Goal: Transaction & Acquisition: Purchase product/service

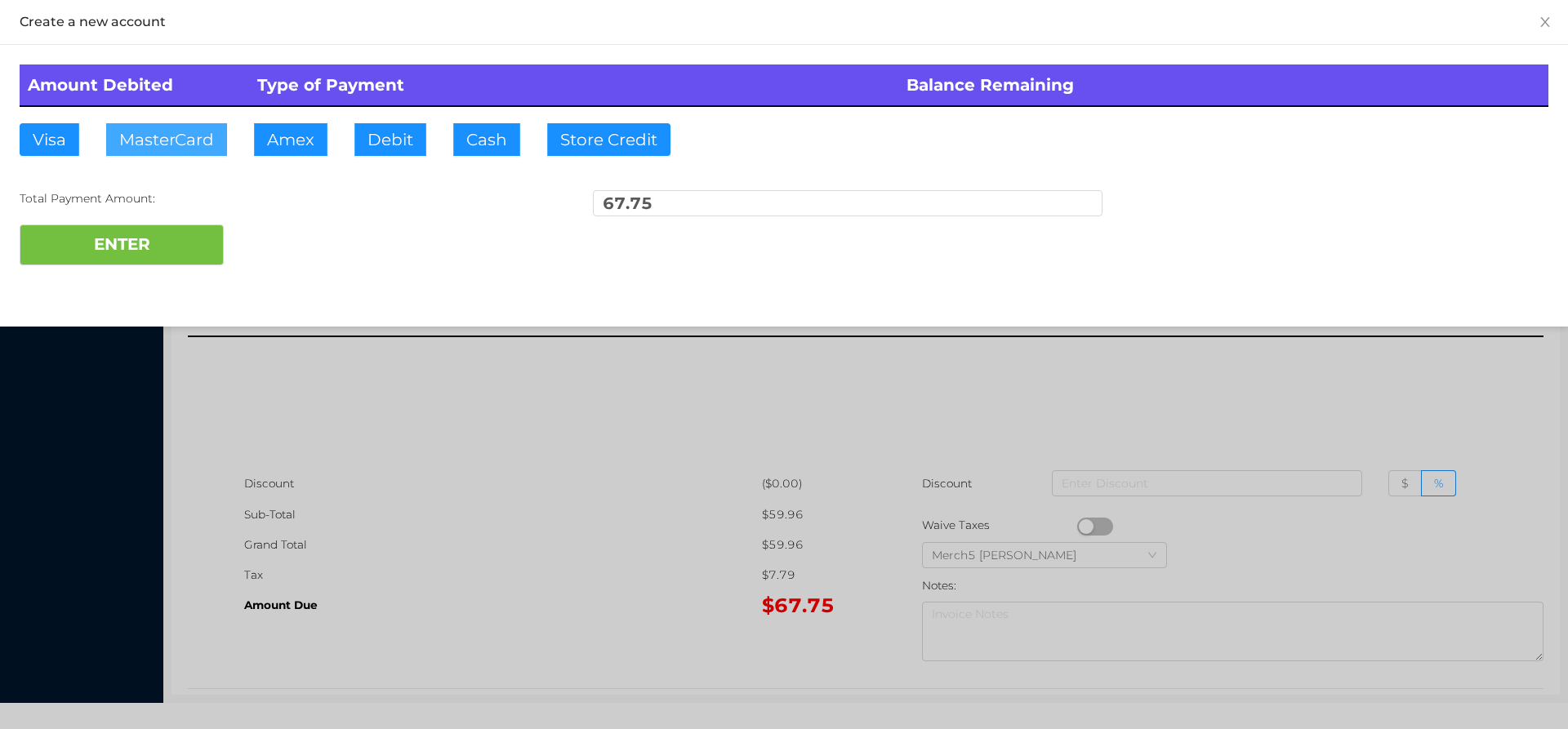
click at [182, 142] on button "MasterCard" at bounding box center [166, 139] width 121 height 32
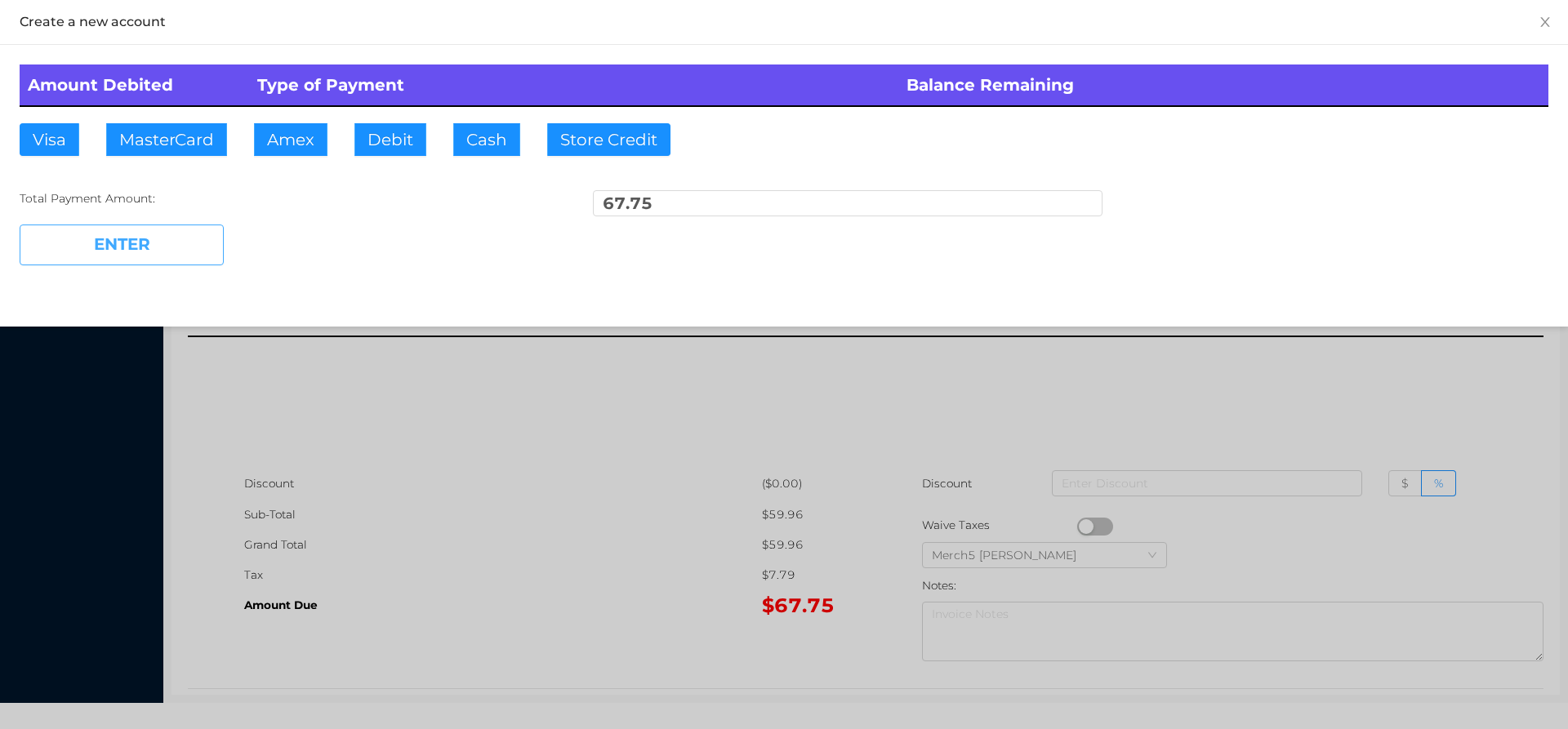
click at [207, 245] on button "ENTER" at bounding box center [122, 244] width 205 height 41
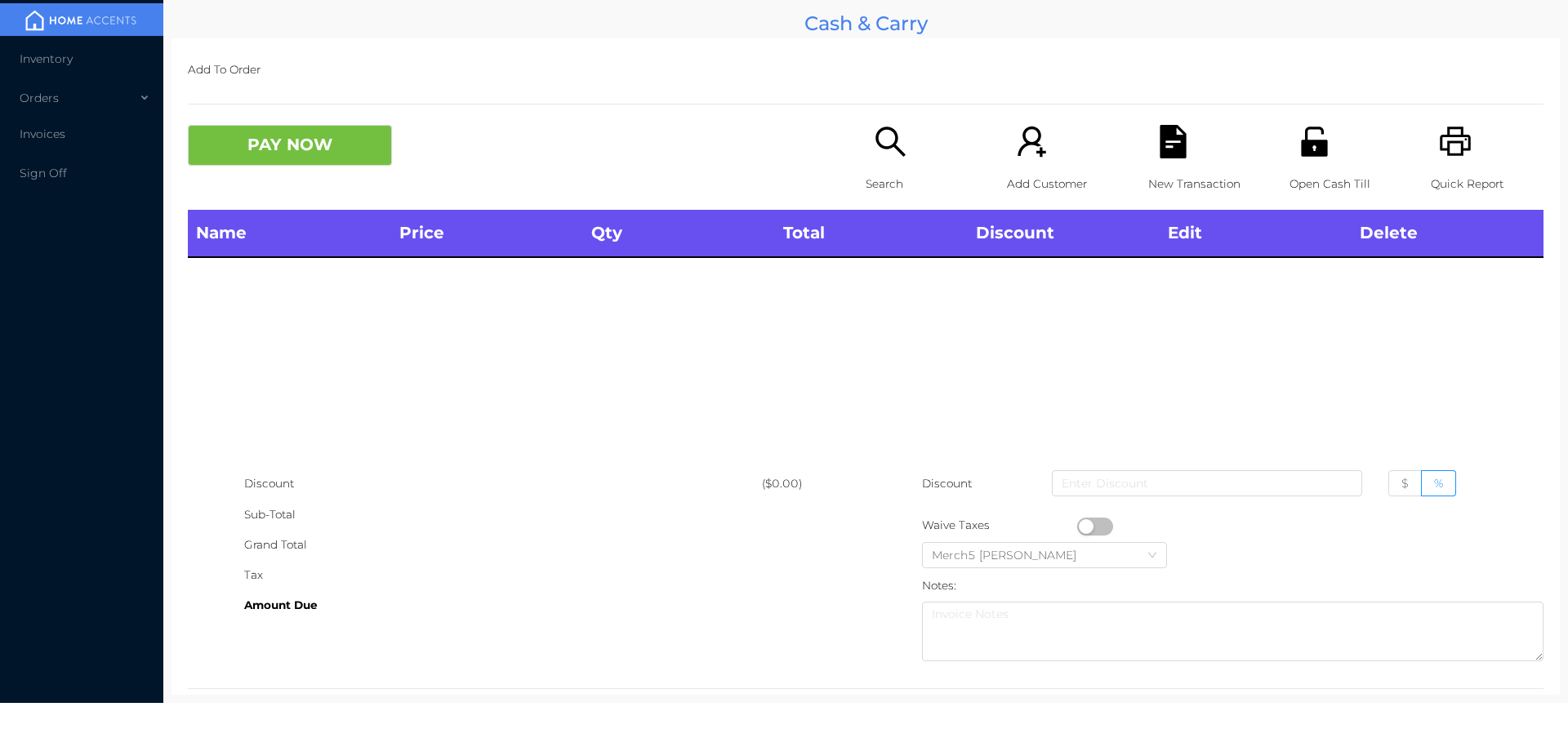
click at [1440, 131] on icon "icon: printer" at bounding box center [1455, 140] width 31 height 29
click at [1300, 131] on icon "icon: unlock" at bounding box center [1314, 141] width 33 height 33
click at [879, 148] on icon "icon: search" at bounding box center [890, 140] width 29 height 29
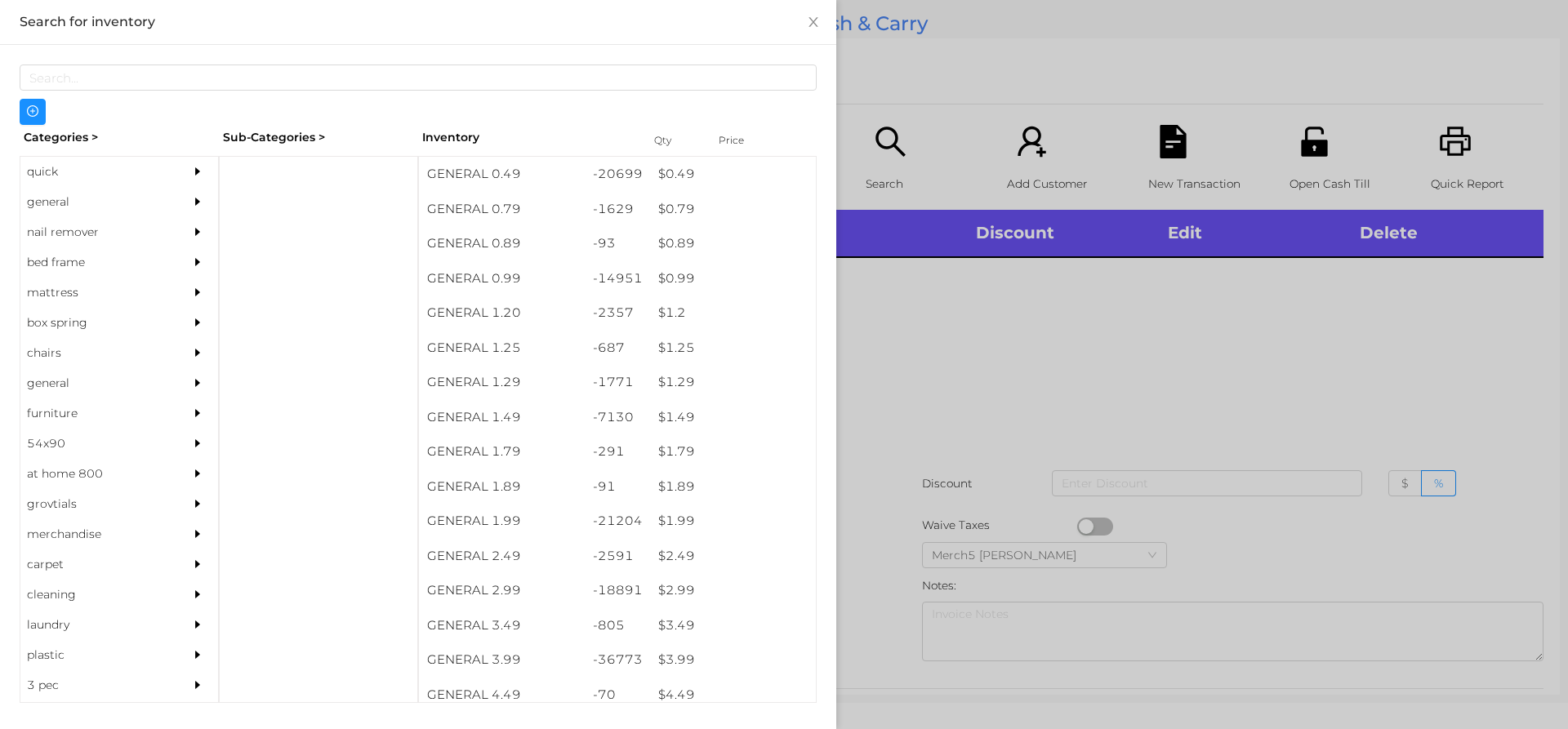
click at [164, 200] on div "general" at bounding box center [120, 202] width 198 height 30
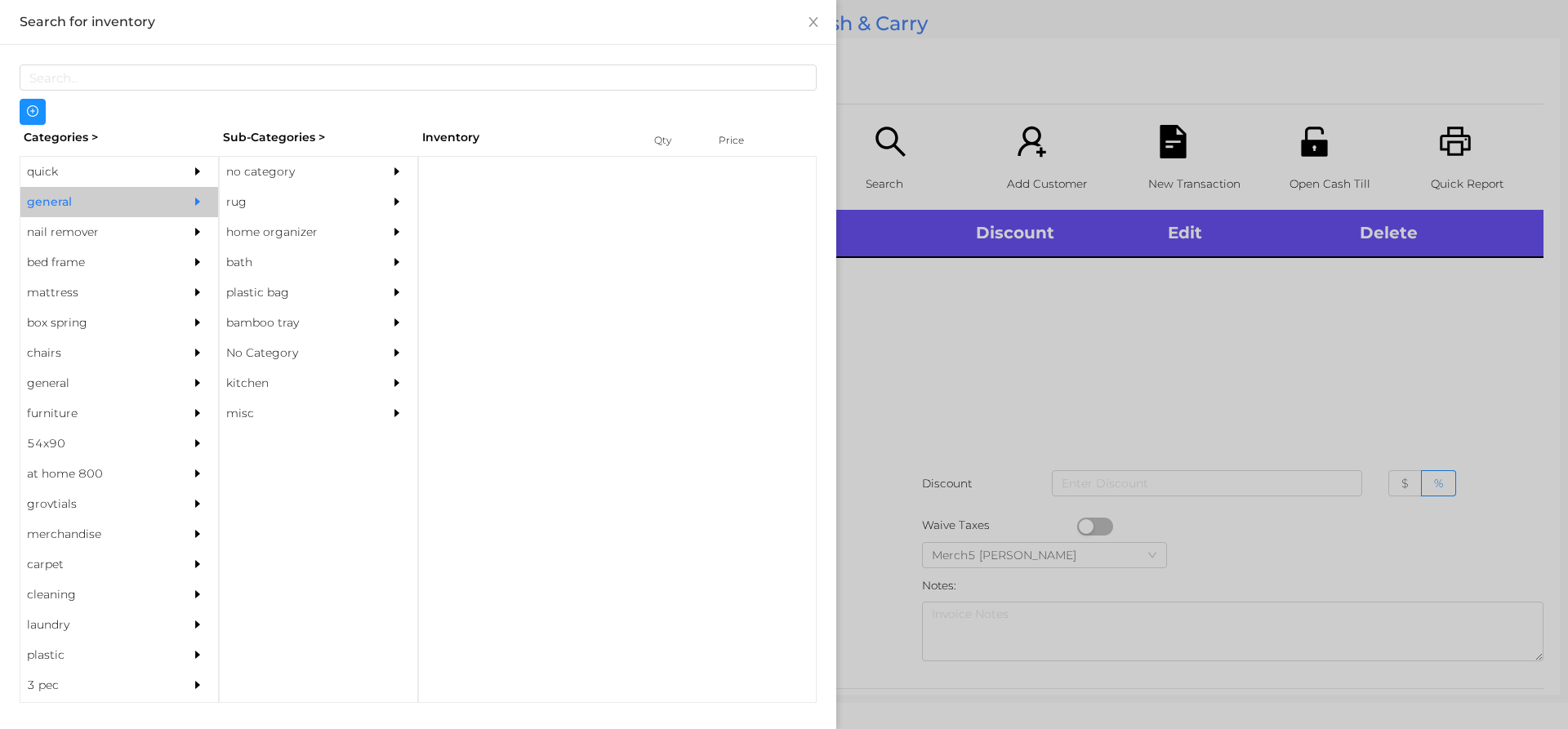
click at [358, 168] on div "no category" at bounding box center [293, 172] width 149 height 30
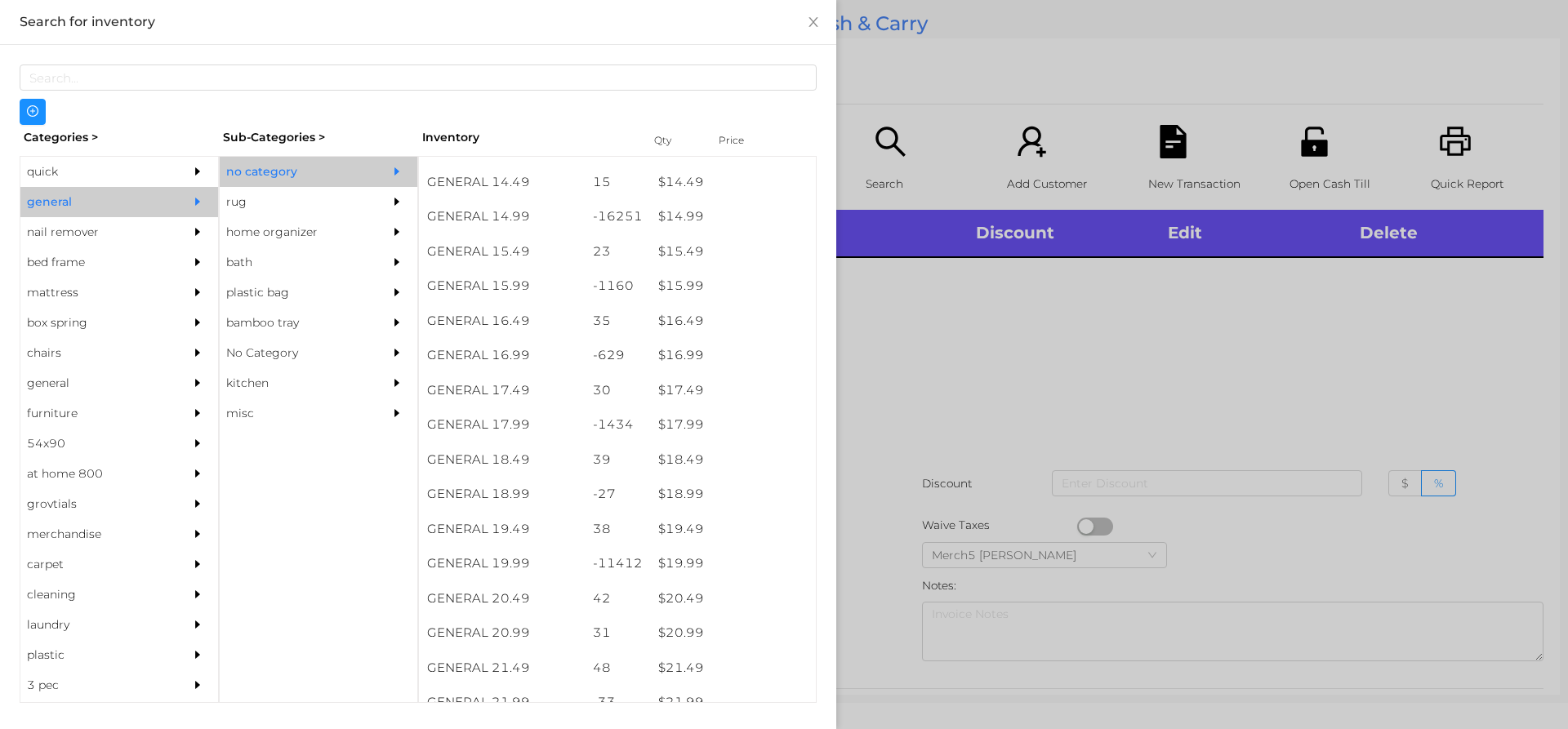
scroll to position [1370, 0]
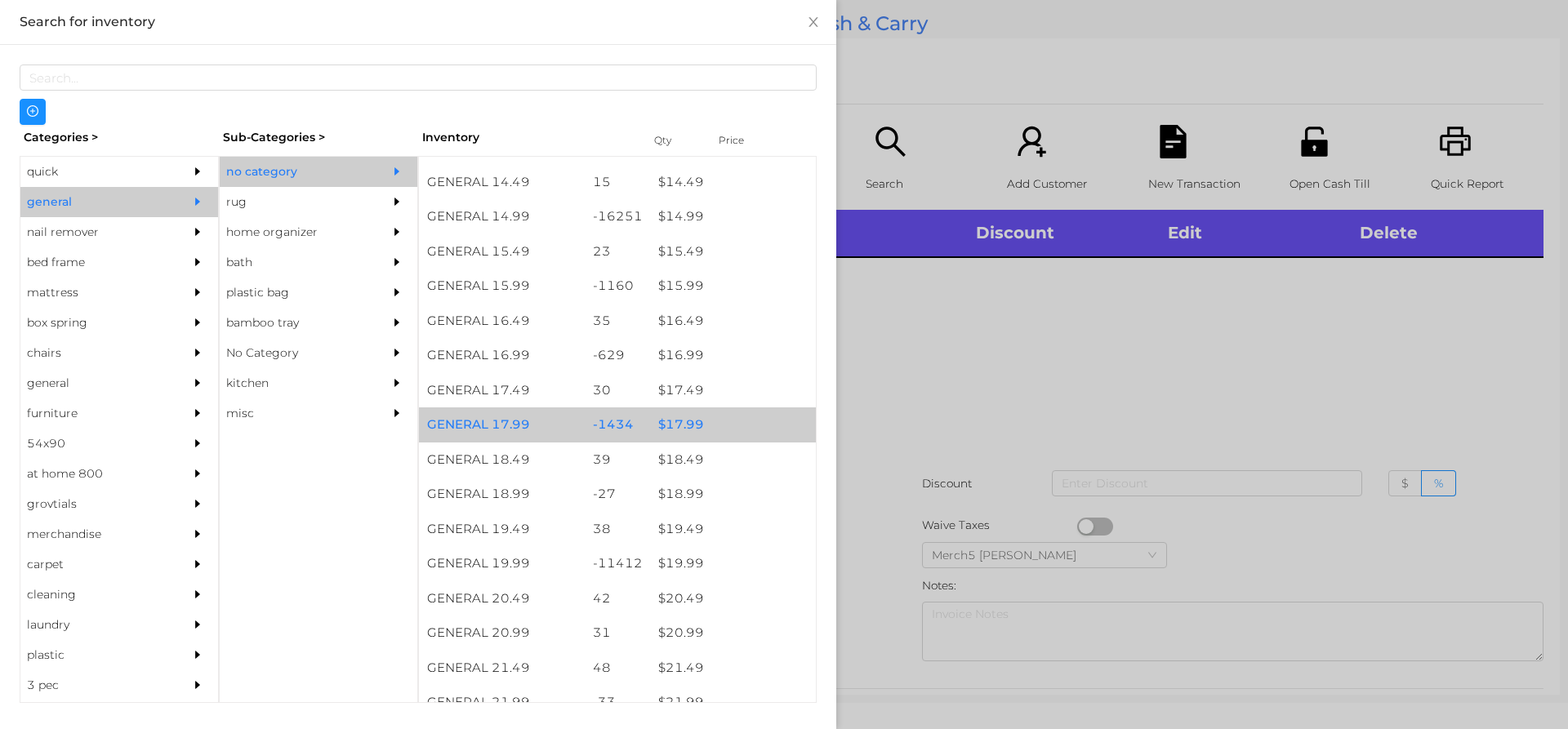
click at [732, 426] on div "$ 17.99" at bounding box center [732, 425] width 165 height 35
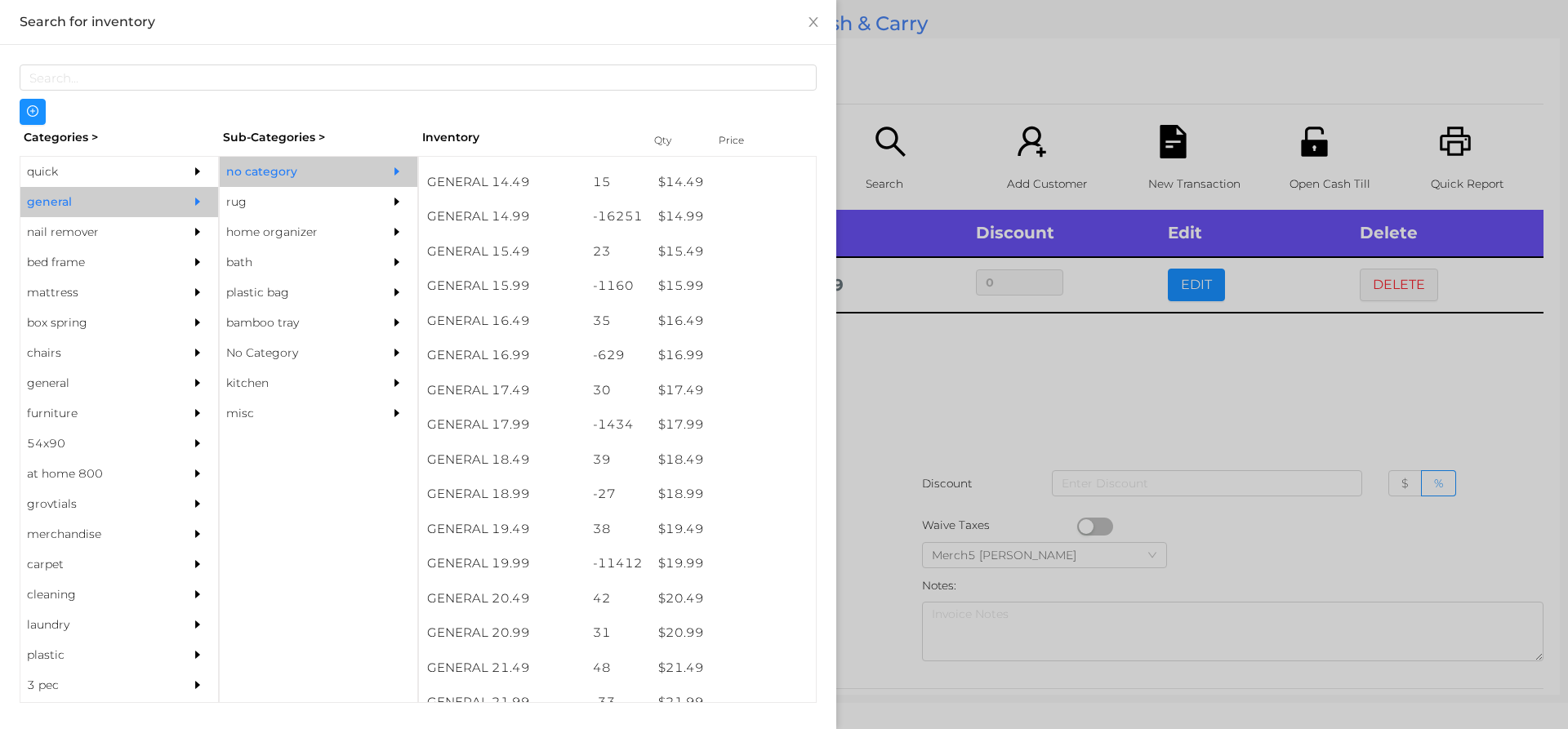
click at [1036, 431] on div at bounding box center [784, 364] width 1568 height 729
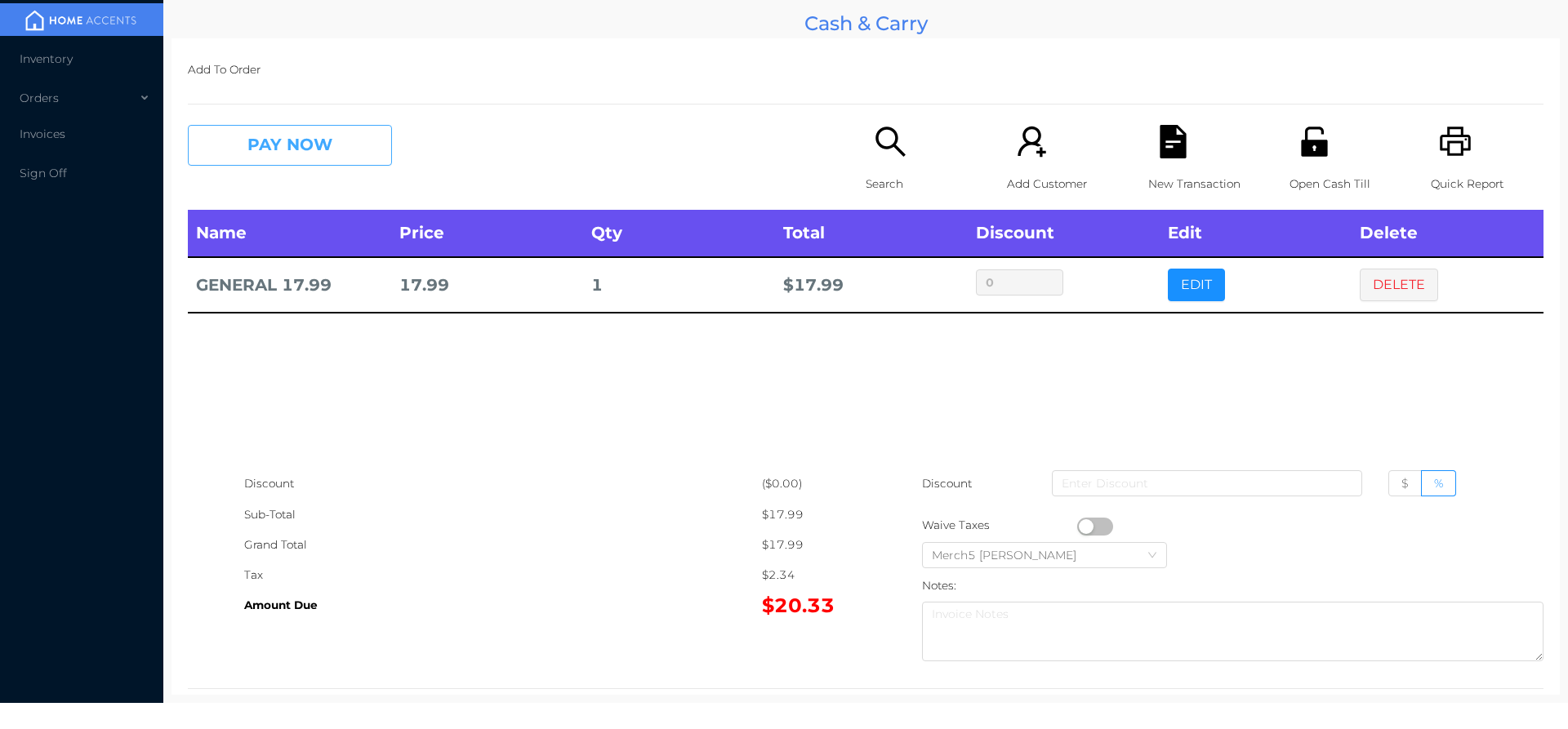
click at [369, 133] on button "PAY NOW" at bounding box center [290, 145] width 205 height 41
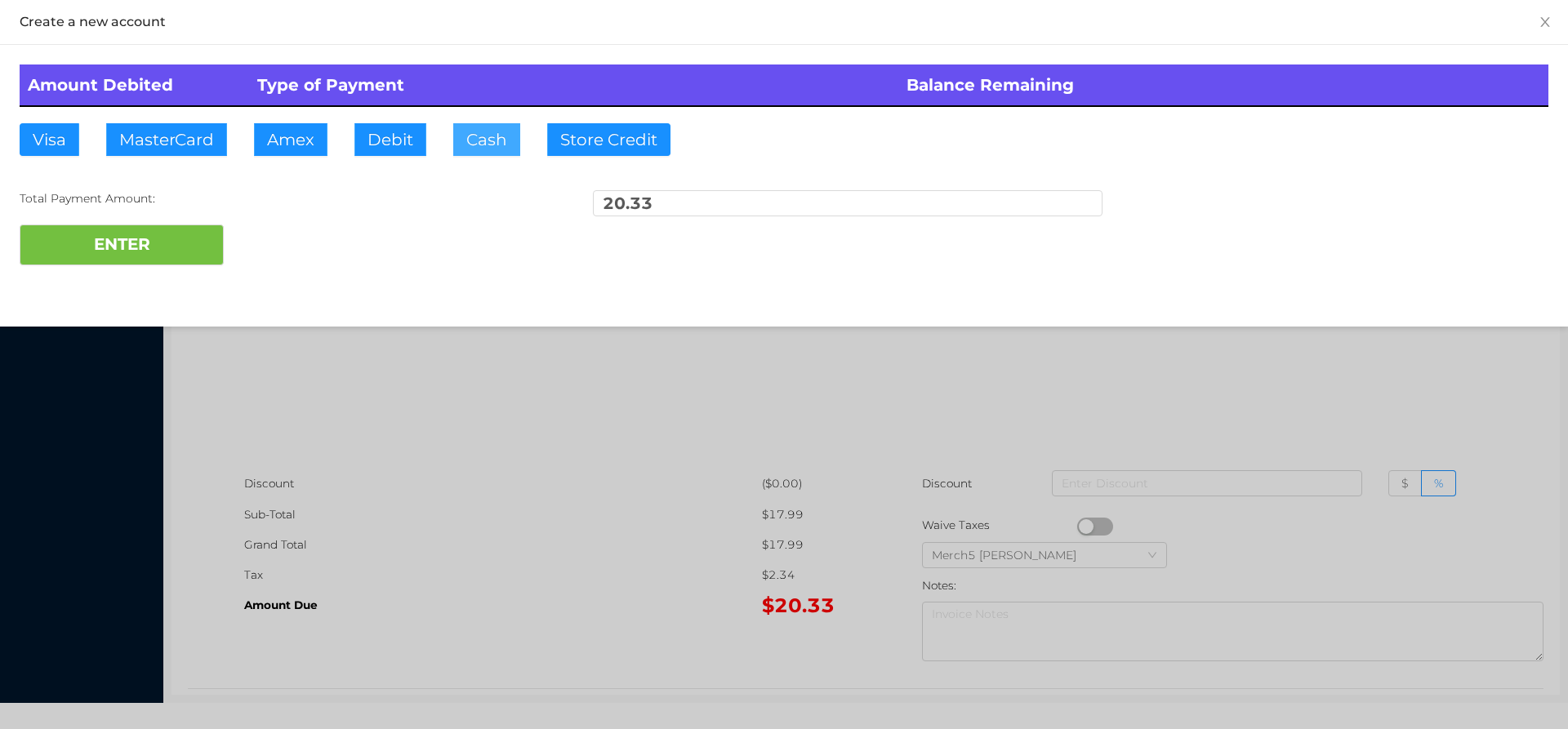
click at [496, 147] on button "Cash" at bounding box center [486, 139] width 67 height 32
type input "20.35"
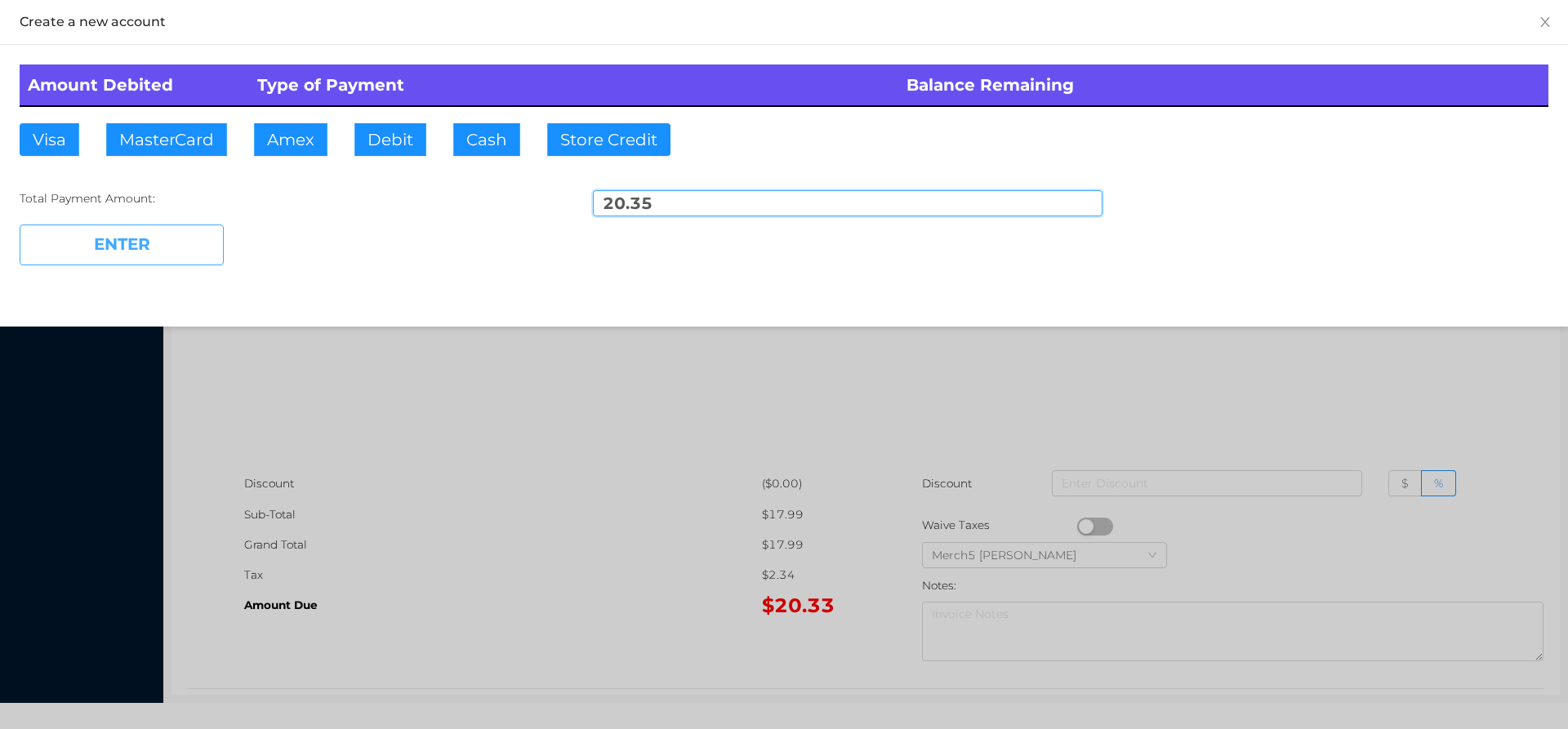
click at [175, 255] on button "ENTER" at bounding box center [122, 244] width 205 height 41
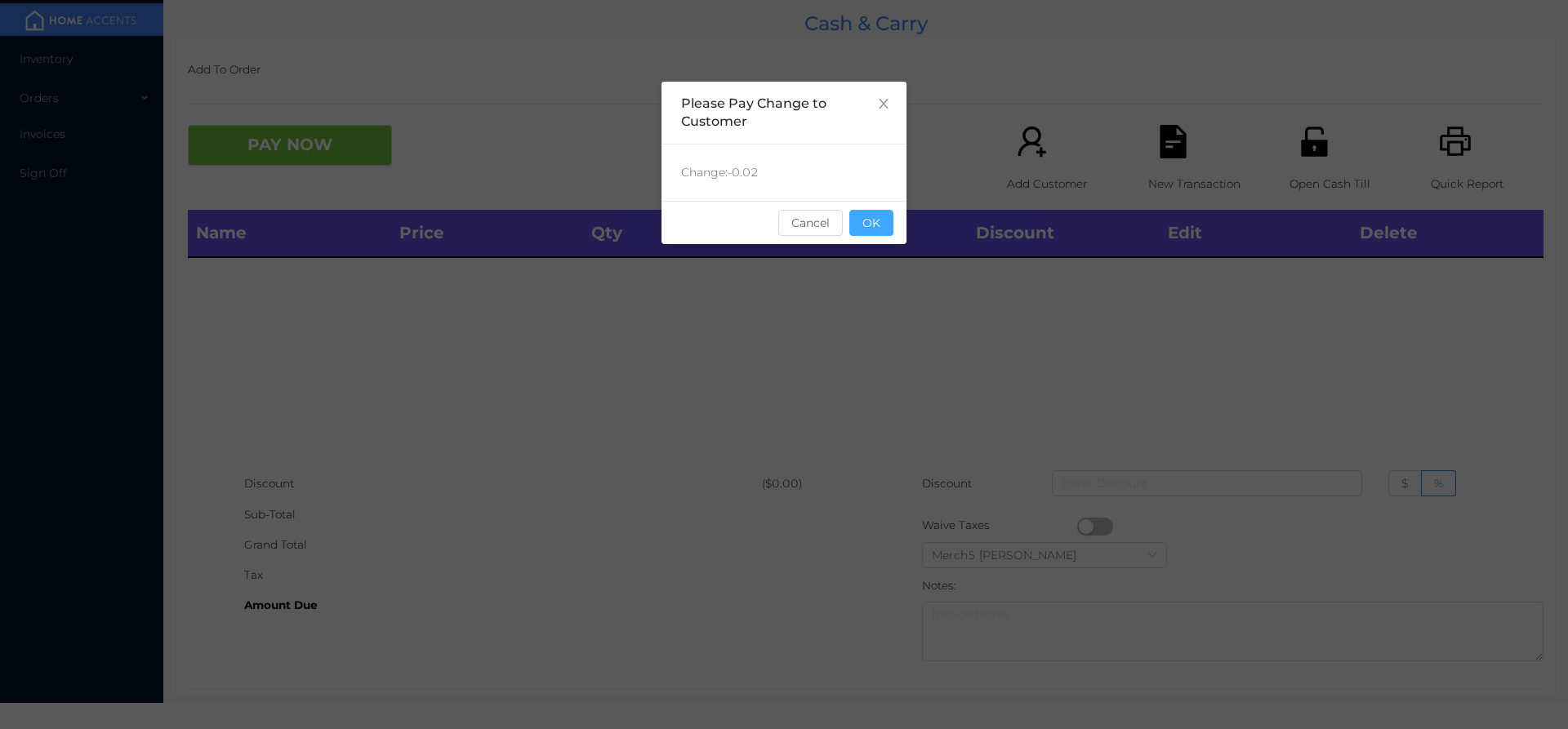
click at [865, 218] on button "OK" at bounding box center [871, 222] width 44 height 26
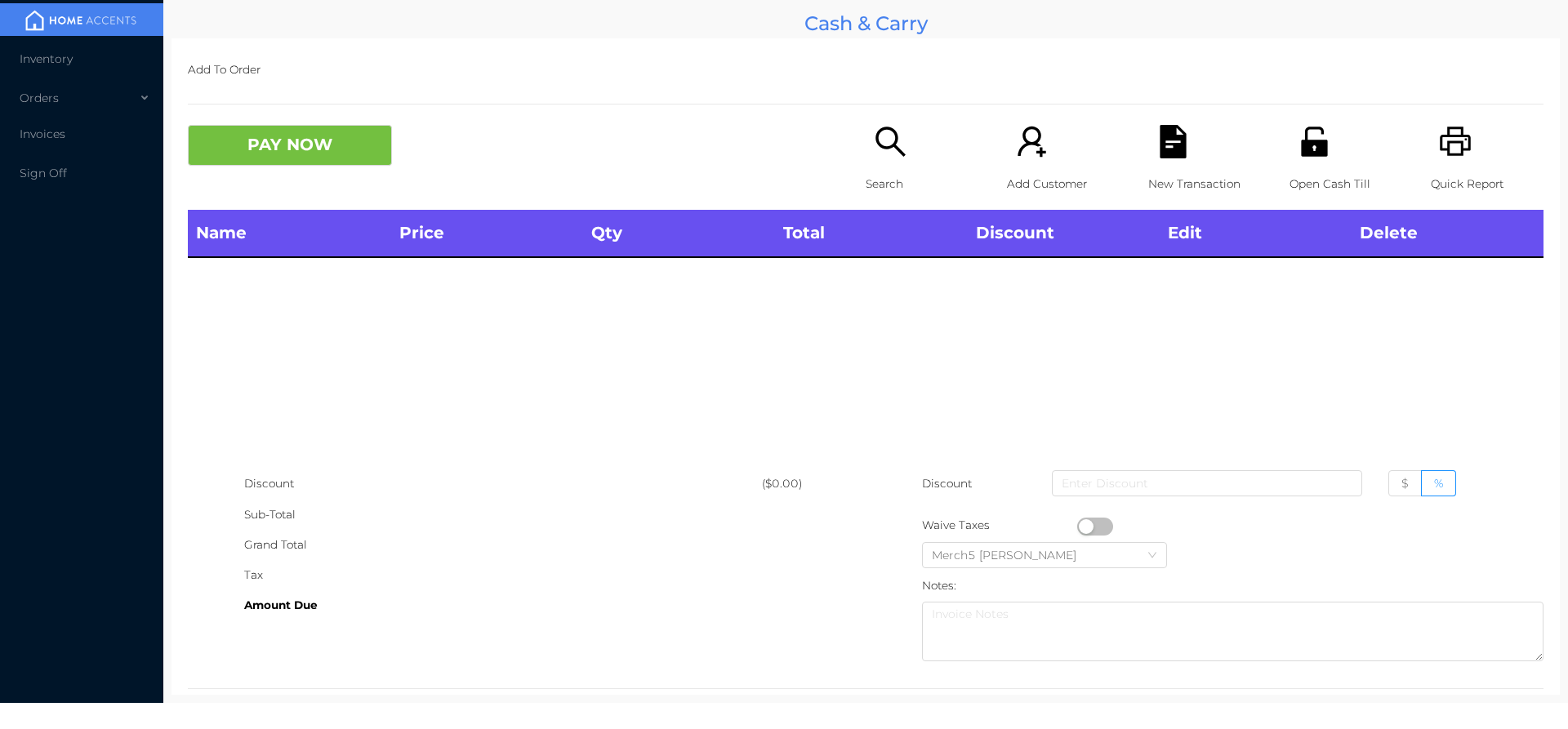
click at [909, 154] on div "Search" at bounding box center [922, 167] width 113 height 85
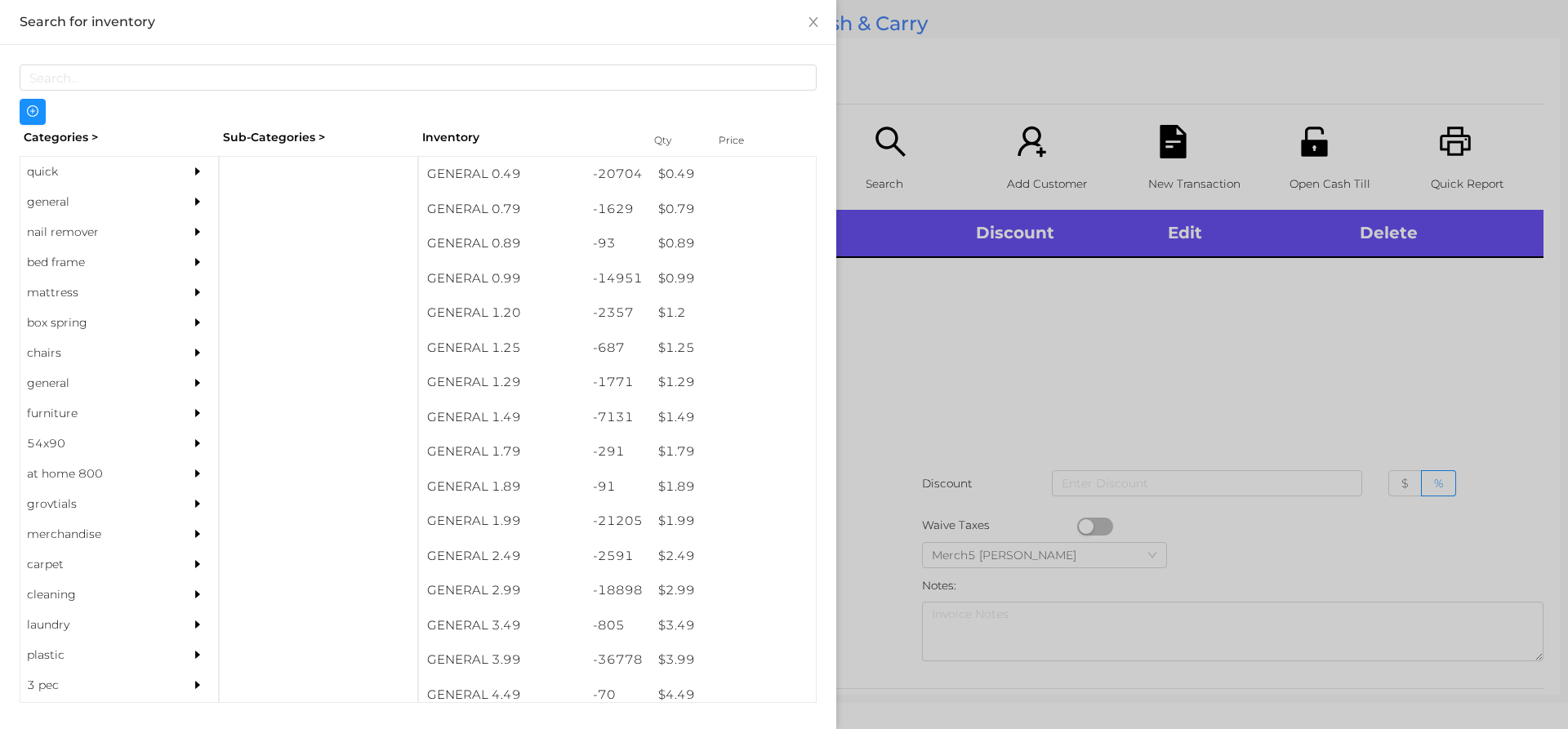
click at [119, 203] on div "general" at bounding box center [95, 202] width 149 height 30
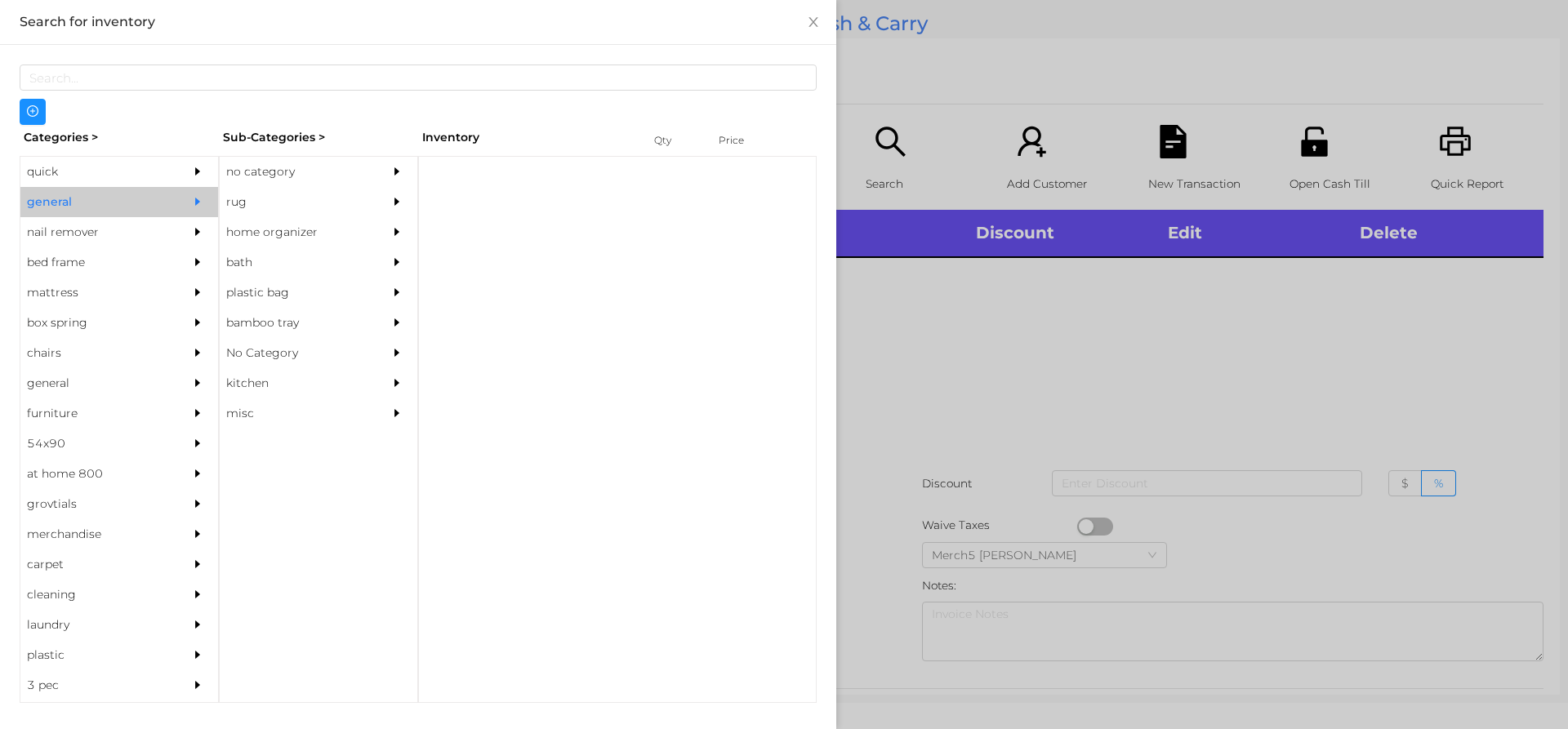
click at [341, 176] on div "no category" at bounding box center [293, 172] width 149 height 30
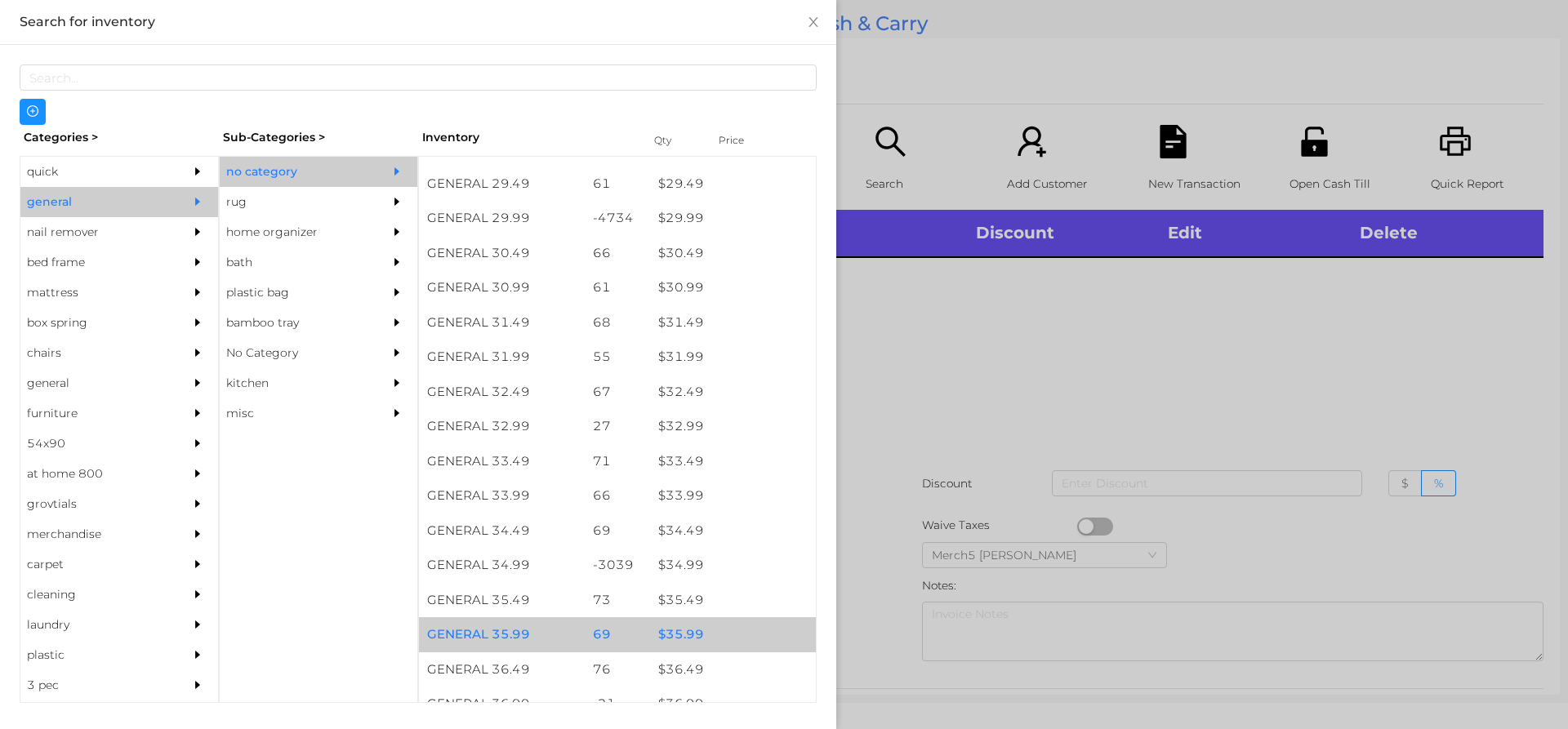
scroll to position [2569, 0]
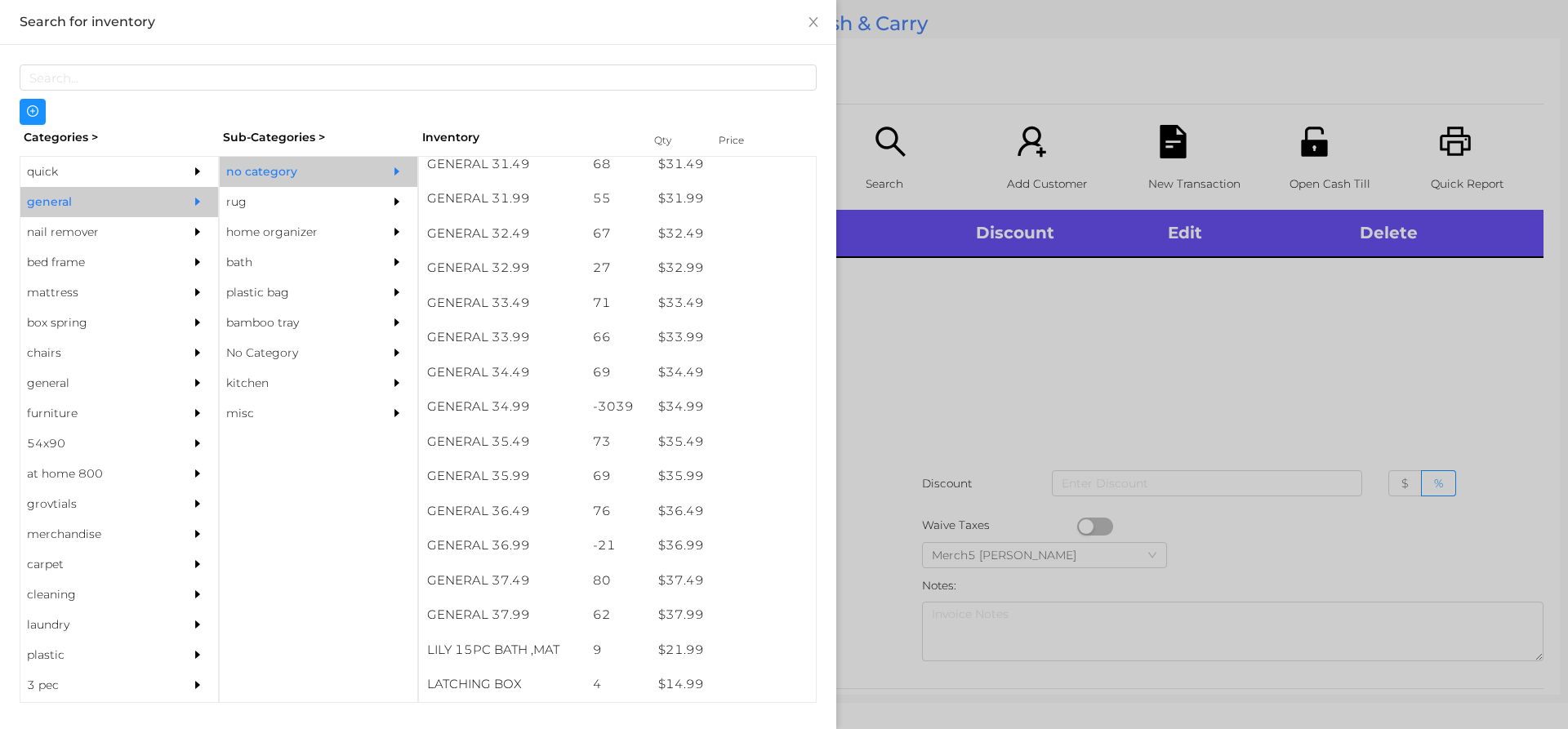
click at [952, 435] on div at bounding box center [784, 364] width 1568 height 729
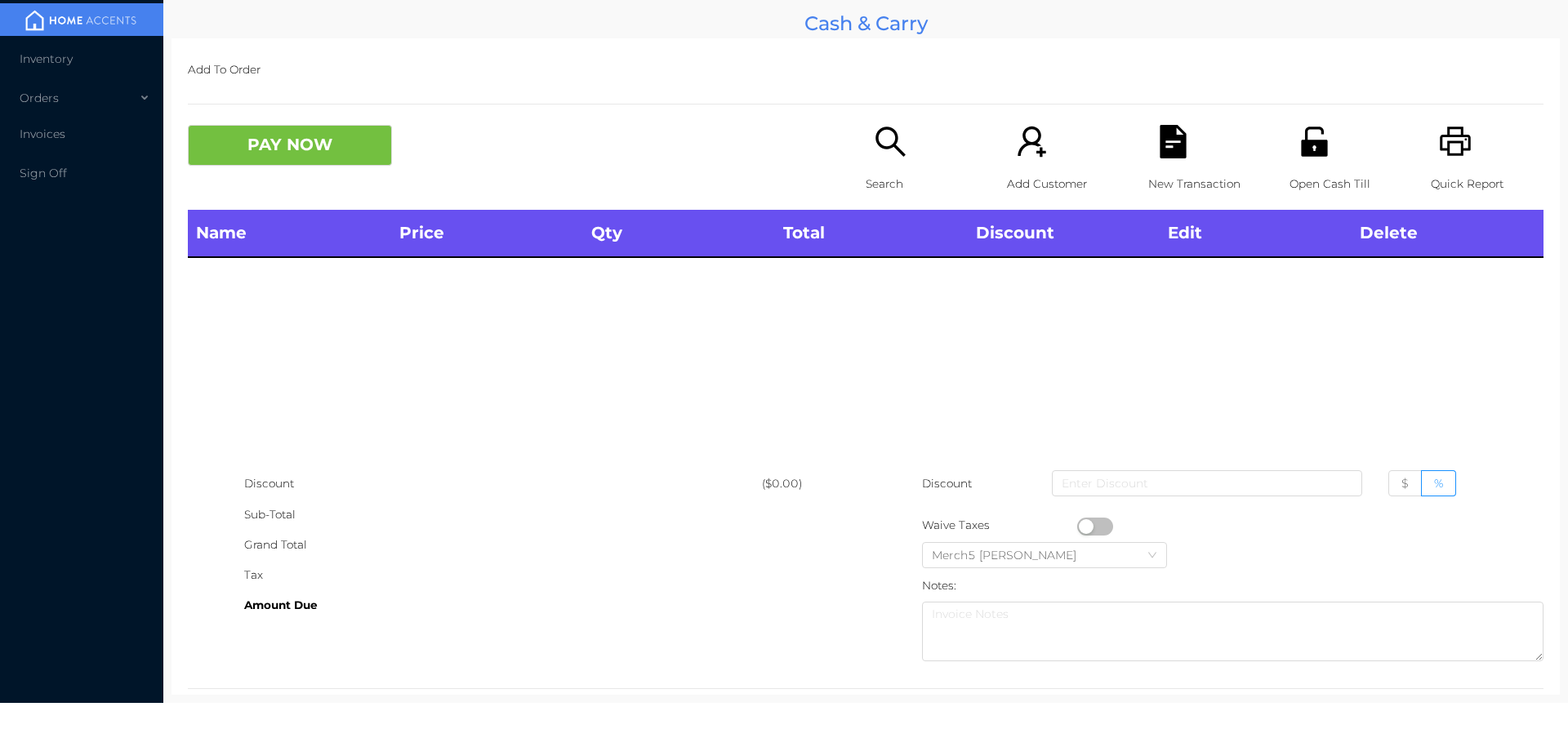
click at [1440, 143] on icon "icon: printer" at bounding box center [1455, 140] width 31 height 29
click at [905, 140] on div "Search" at bounding box center [922, 167] width 113 height 85
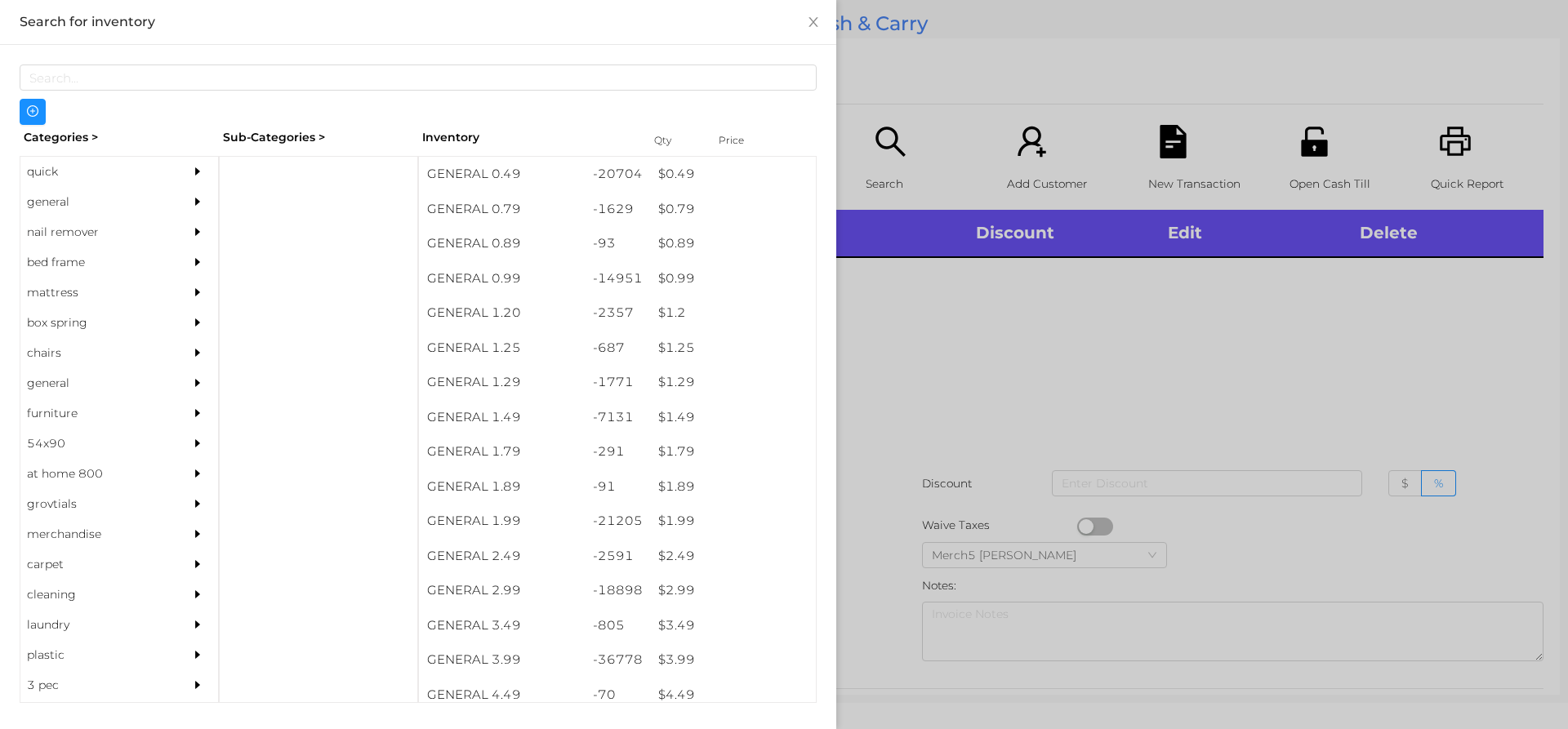
click at [159, 207] on div "general" at bounding box center [95, 202] width 149 height 30
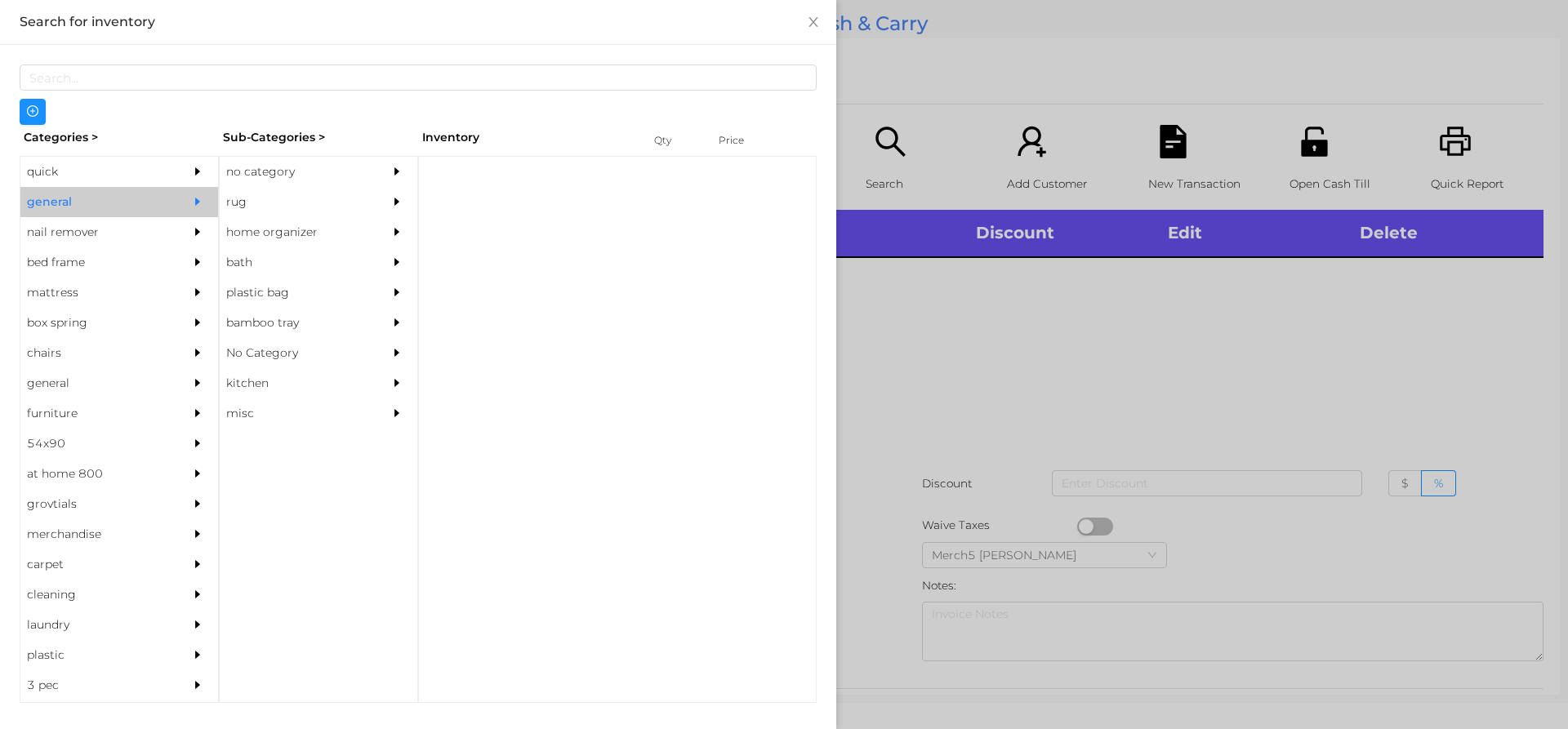
click at [366, 181] on div "no category" at bounding box center [293, 172] width 149 height 30
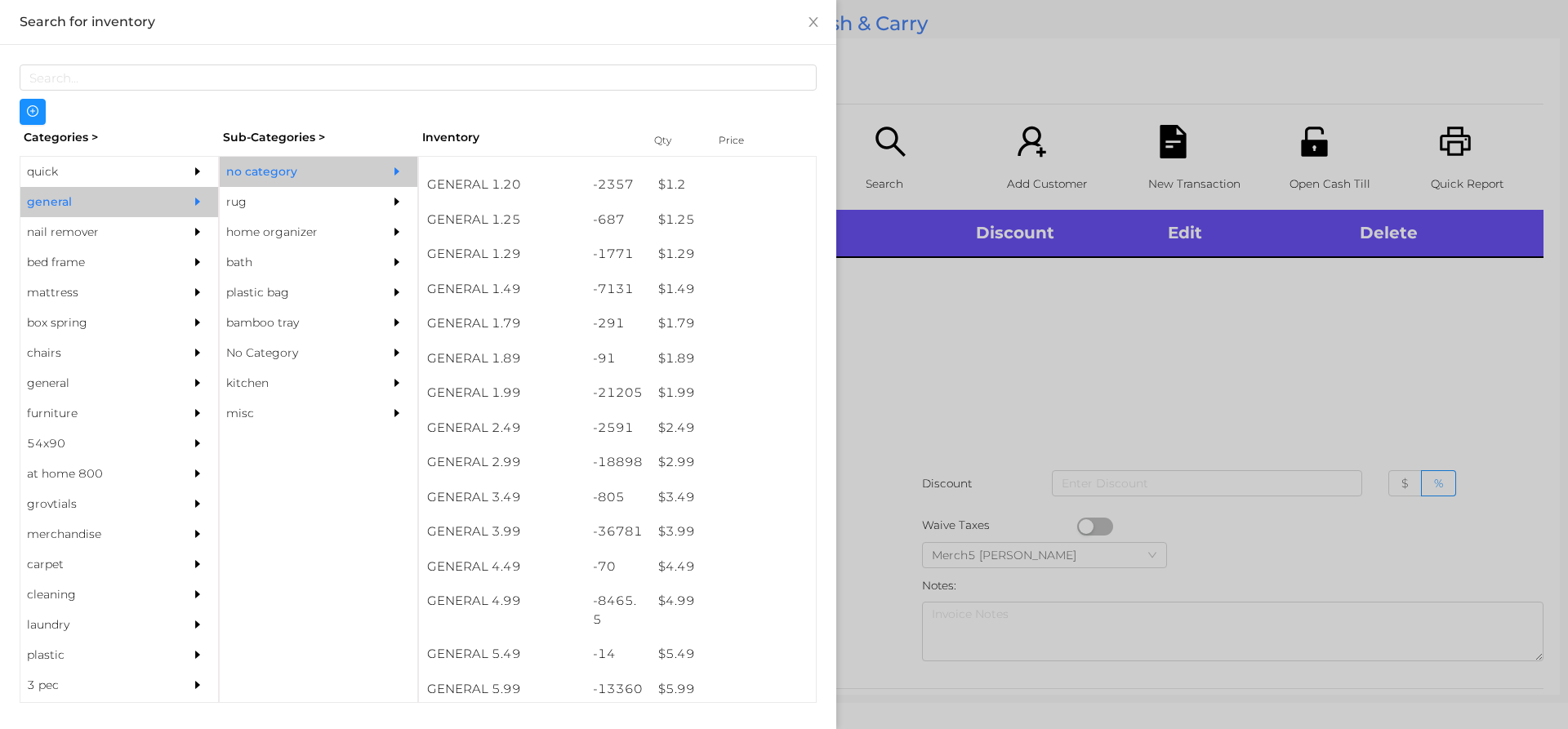
scroll to position [245, 0]
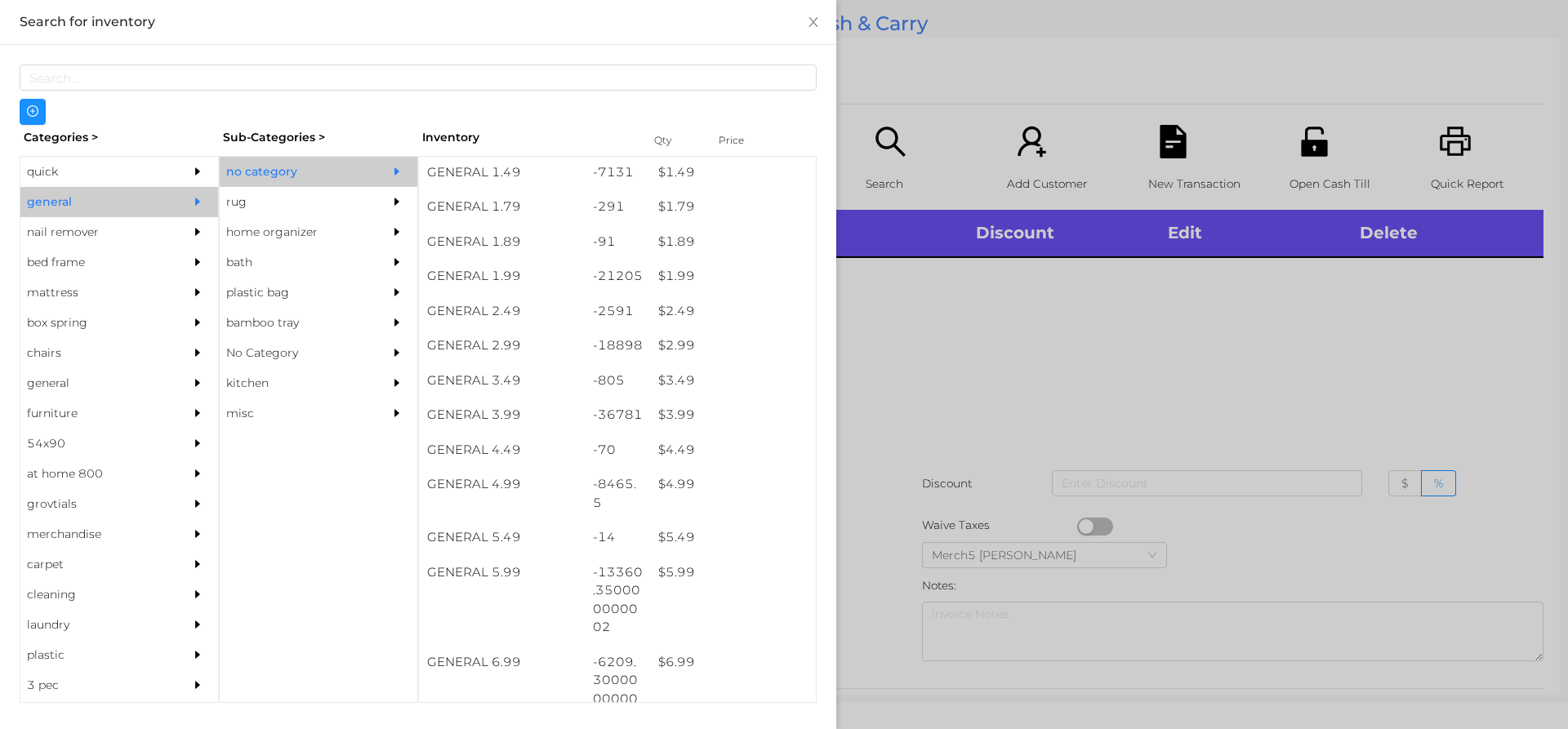
click at [1263, 406] on div at bounding box center [784, 364] width 1568 height 729
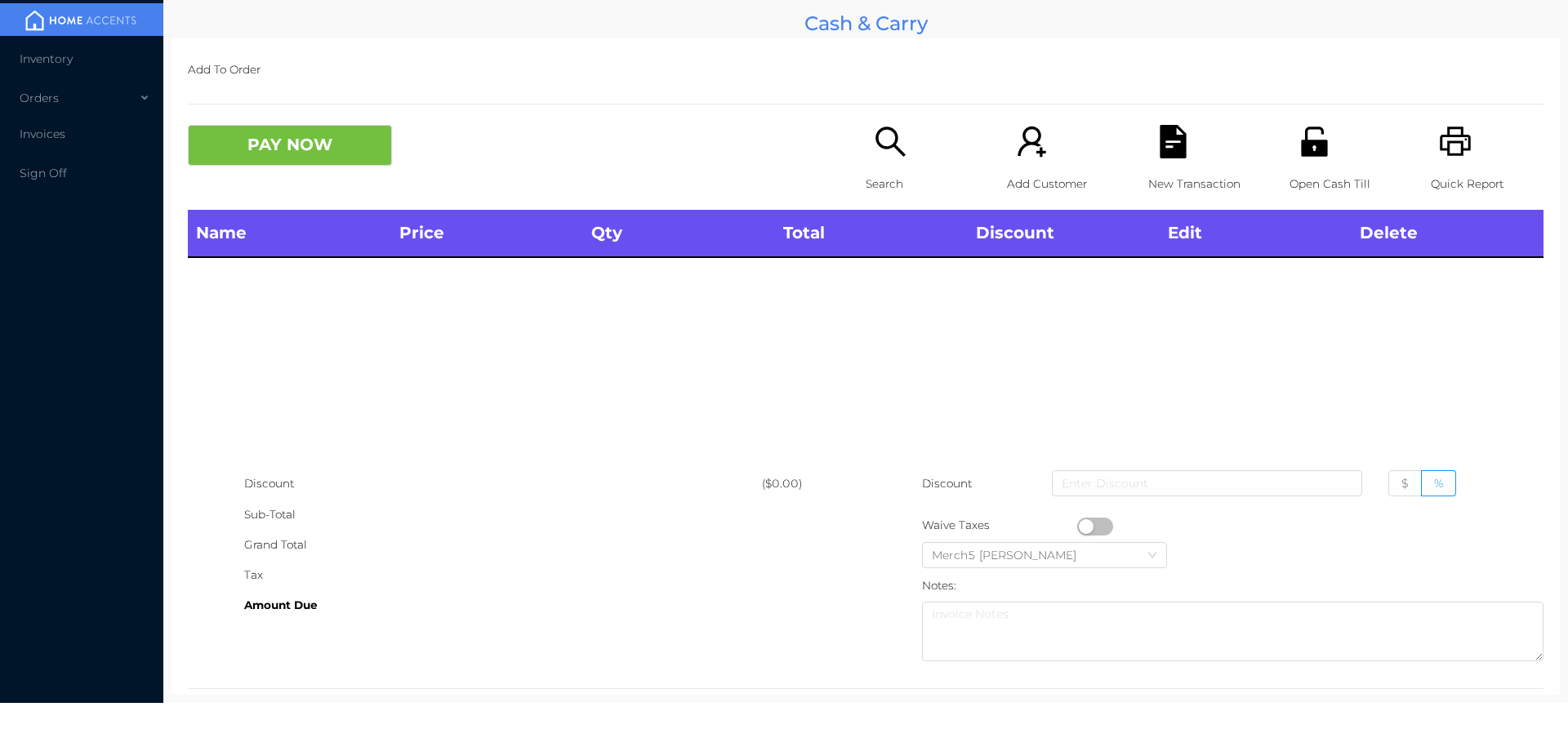
click at [904, 140] on div "Search" at bounding box center [922, 167] width 113 height 85
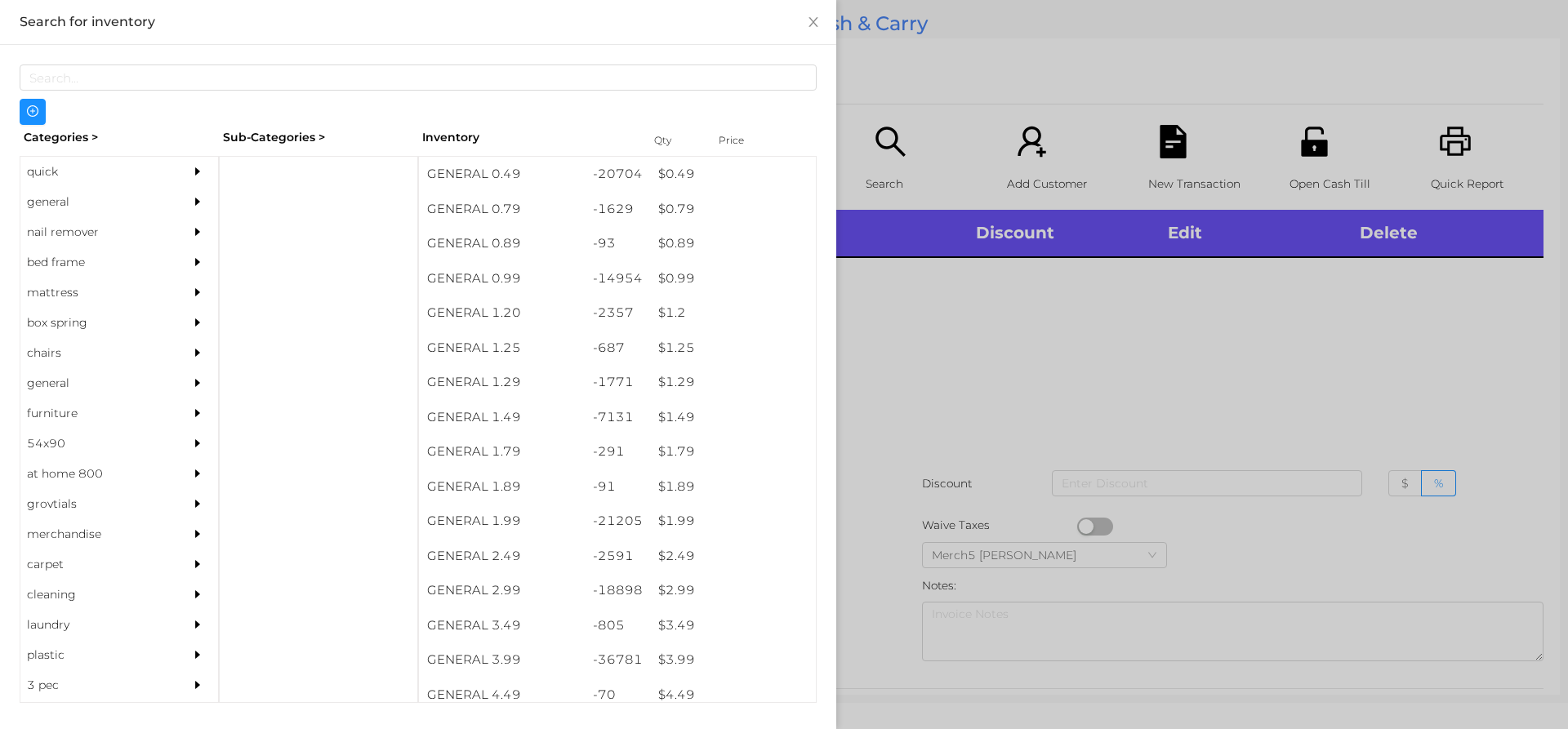
click at [165, 214] on div "general" at bounding box center [120, 202] width 198 height 30
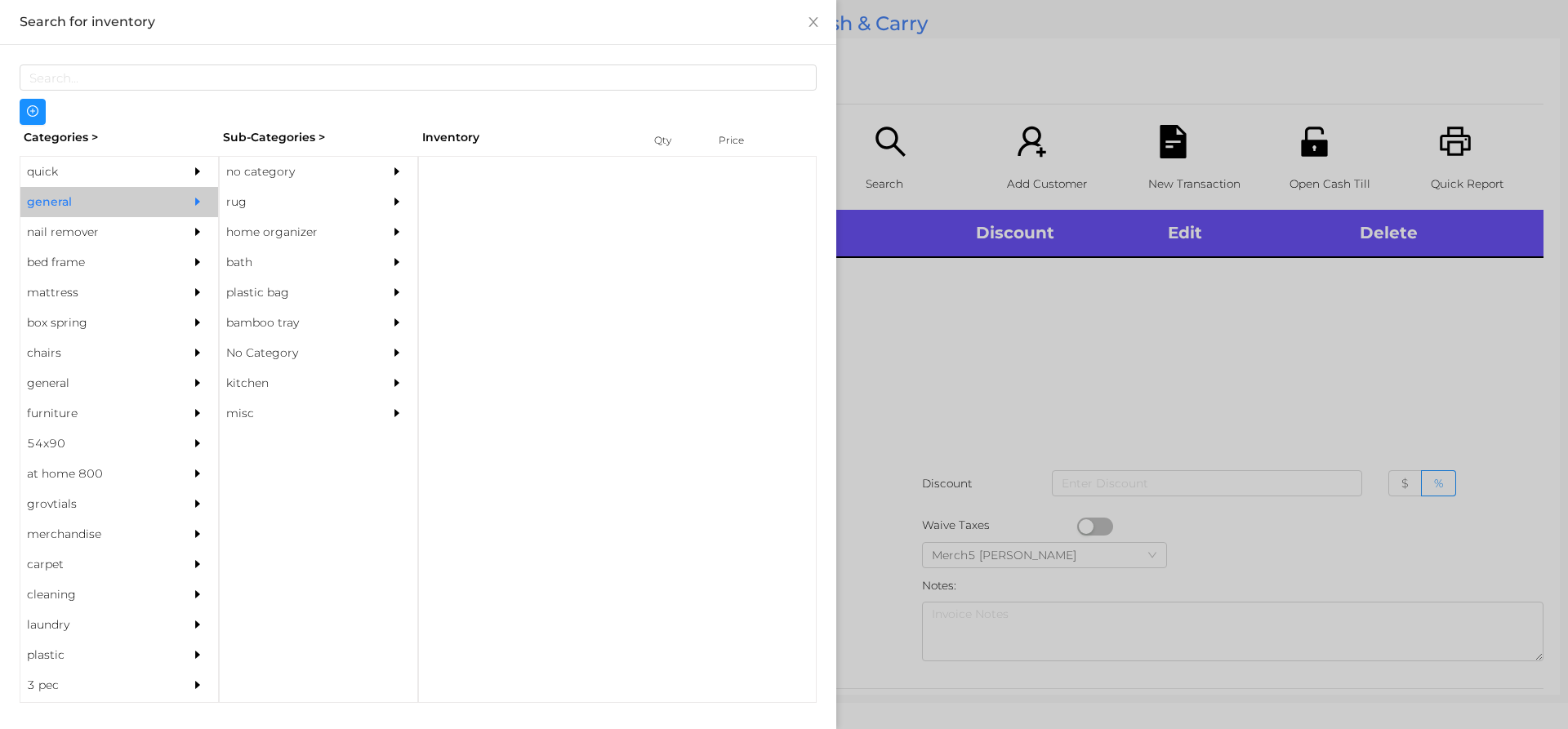
click at [302, 168] on div "no category" at bounding box center [293, 172] width 149 height 30
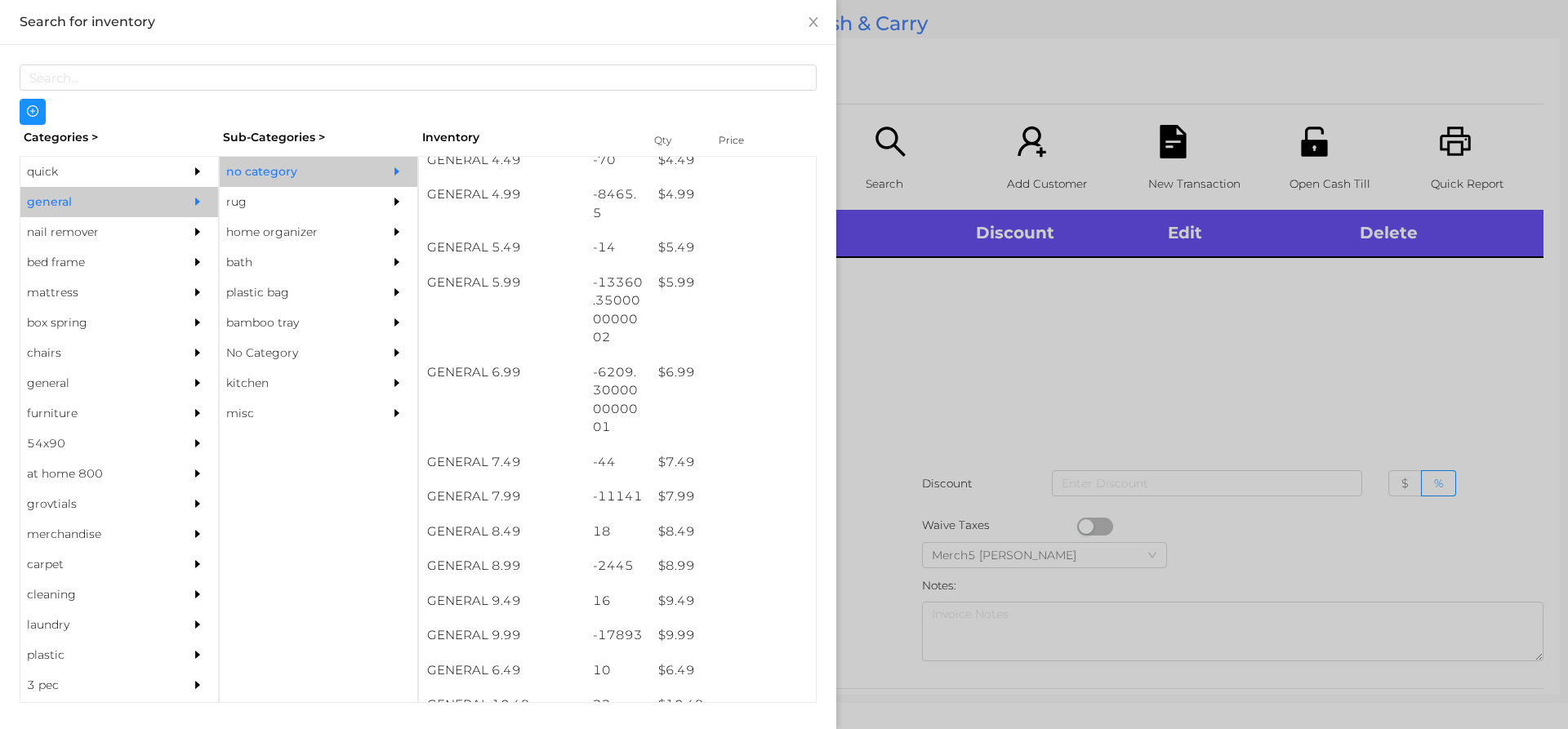
scroll to position [611, 0]
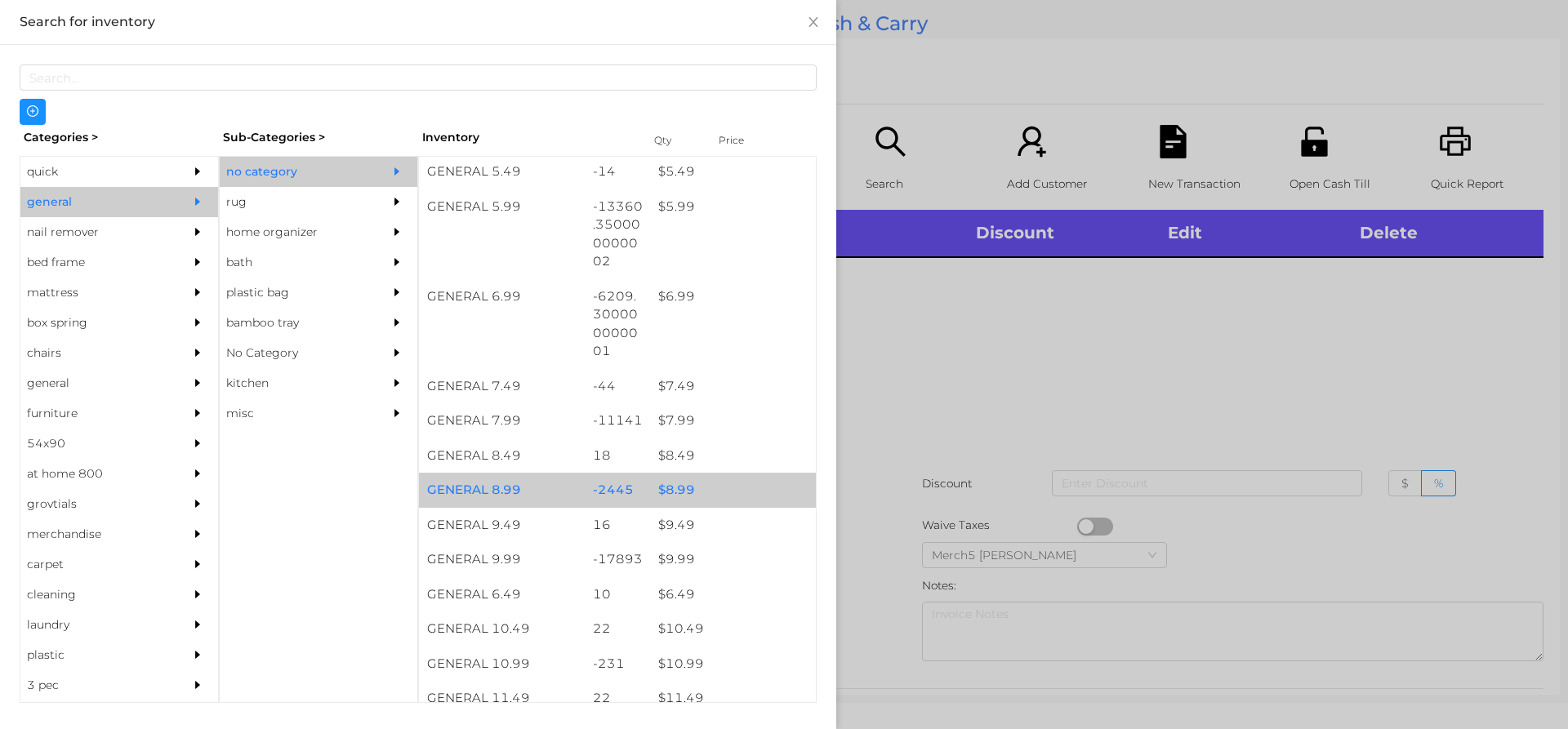
click at [743, 494] on div "$ 8.99" at bounding box center [732, 490] width 165 height 35
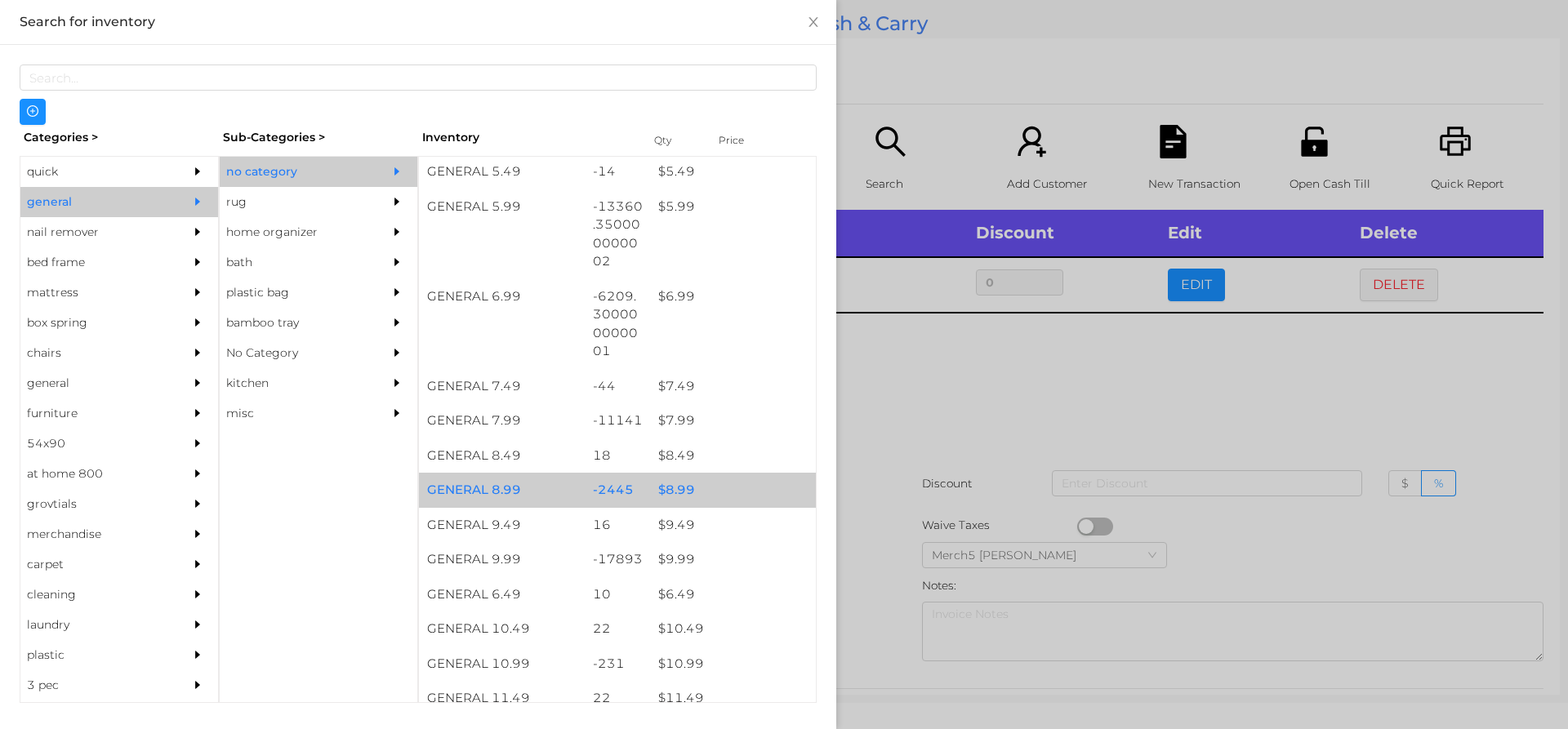
click at [1064, 411] on div at bounding box center [784, 364] width 1568 height 729
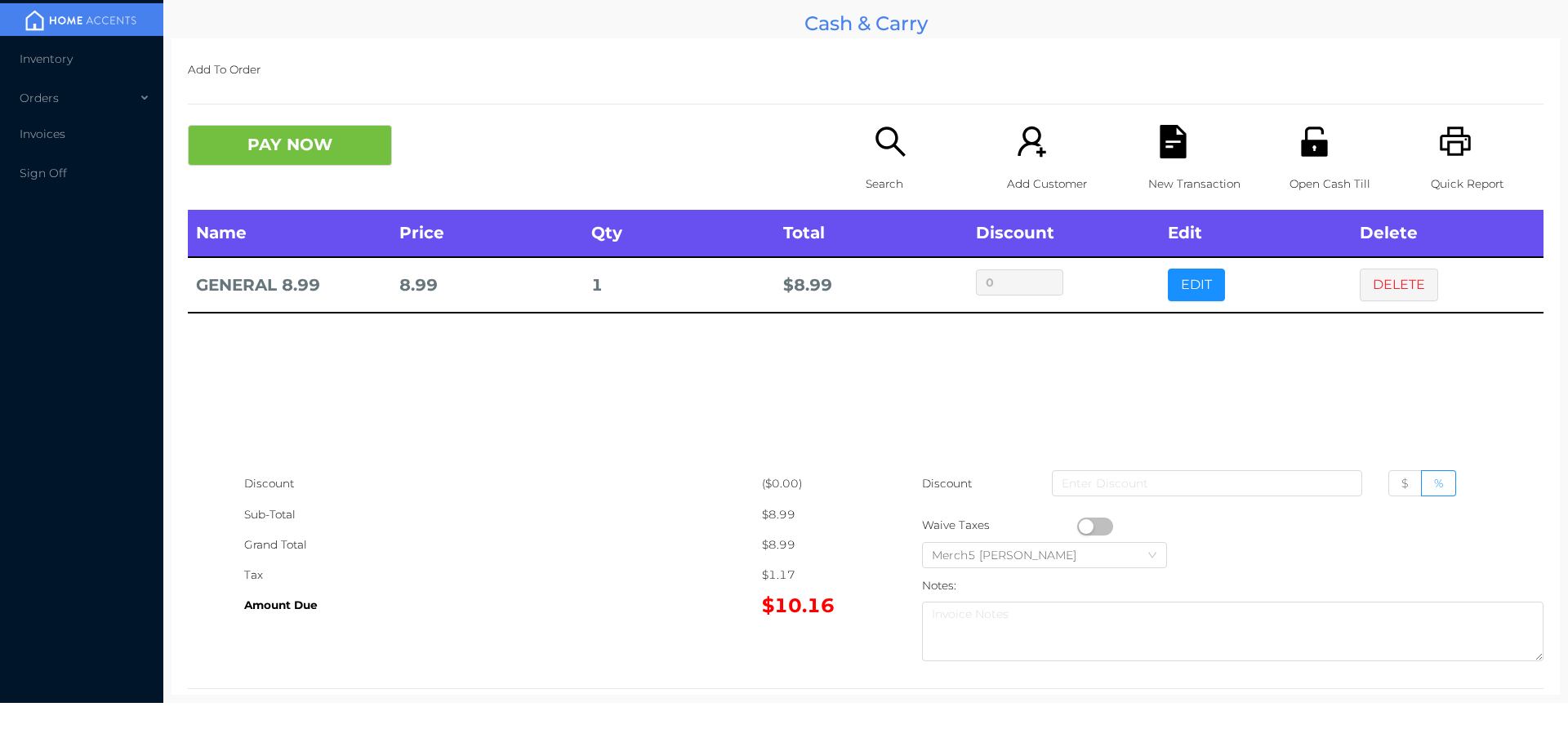
click at [886, 151] on icon "icon: search" at bounding box center [890, 141] width 33 height 33
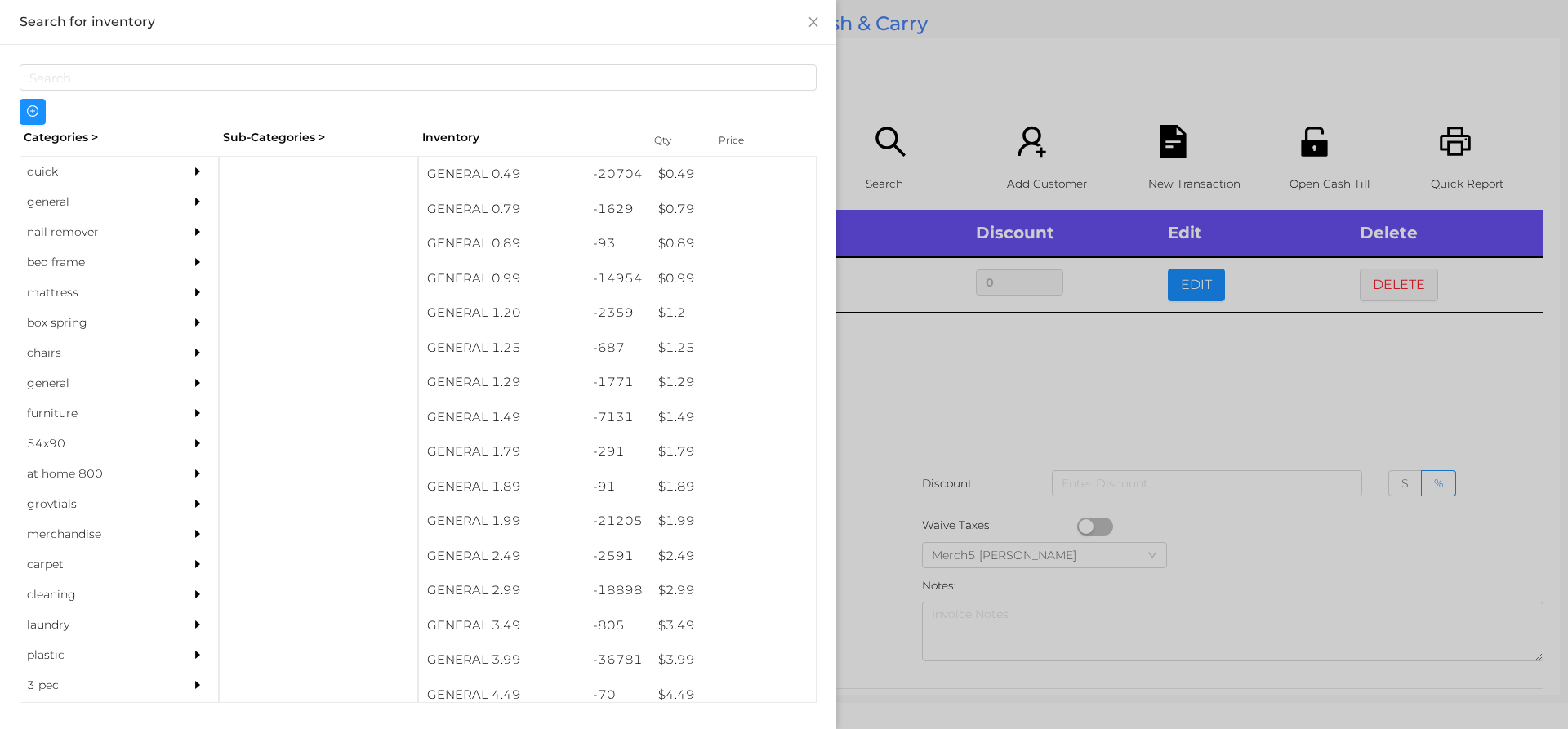
click at [170, 205] on div "general" at bounding box center [120, 202] width 198 height 30
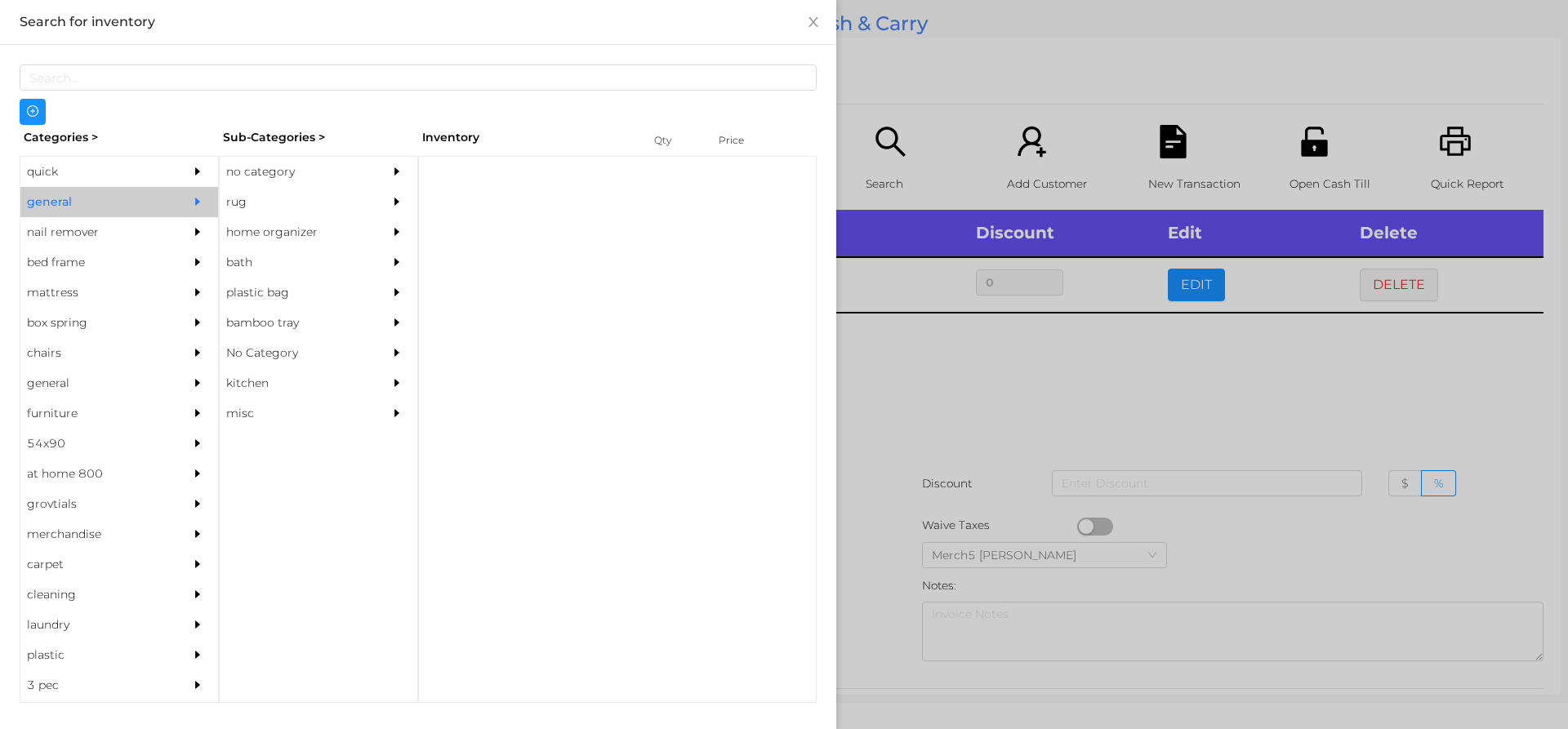
click at [324, 181] on div "no category" at bounding box center [293, 172] width 149 height 30
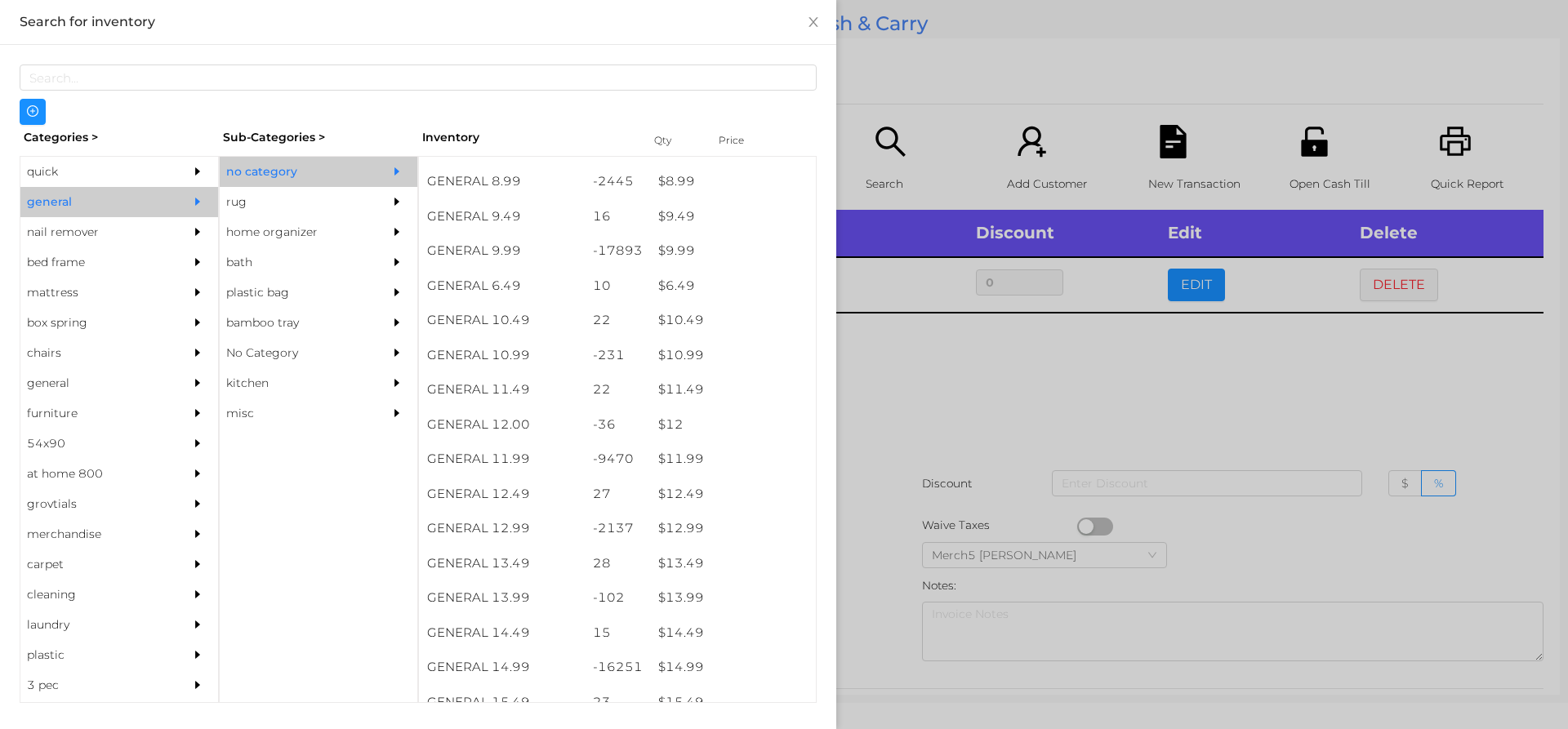
scroll to position [919, 0]
click at [749, 367] on div "$ 10.99" at bounding box center [732, 357] width 165 height 35
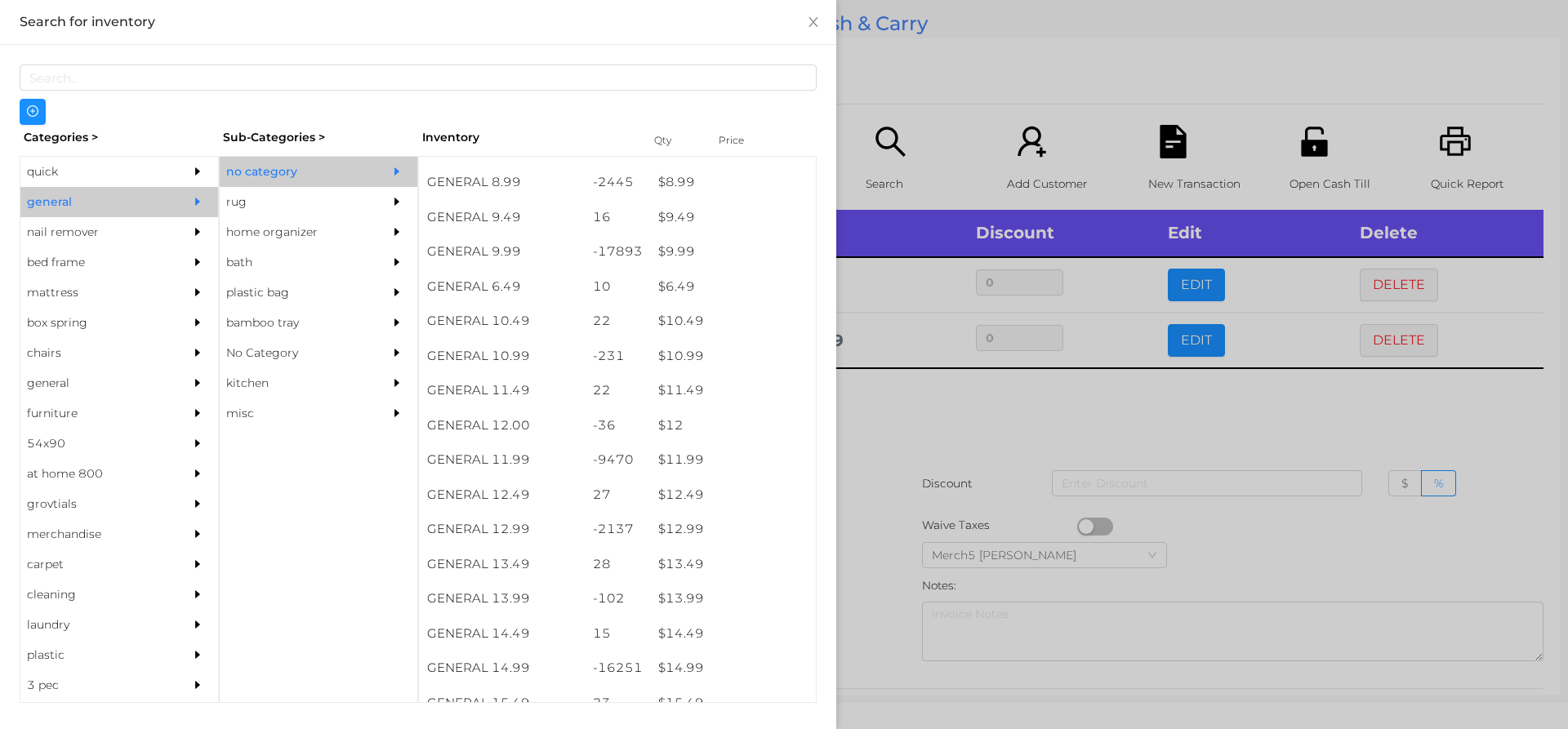
click at [1001, 425] on div at bounding box center [784, 364] width 1568 height 729
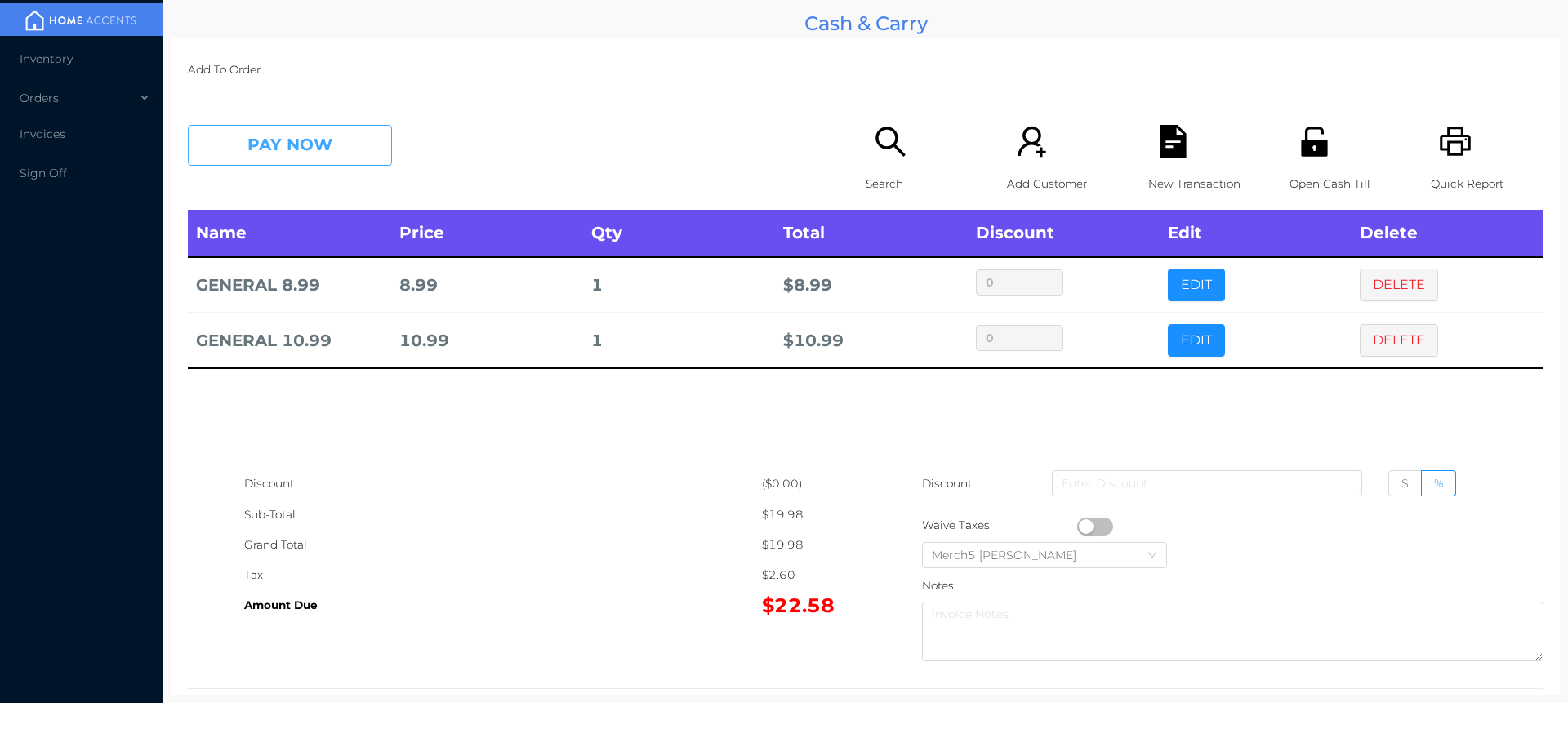
click at [376, 135] on button "PAY NOW" at bounding box center [290, 145] width 205 height 41
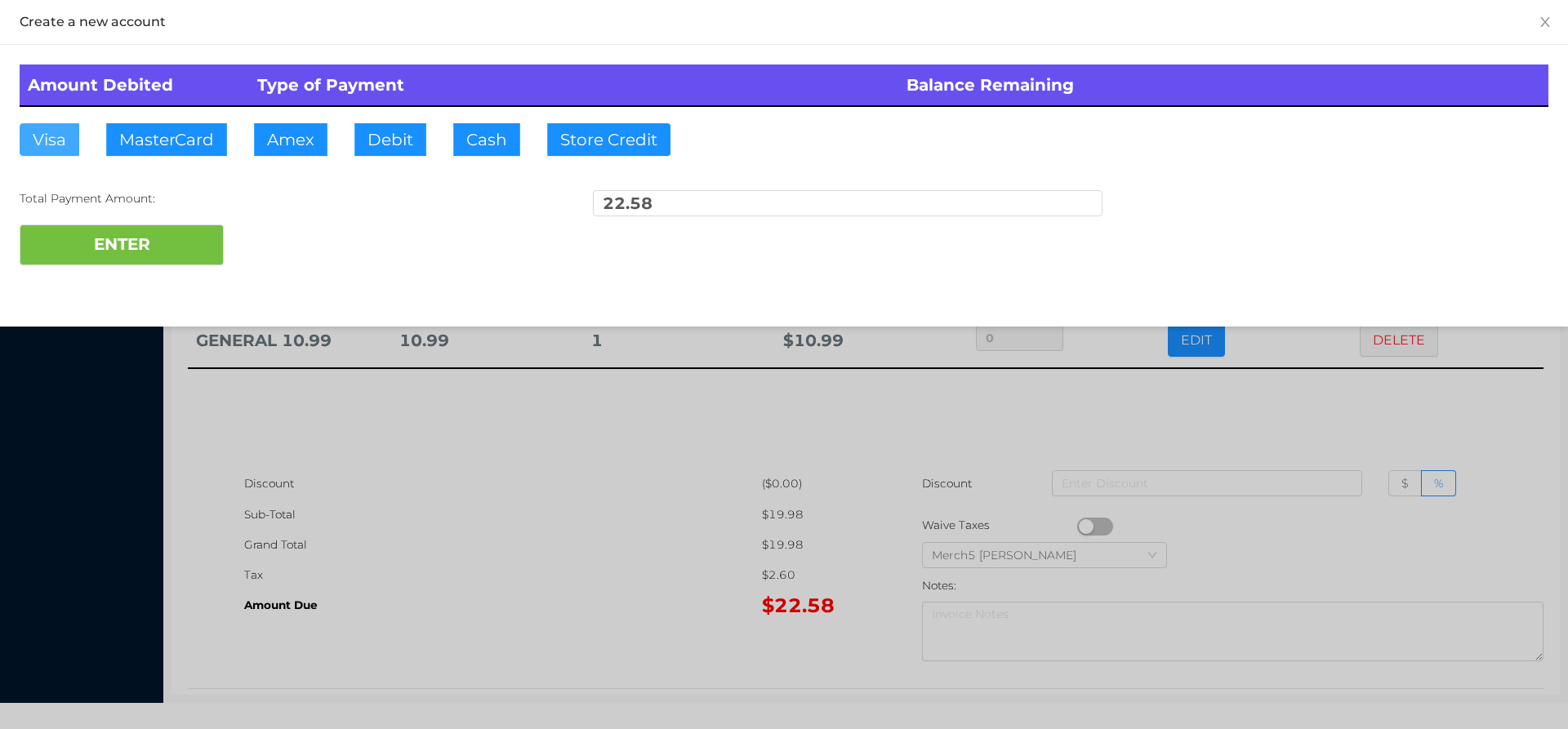
click at [62, 146] on button "Visa" at bounding box center [50, 139] width 60 height 32
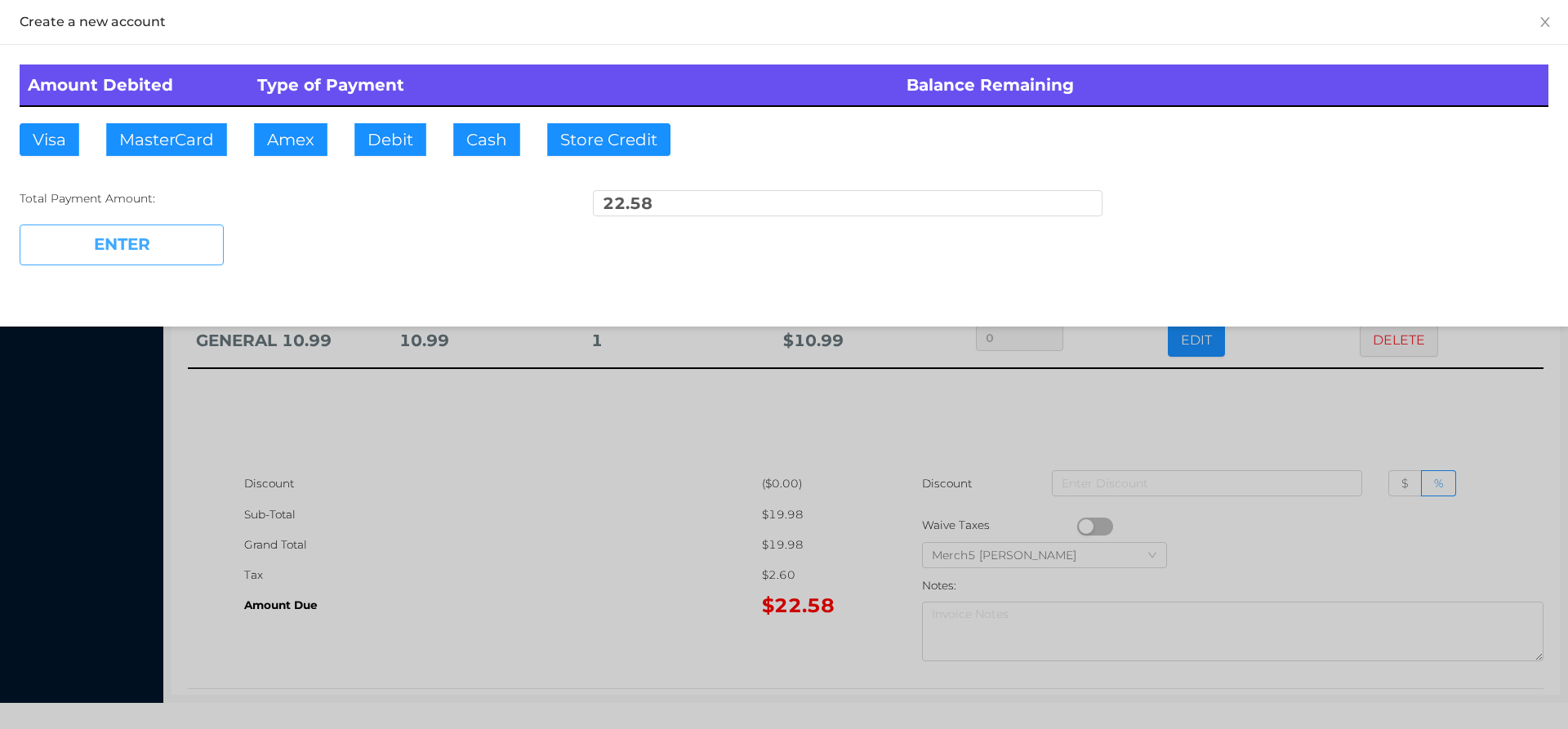
click at [197, 259] on button "ENTER" at bounding box center [122, 244] width 205 height 41
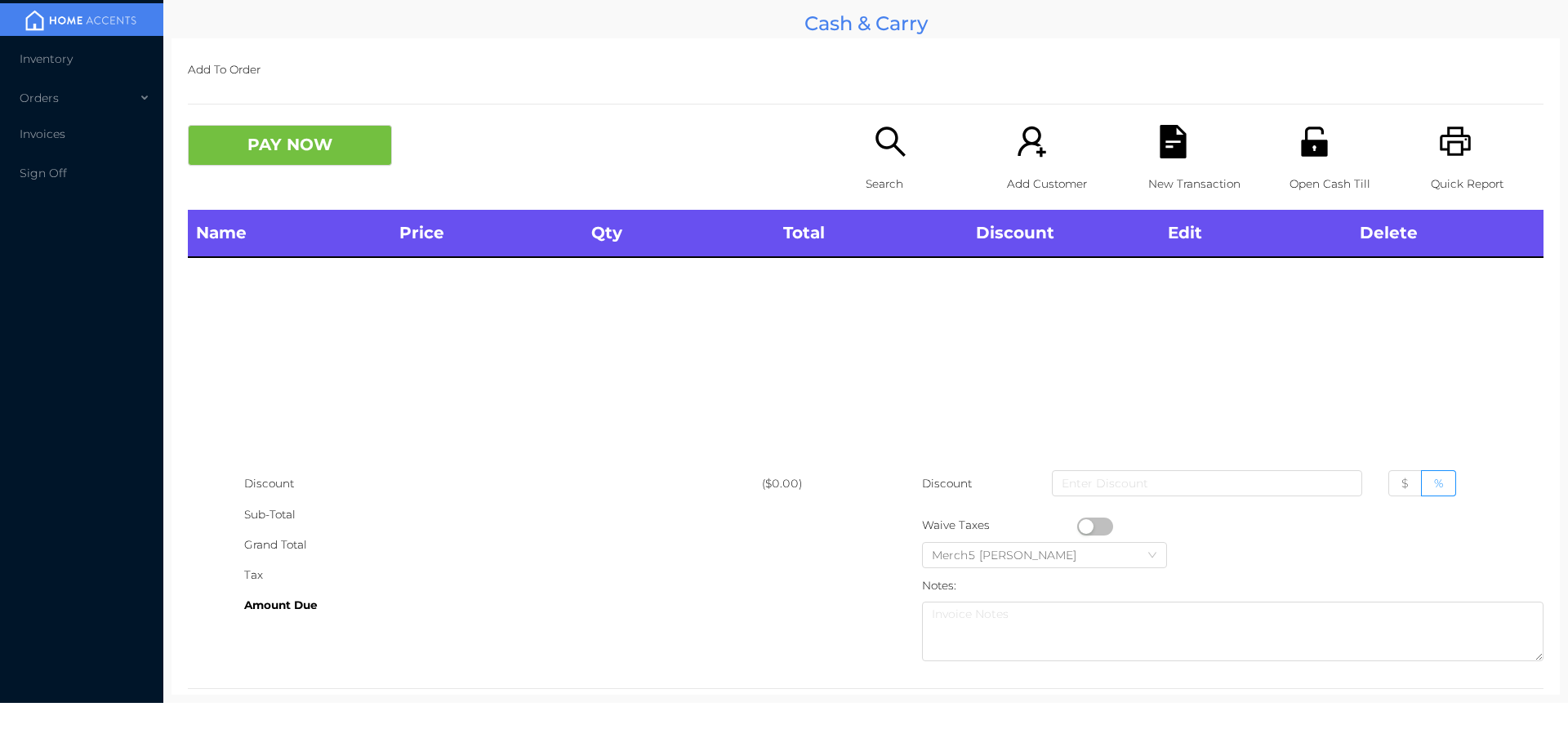
click at [880, 147] on icon "icon: search" at bounding box center [890, 140] width 29 height 29
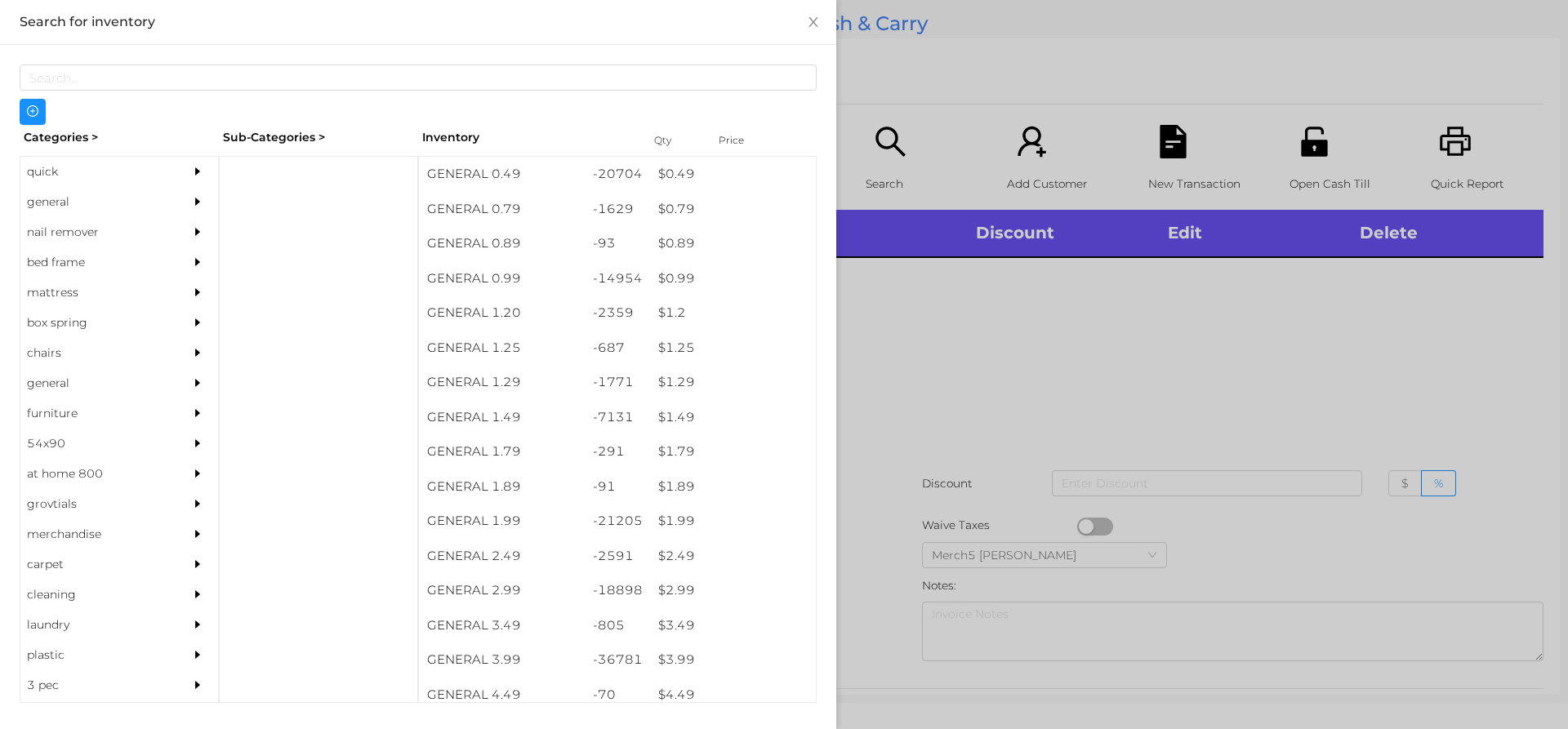
click at [1349, 383] on div at bounding box center [784, 364] width 1568 height 729
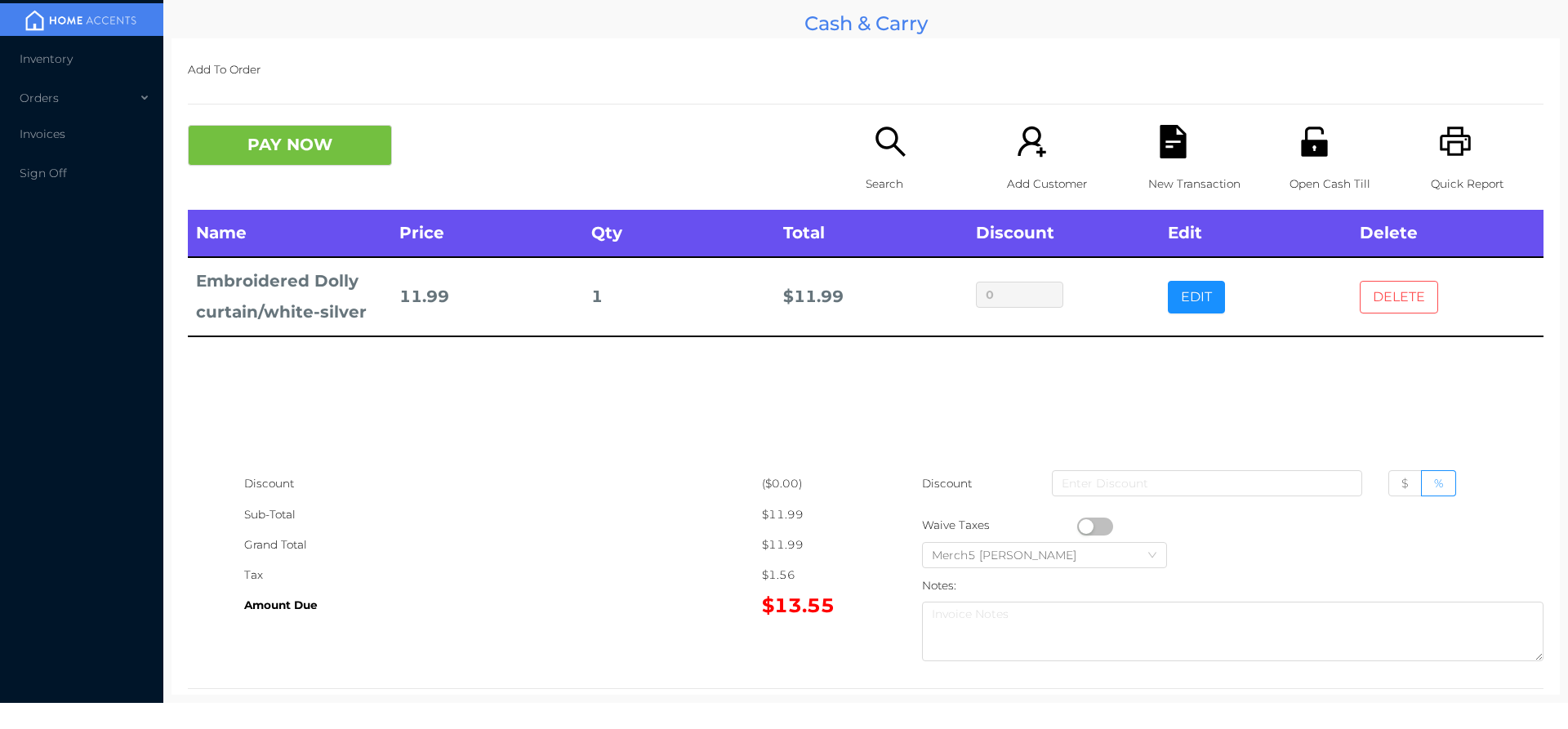
click at [1412, 308] on button "DELETE" at bounding box center [1399, 297] width 78 height 32
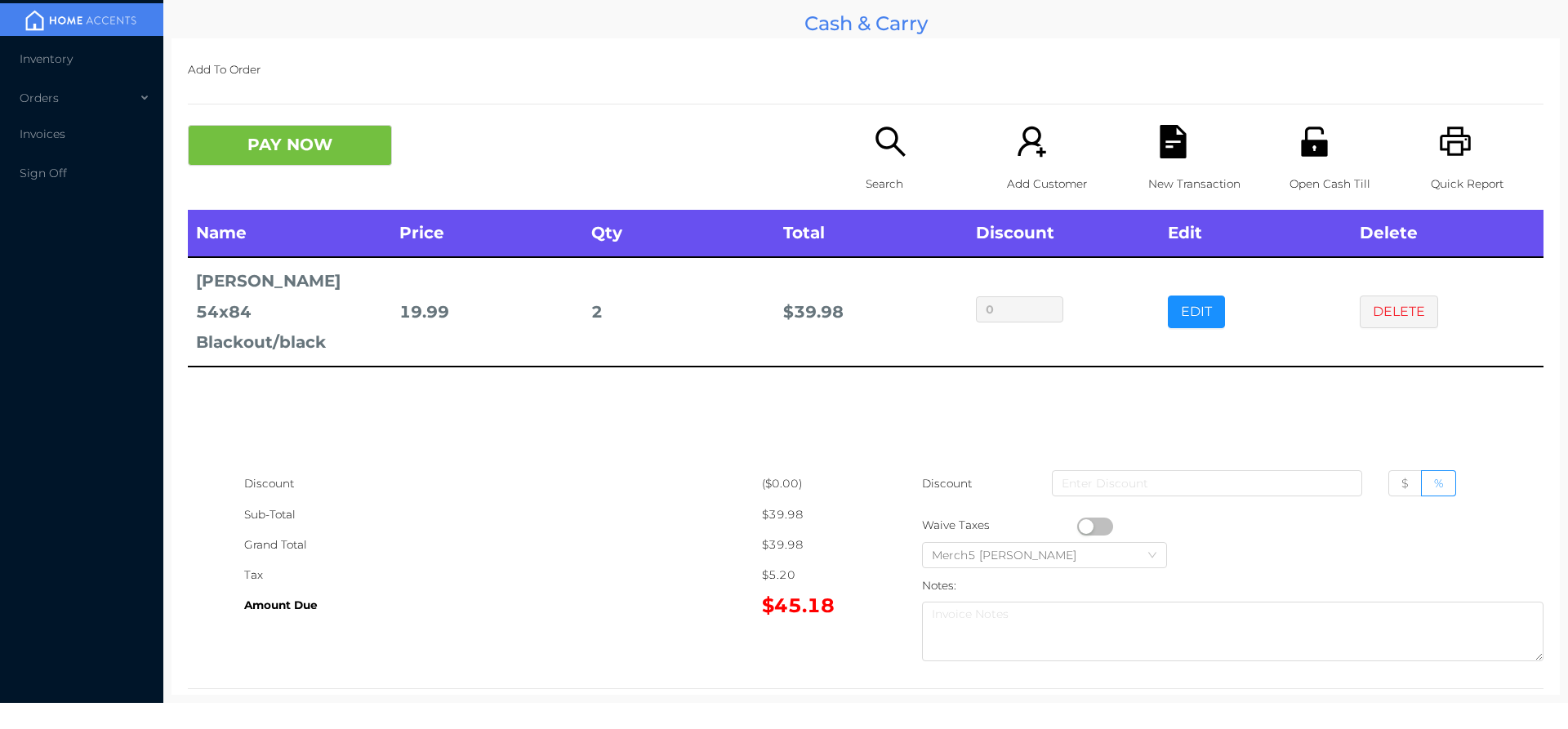
click at [895, 141] on icon "icon: search" at bounding box center [890, 141] width 33 height 33
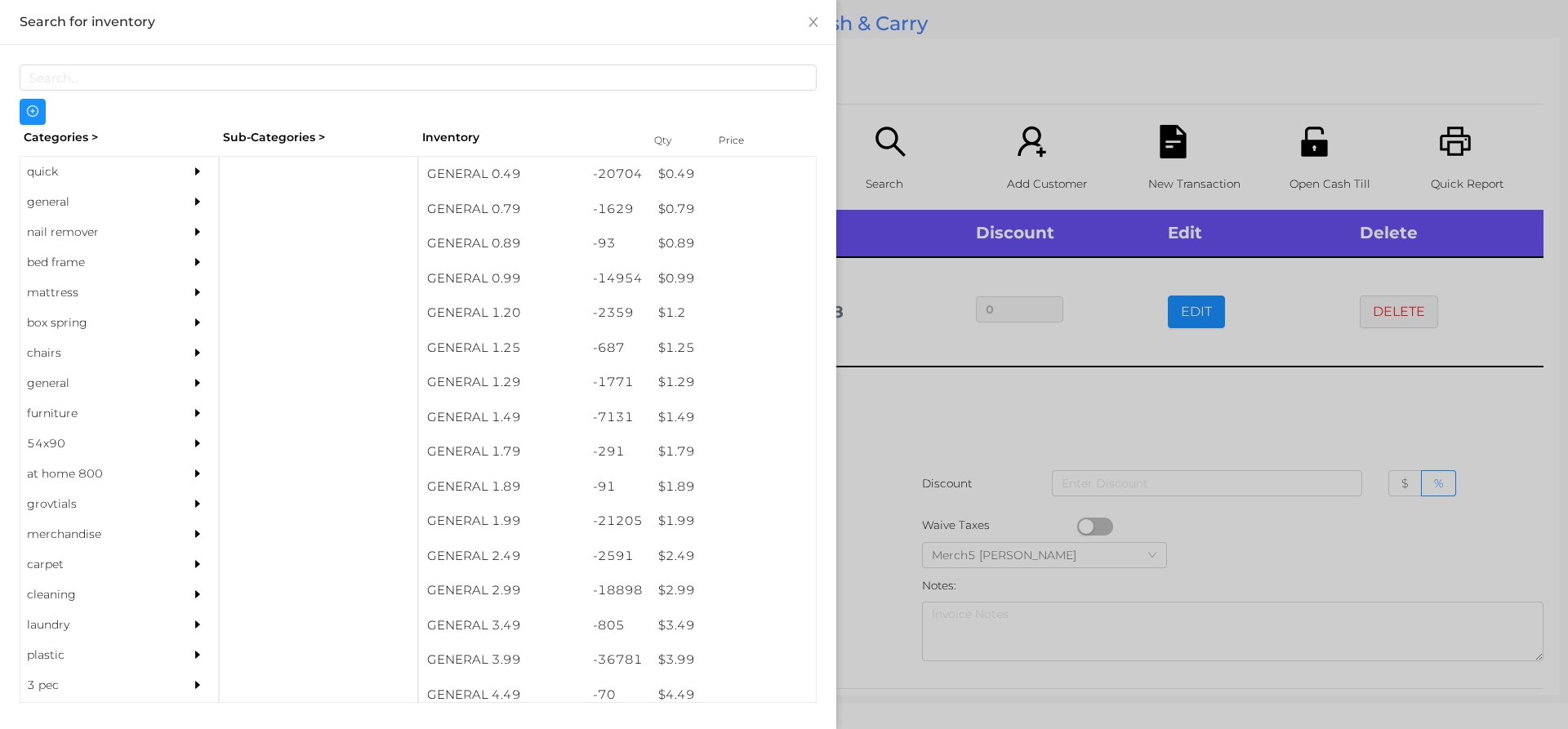
click at [161, 201] on div "general" at bounding box center [120, 202] width 198 height 30
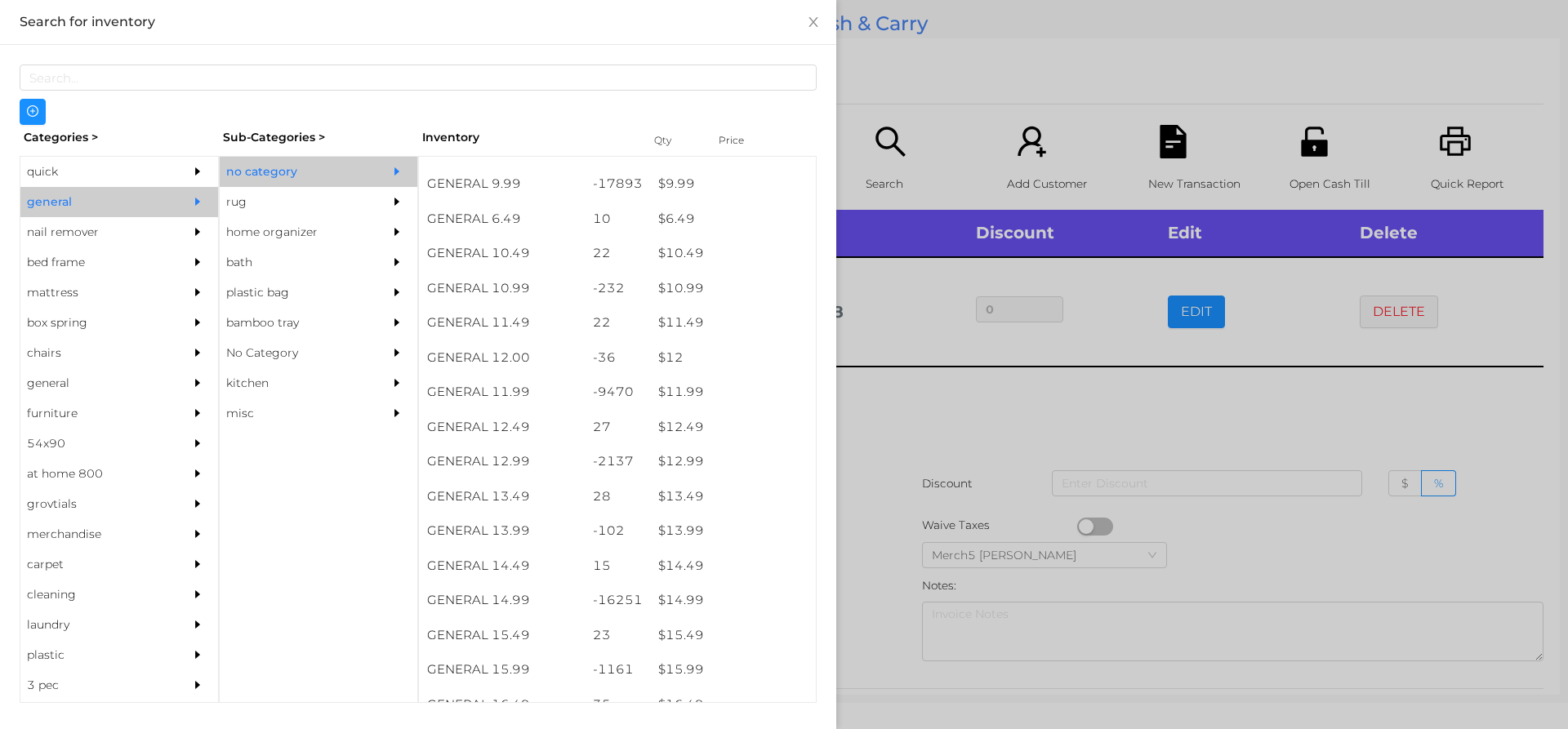
scroll to position [1029, 0]
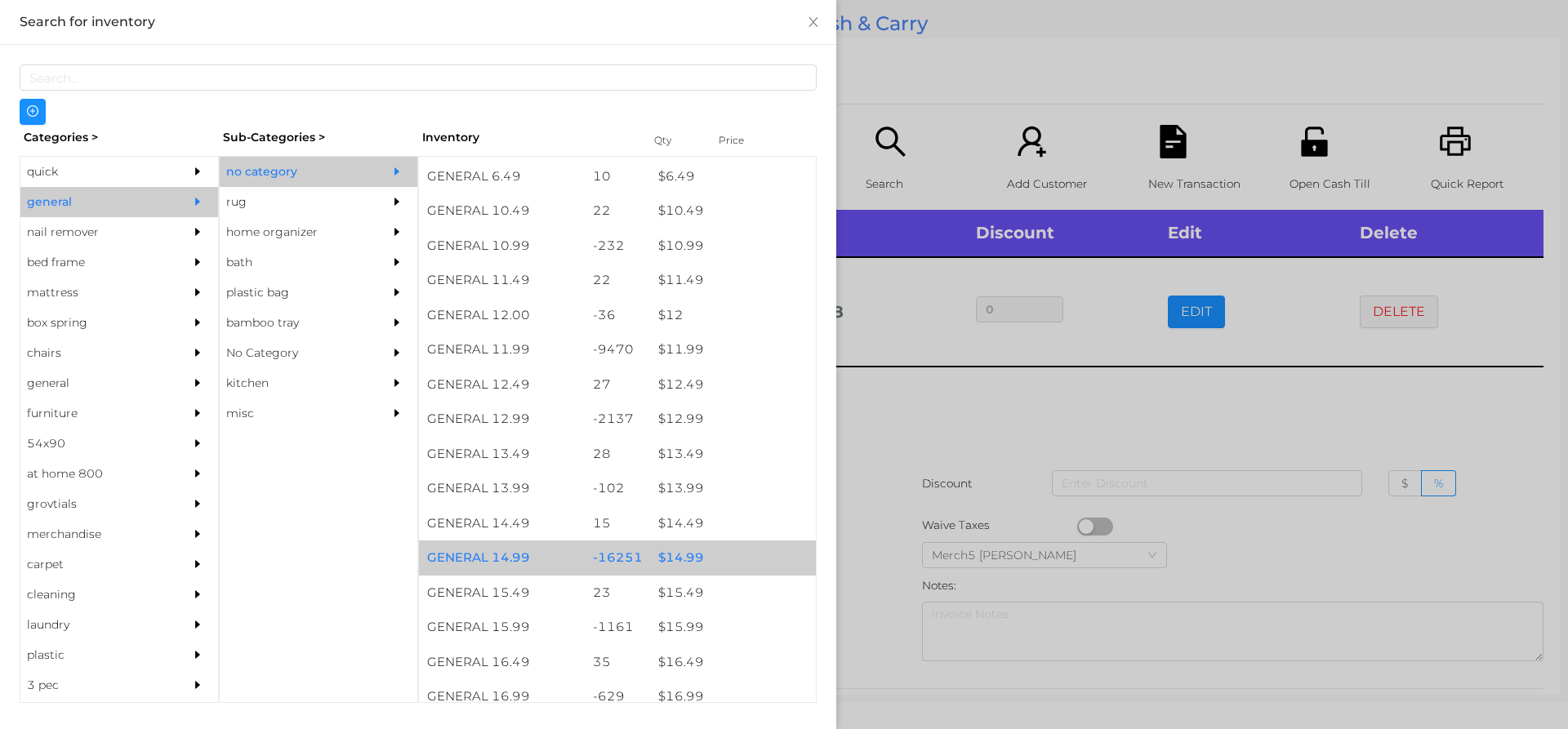
click at [738, 554] on div "$ 14.99" at bounding box center [732, 558] width 165 height 35
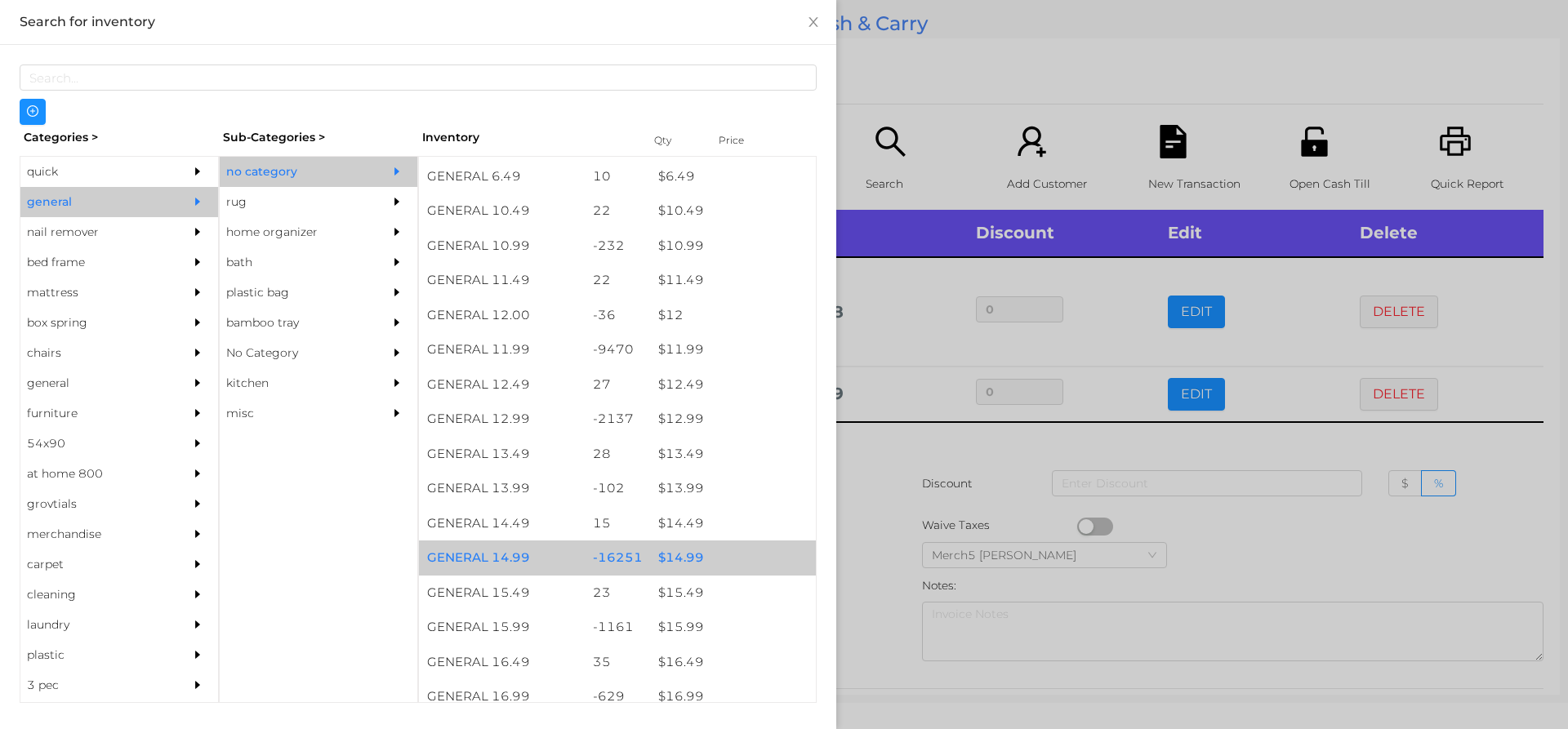
click at [753, 554] on div "$ 14.99" at bounding box center [732, 558] width 165 height 35
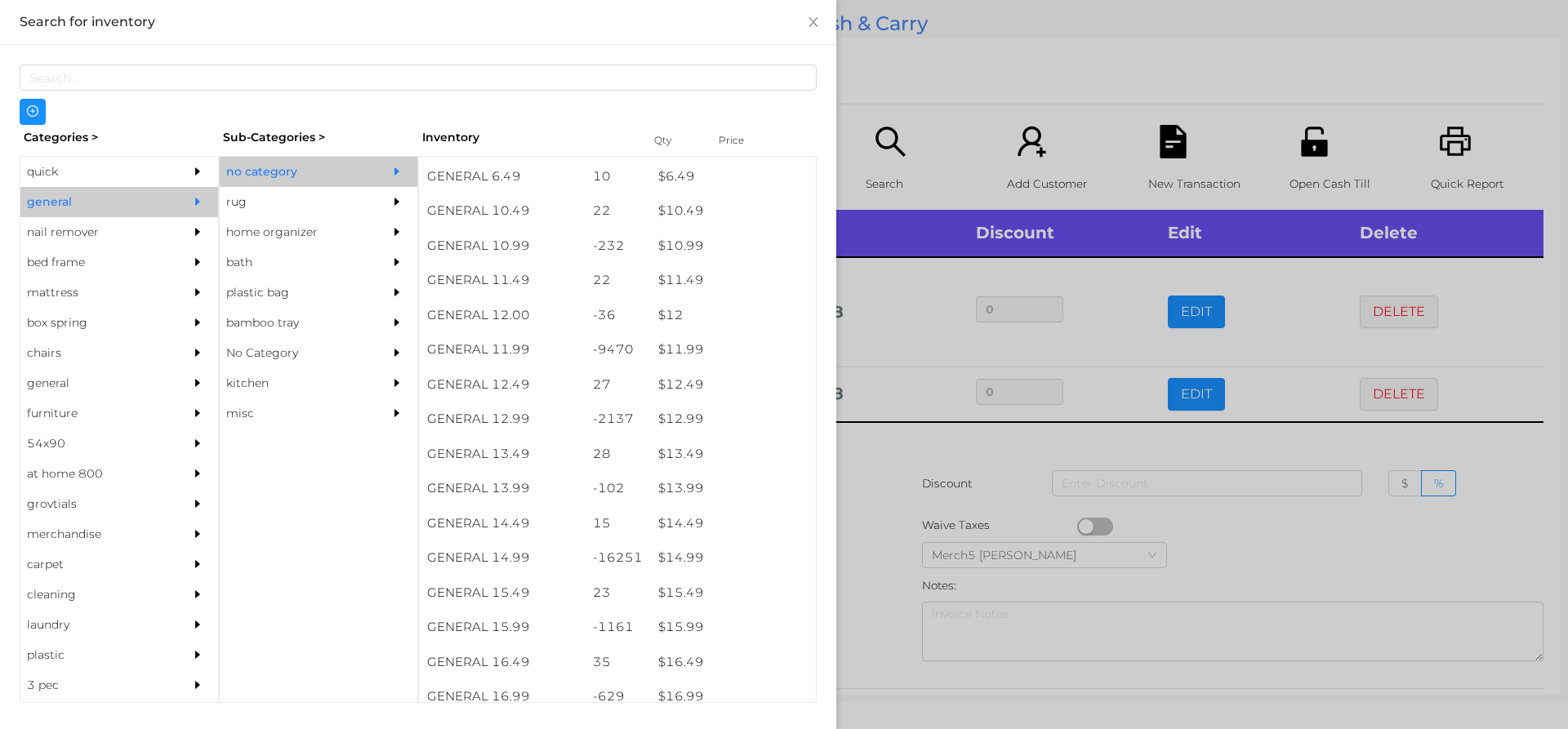
click at [870, 492] on div at bounding box center [784, 364] width 1568 height 729
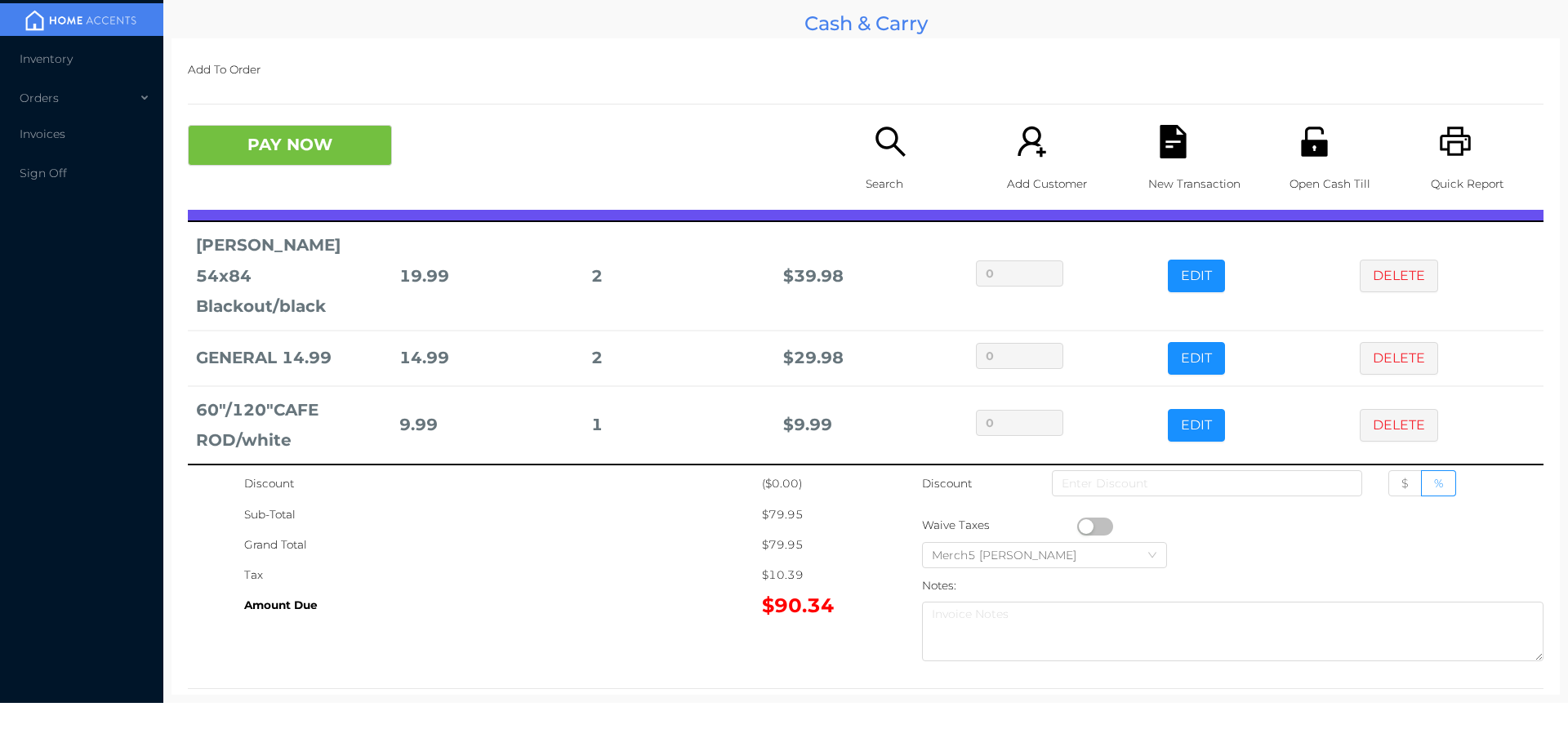
scroll to position [49, 0]
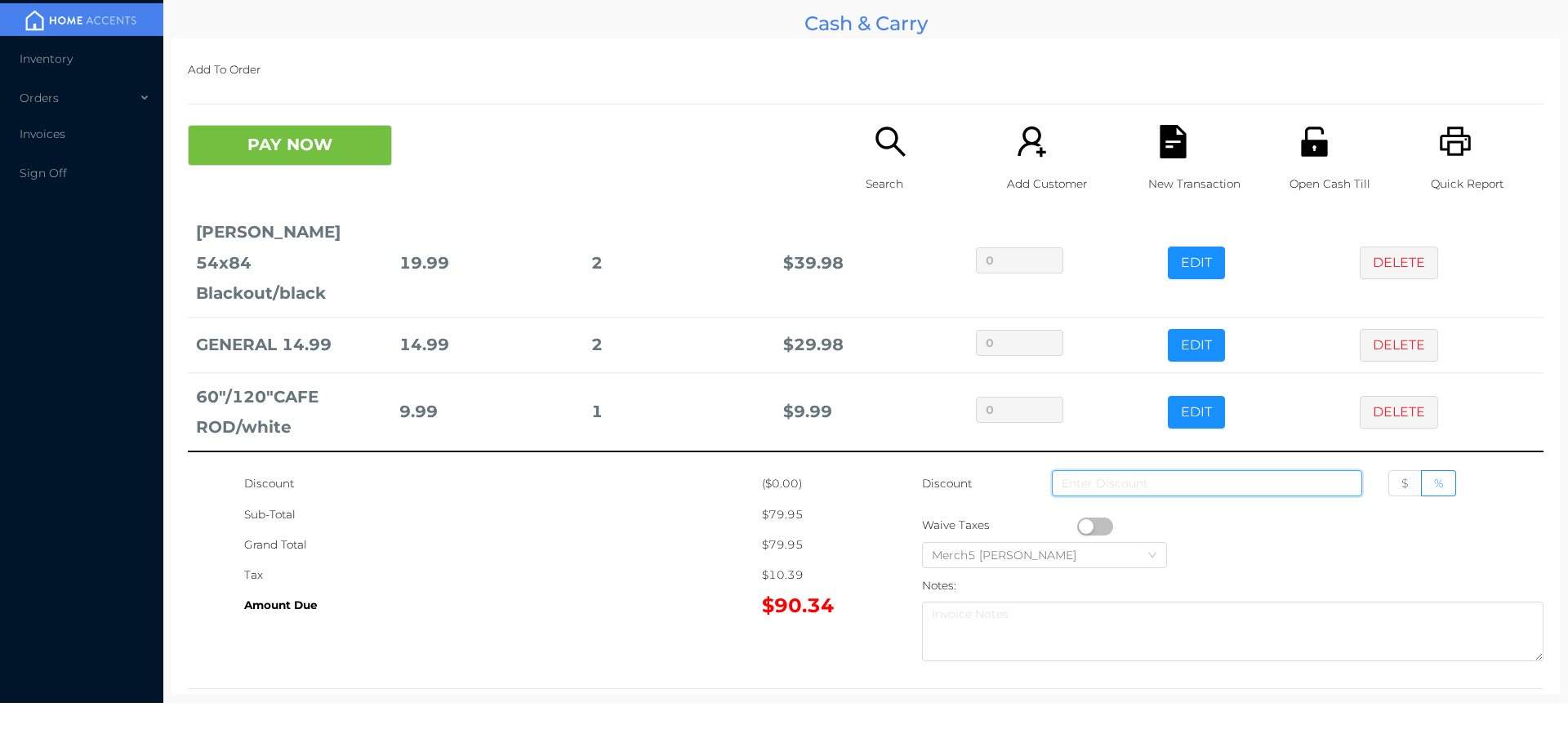
click at [1182, 485] on input at bounding box center [1206, 483] width 310 height 26
type input "5"
click at [1390, 422] on button "DELETE" at bounding box center [1399, 411] width 78 height 32
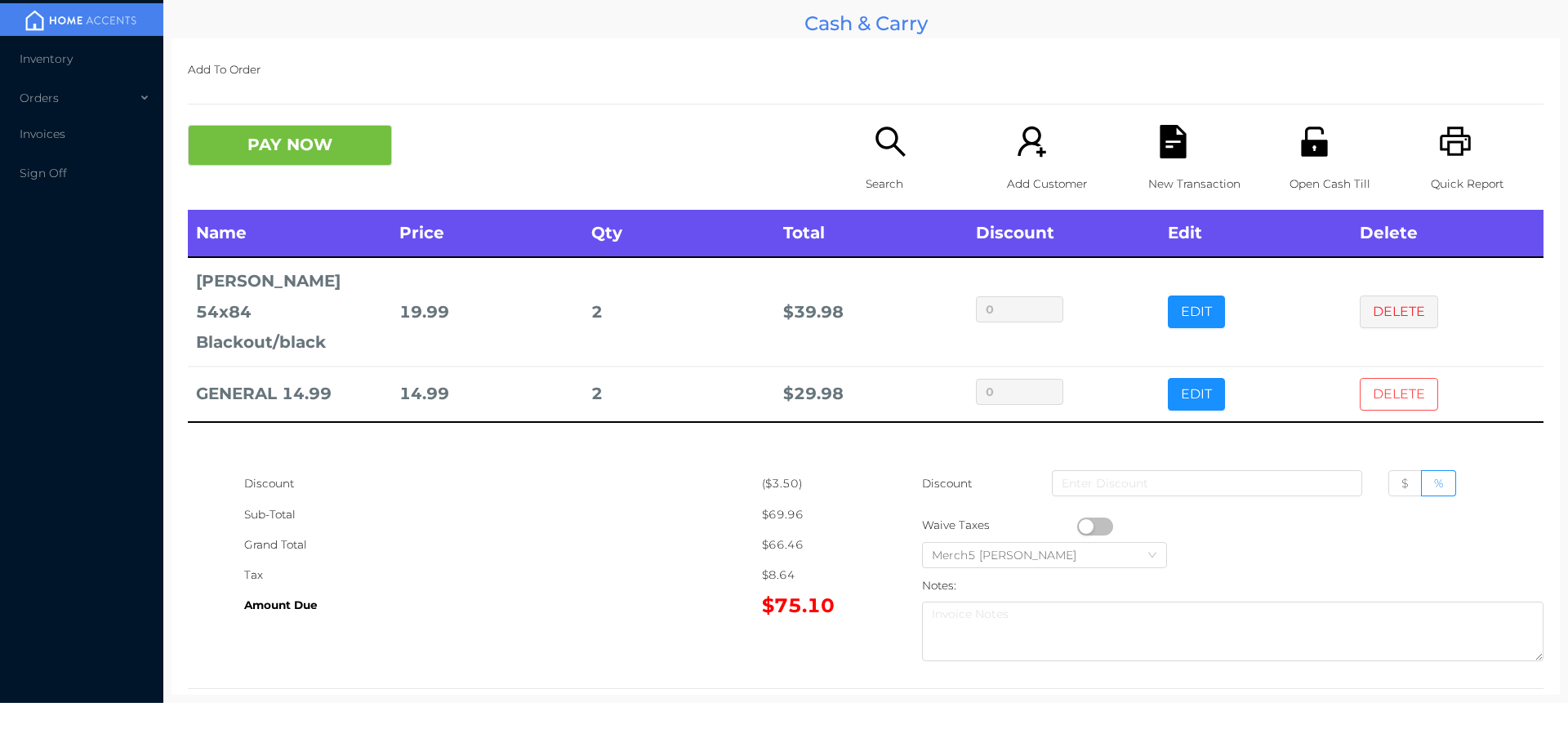
click at [1401, 392] on button "DELETE" at bounding box center [1399, 394] width 78 height 32
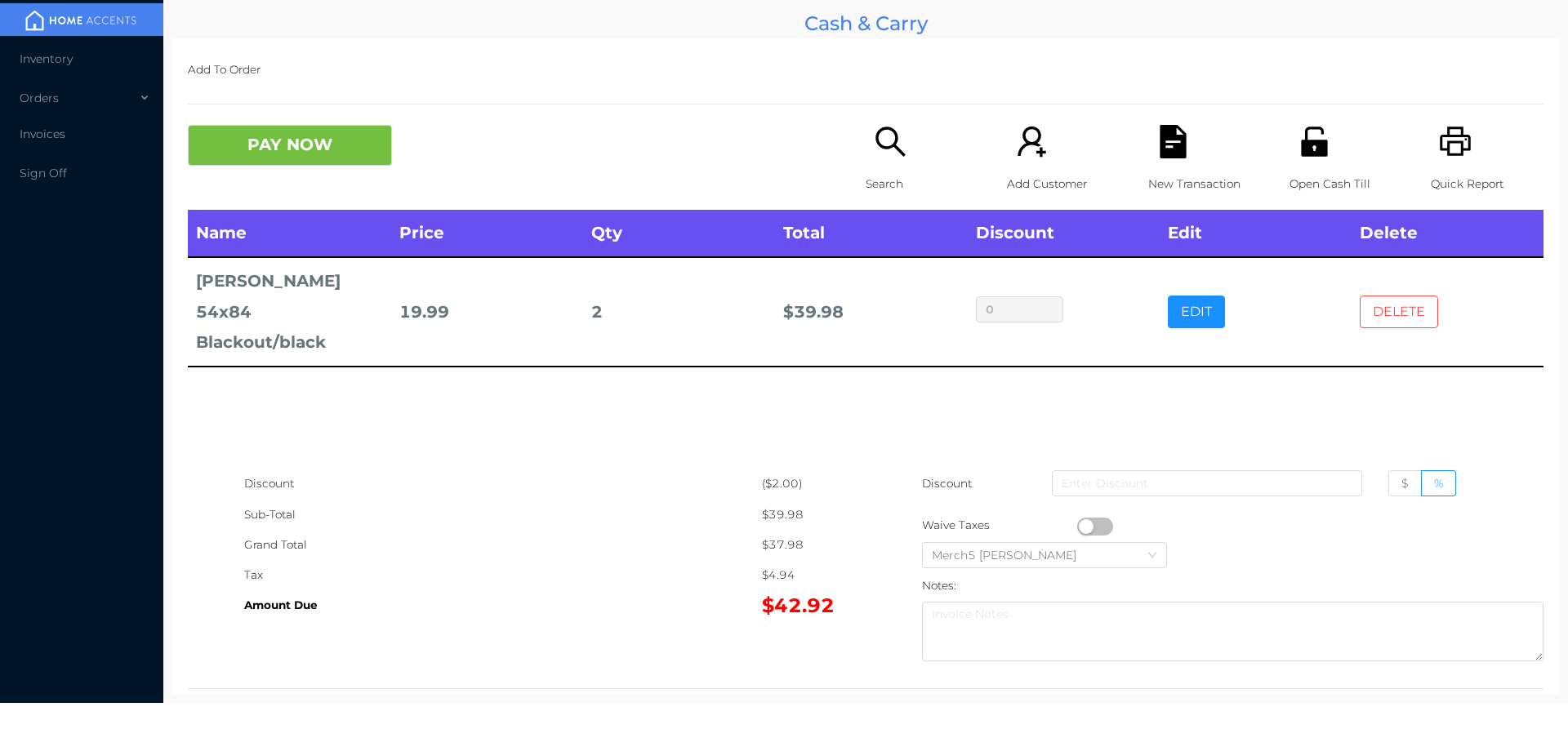
click at [1396, 313] on button "DELETE" at bounding box center [1399, 312] width 78 height 32
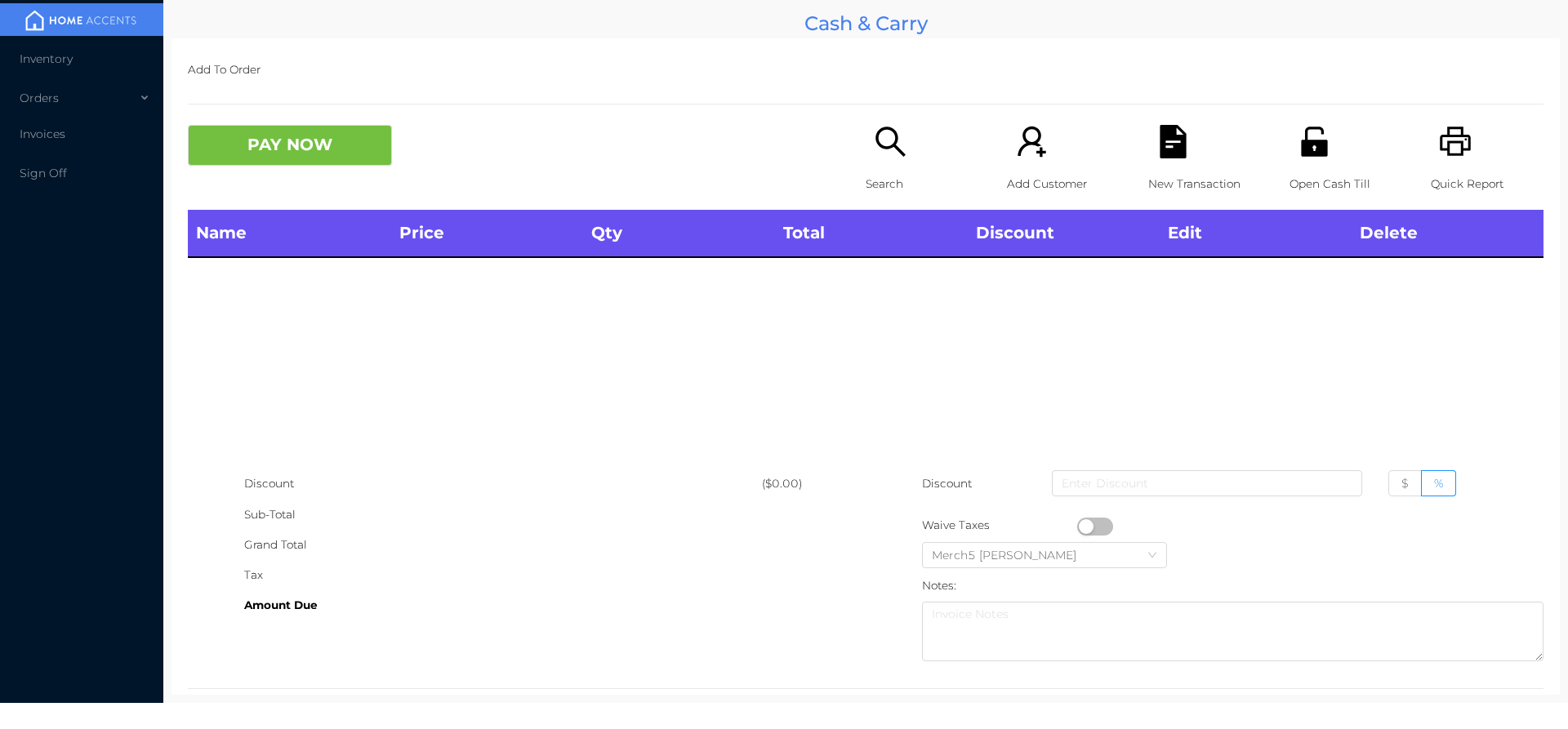
click at [894, 169] on p "Search" at bounding box center [922, 184] width 113 height 30
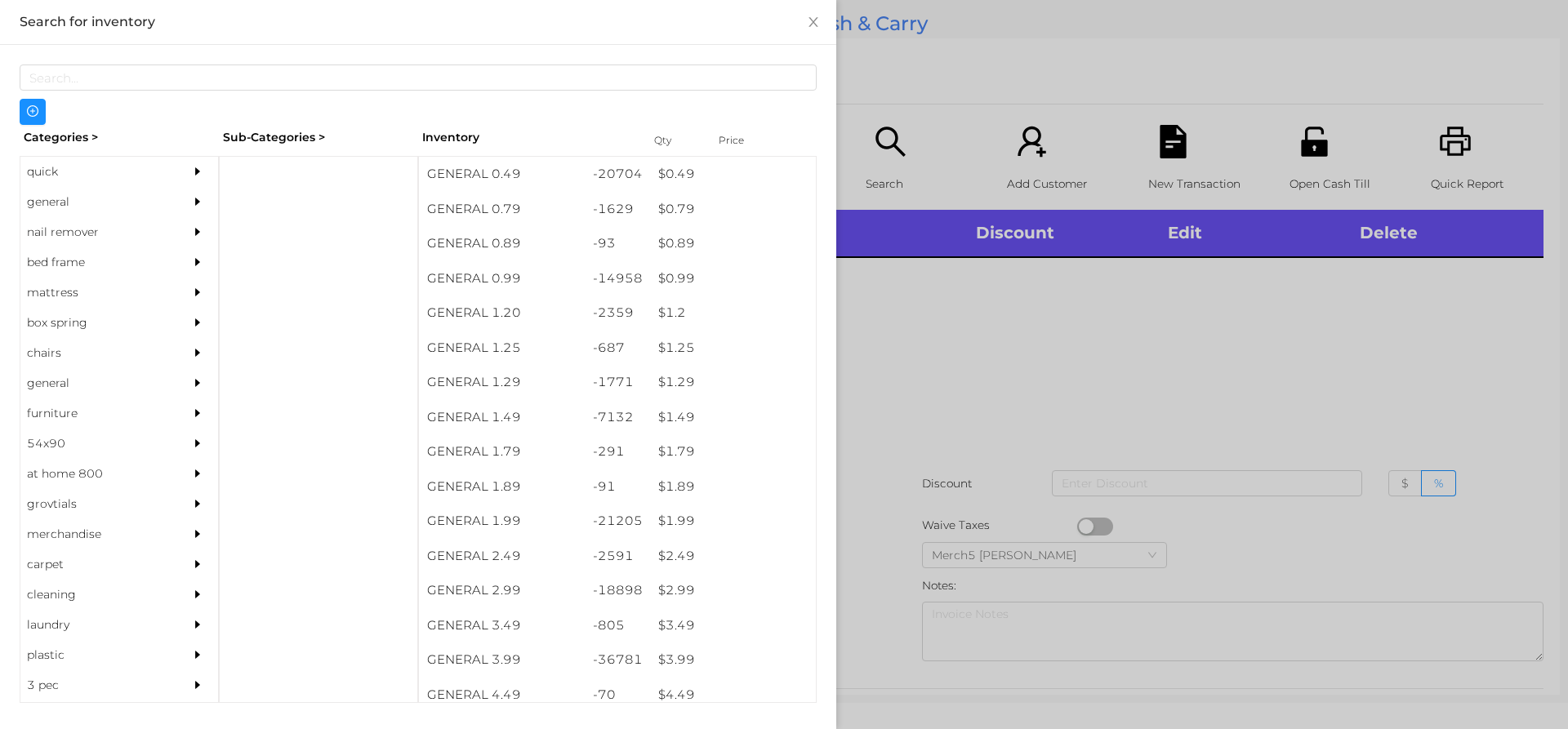
click at [185, 203] on div at bounding box center [201, 202] width 32 height 30
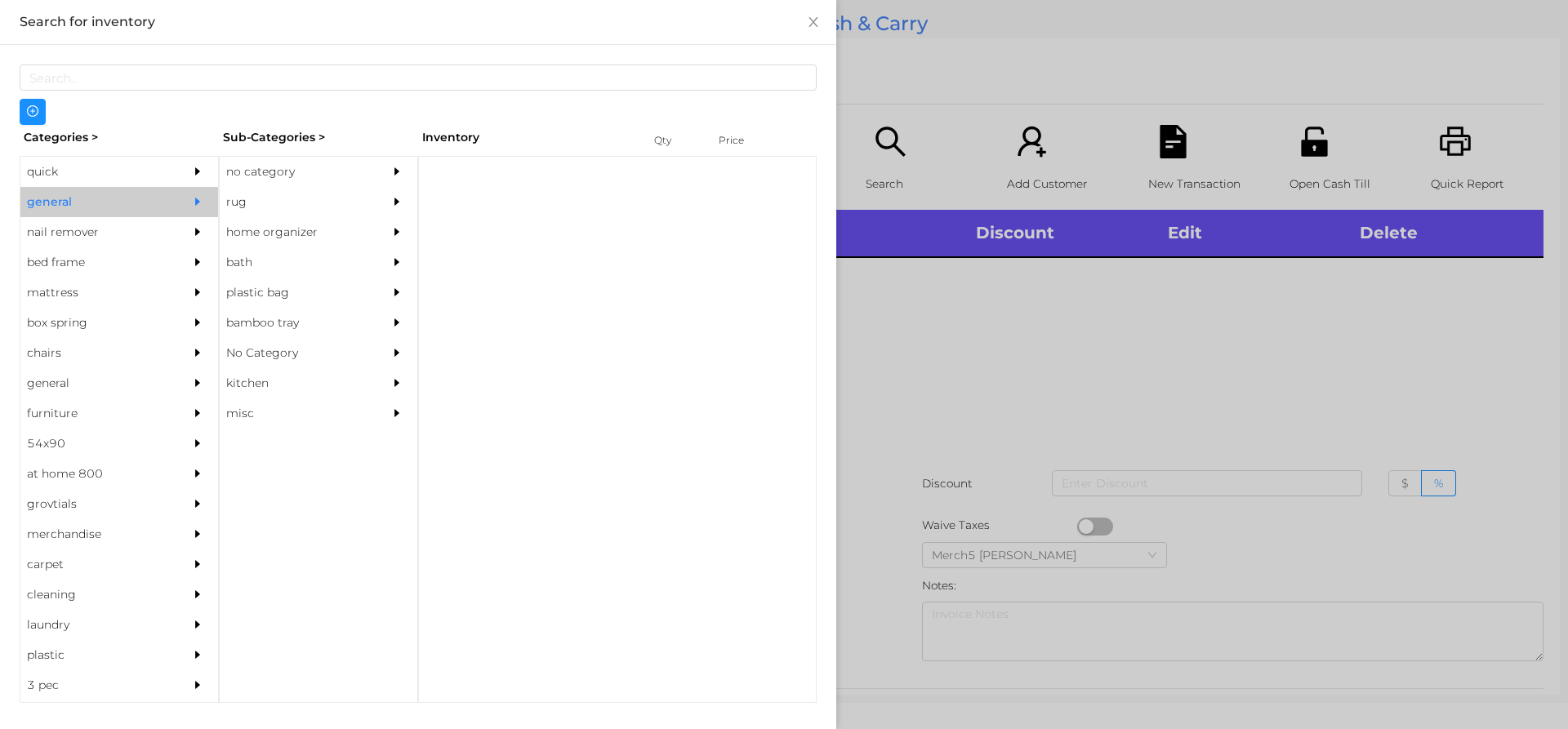
click at [333, 175] on div "no category" at bounding box center [293, 172] width 149 height 30
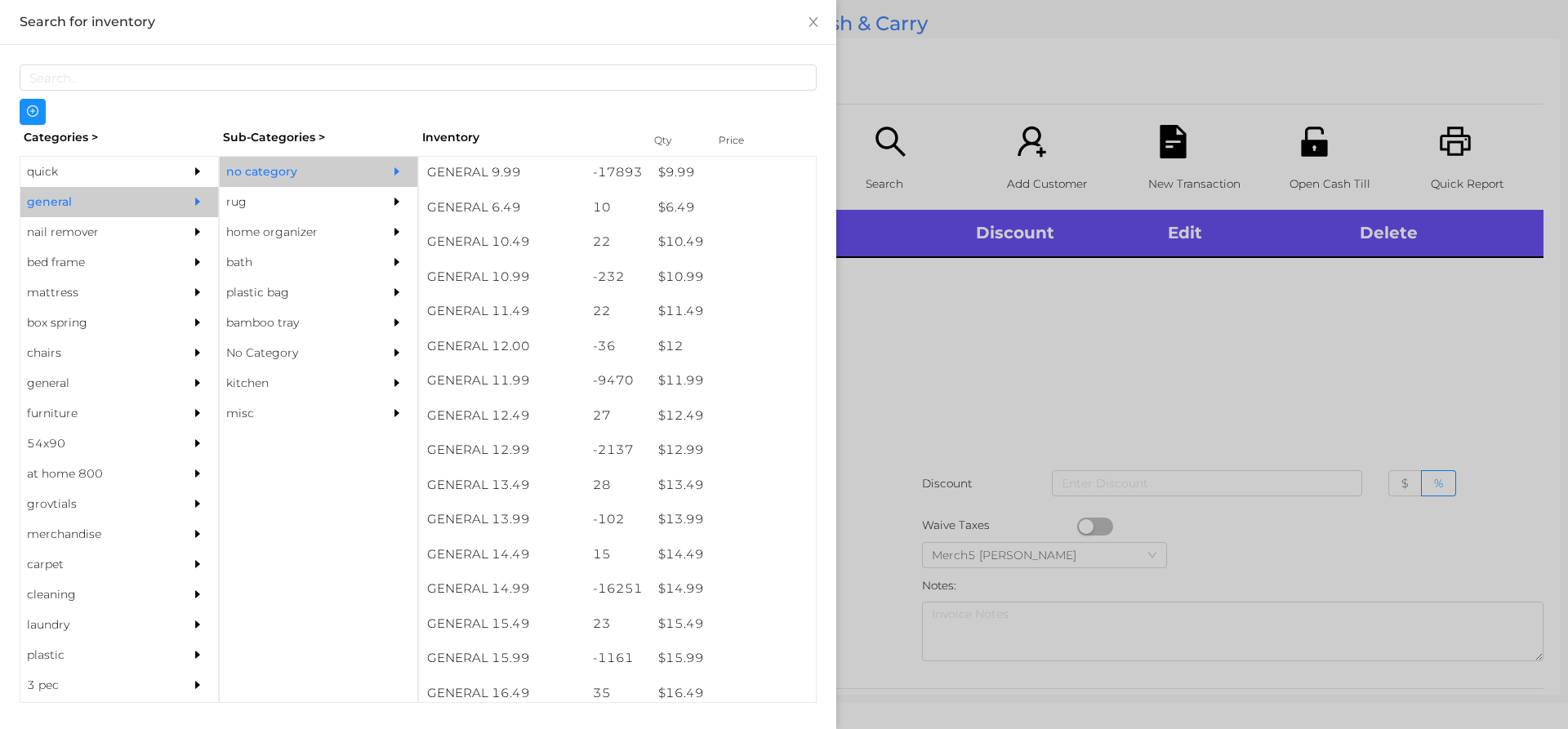
scroll to position [997, 0]
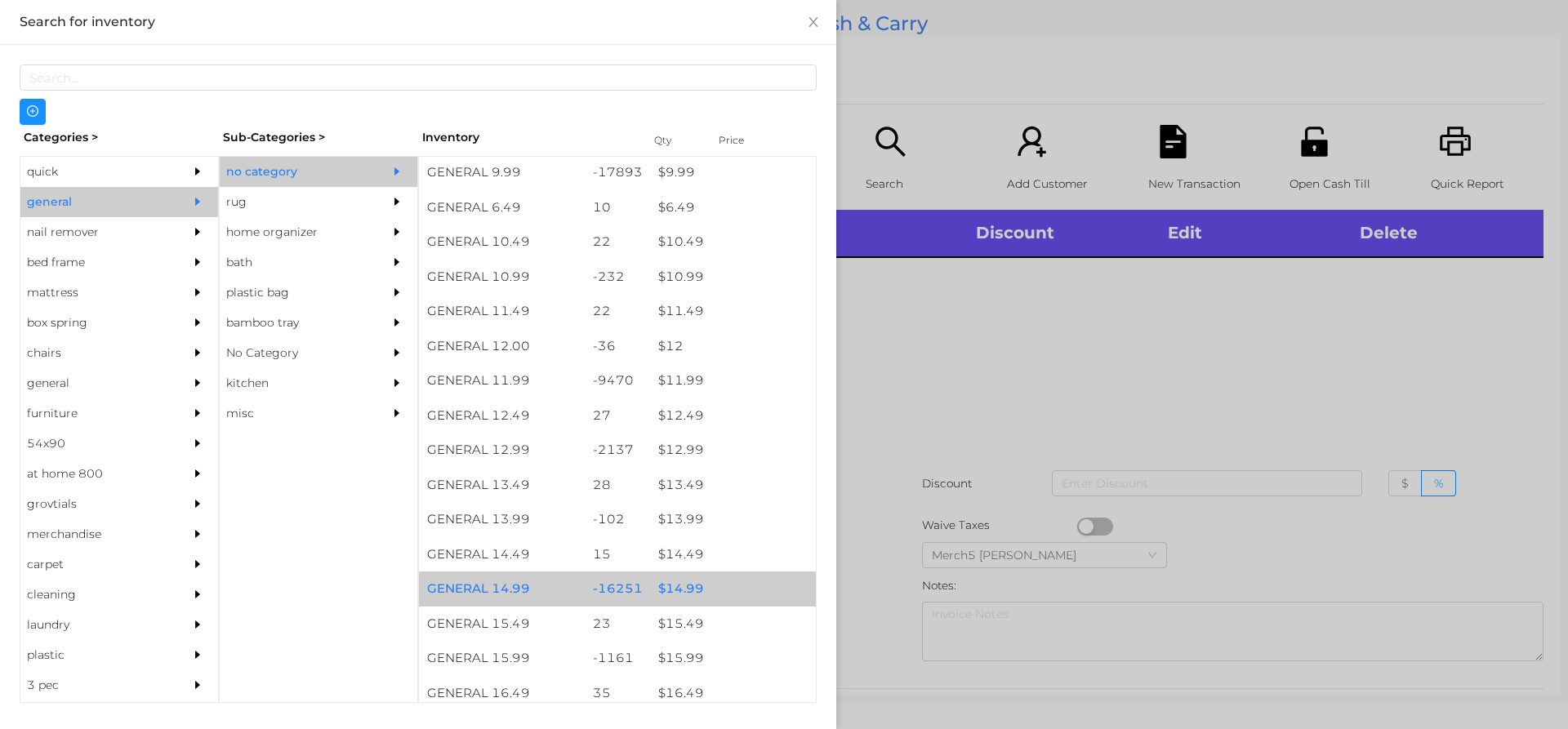
click at [732, 598] on div "$ 14.99" at bounding box center [732, 589] width 165 height 35
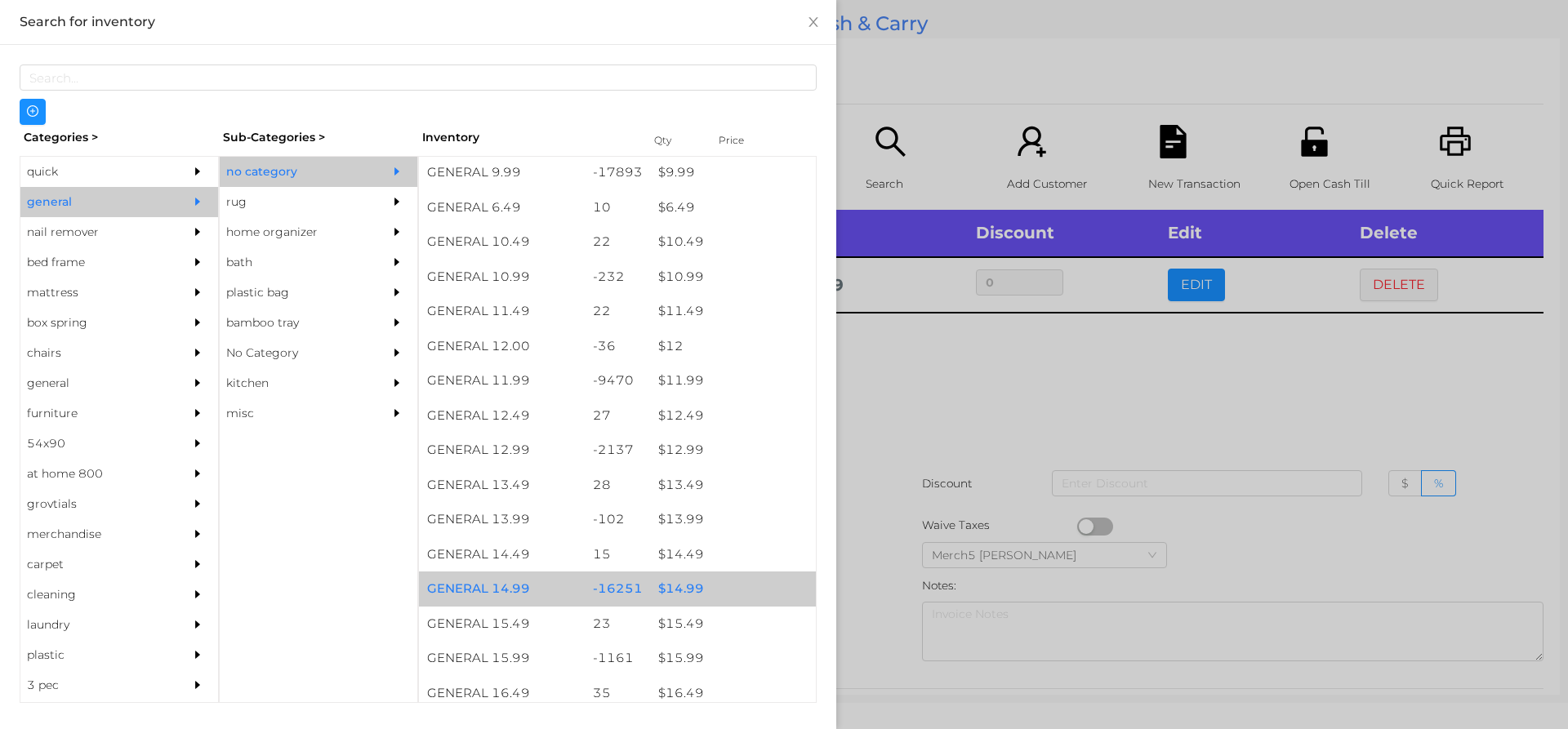
click at [737, 594] on div "$ 14.99" at bounding box center [732, 589] width 165 height 35
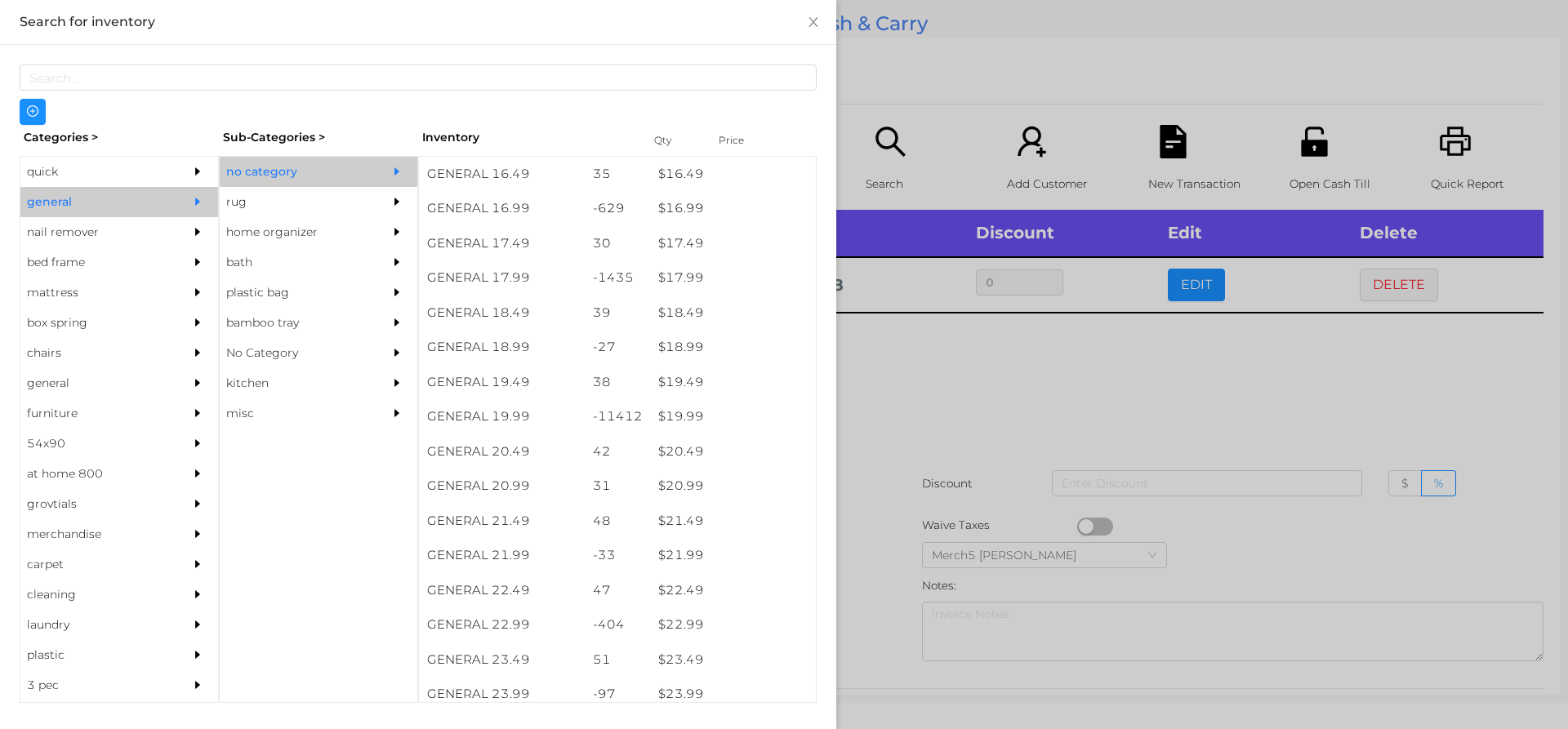
scroll to position [1518, 0]
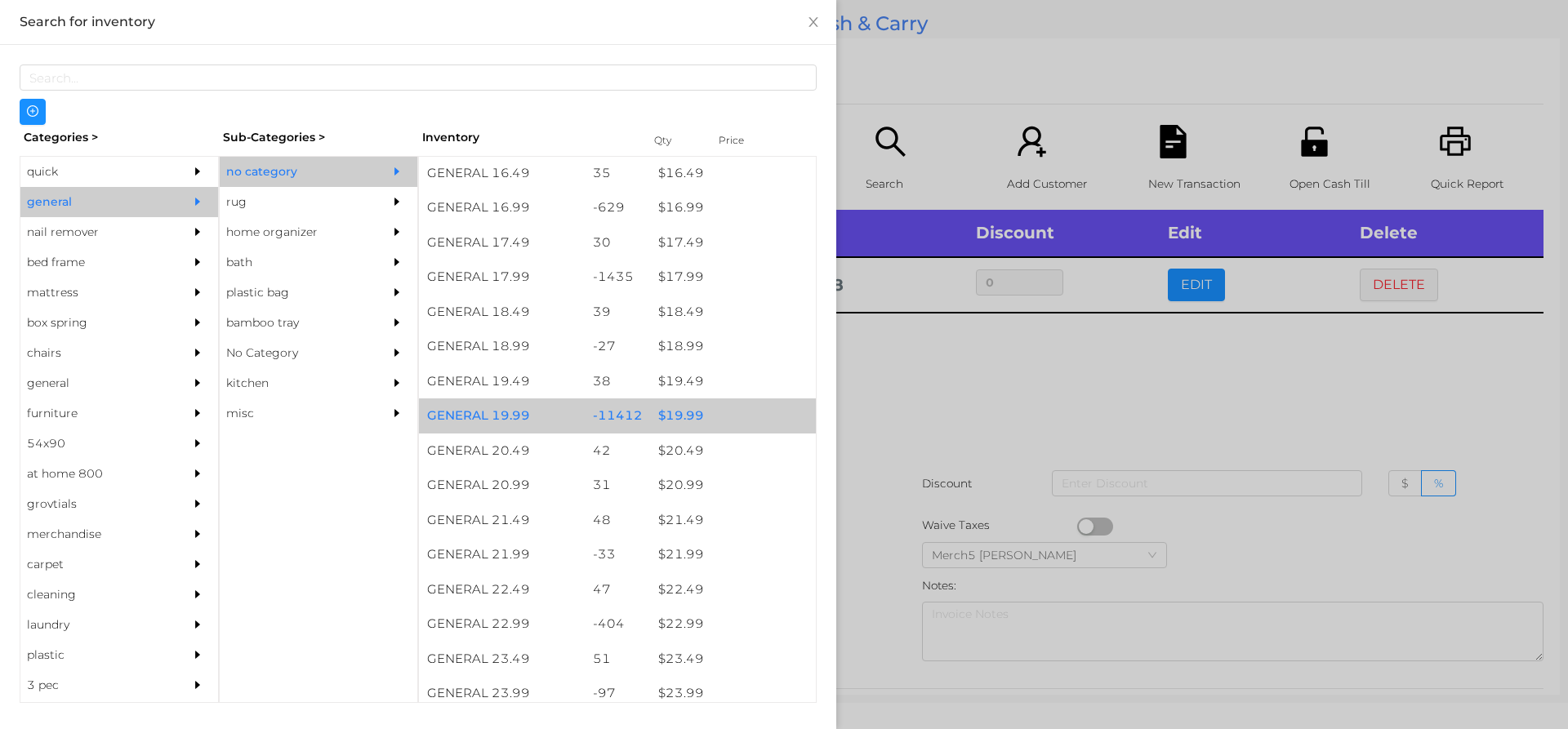
click at [743, 421] on div "$ 19.99" at bounding box center [732, 416] width 165 height 35
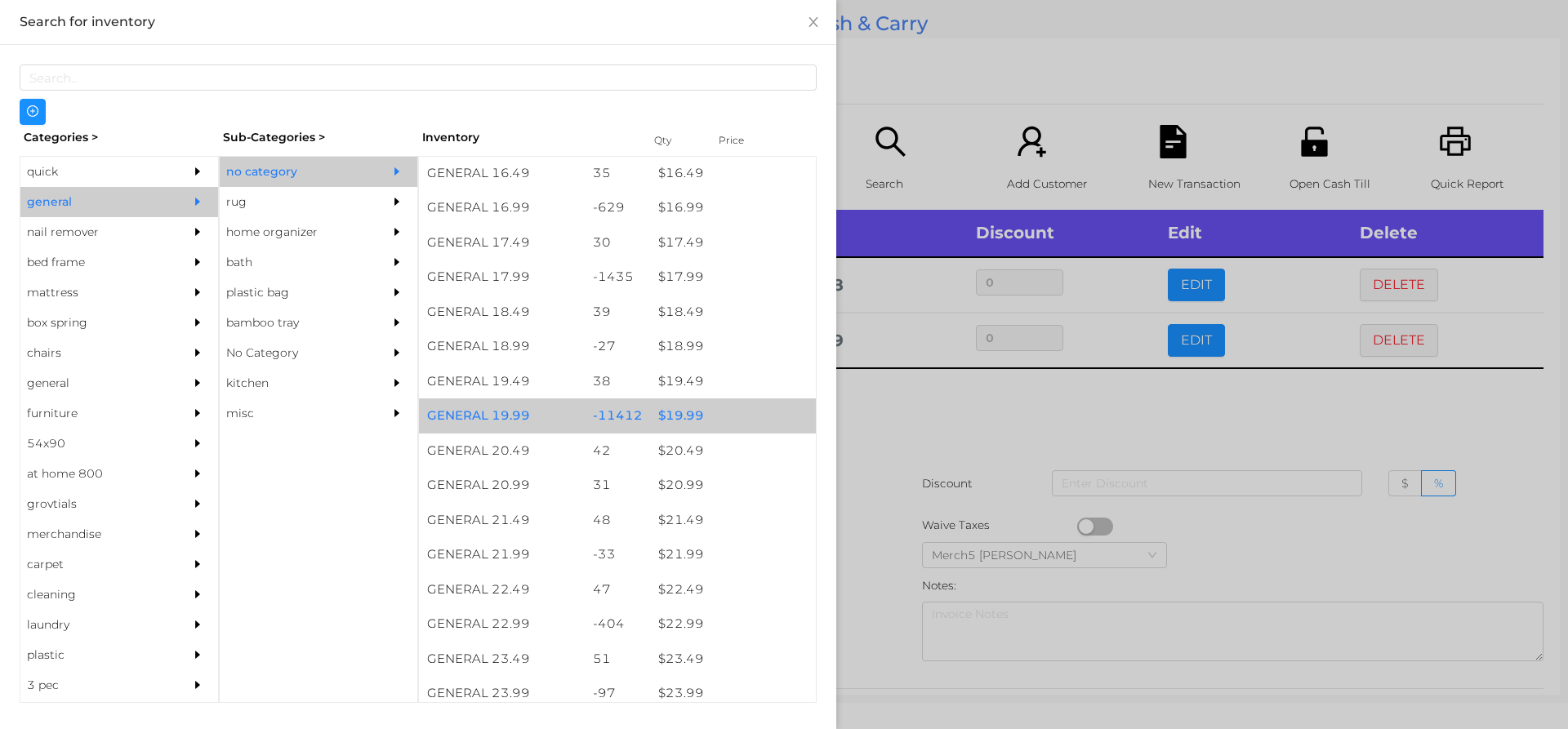
click at [753, 418] on div "$ 19.99" at bounding box center [732, 416] width 165 height 35
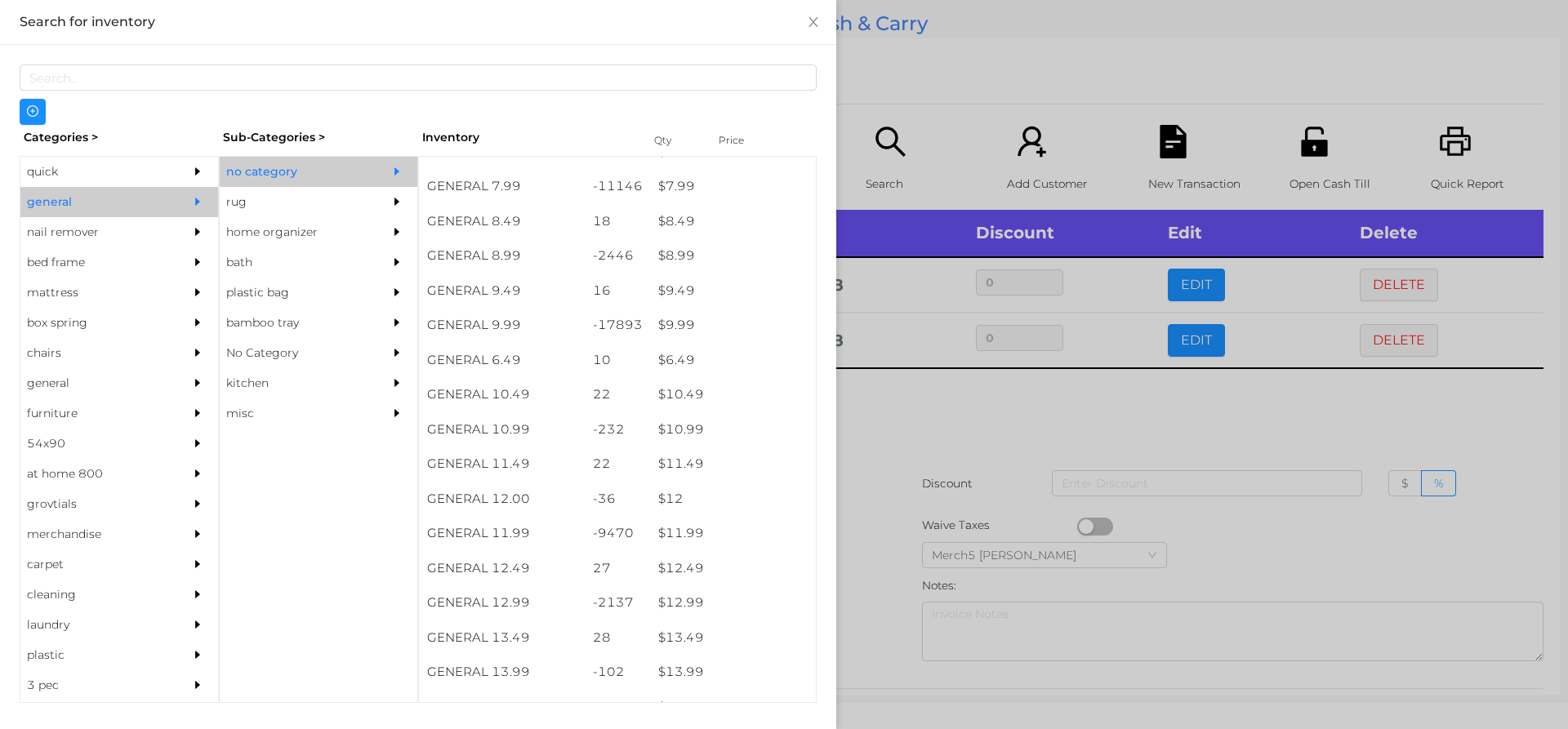
scroll to position [845, 0]
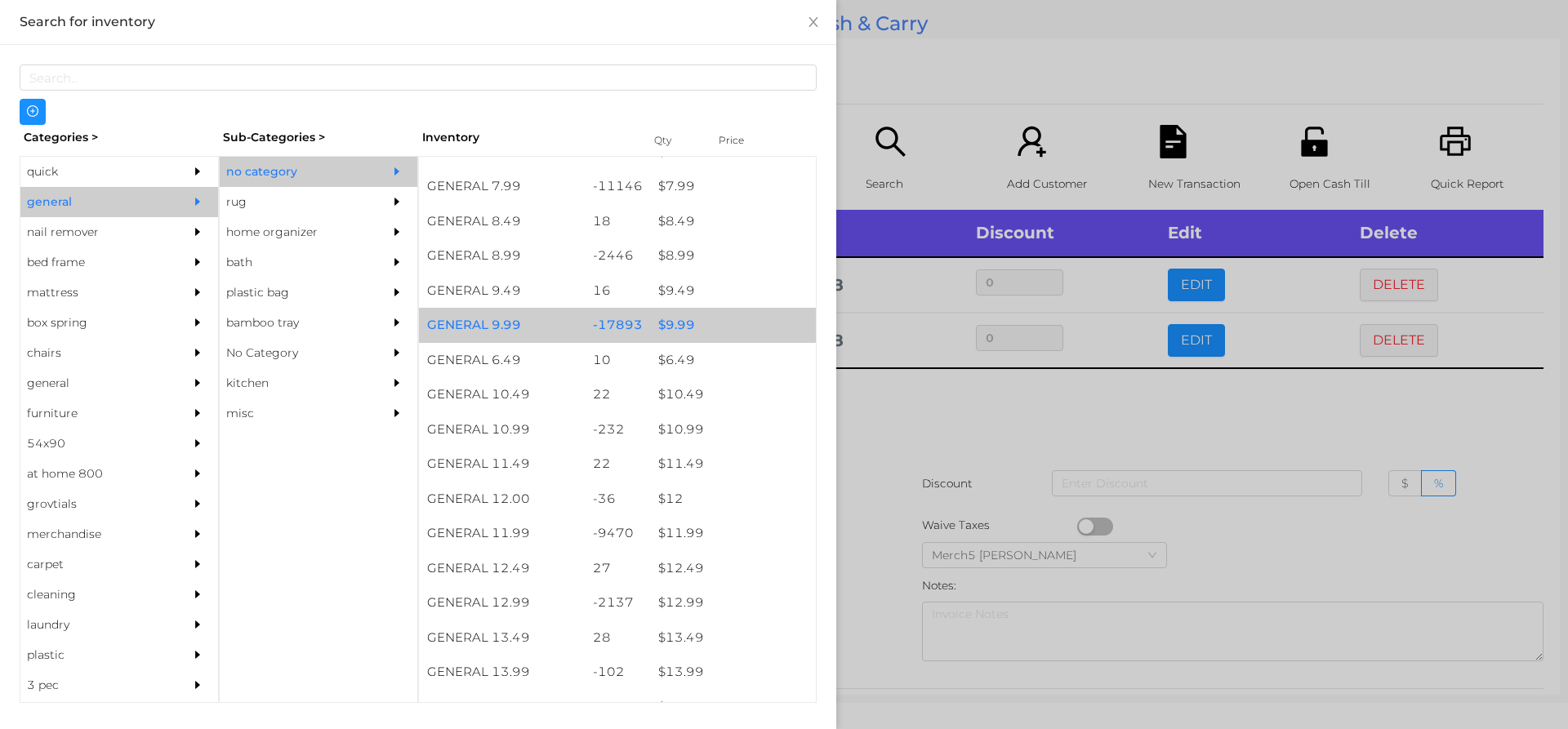
click at [719, 334] on div "$ 9.99" at bounding box center [732, 325] width 165 height 35
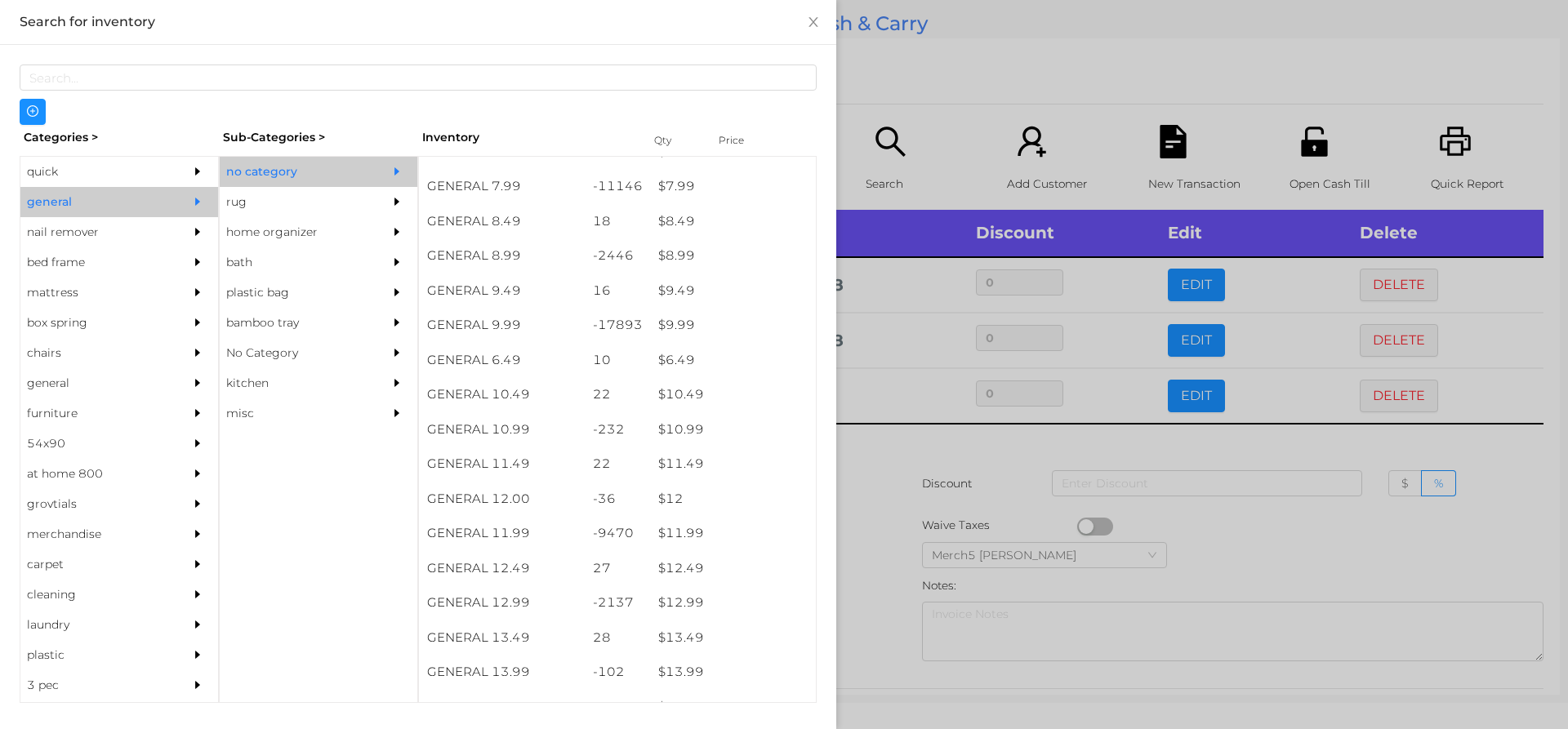
click at [878, 459] on div at bounding box center [784, 364] width 1568 height 729
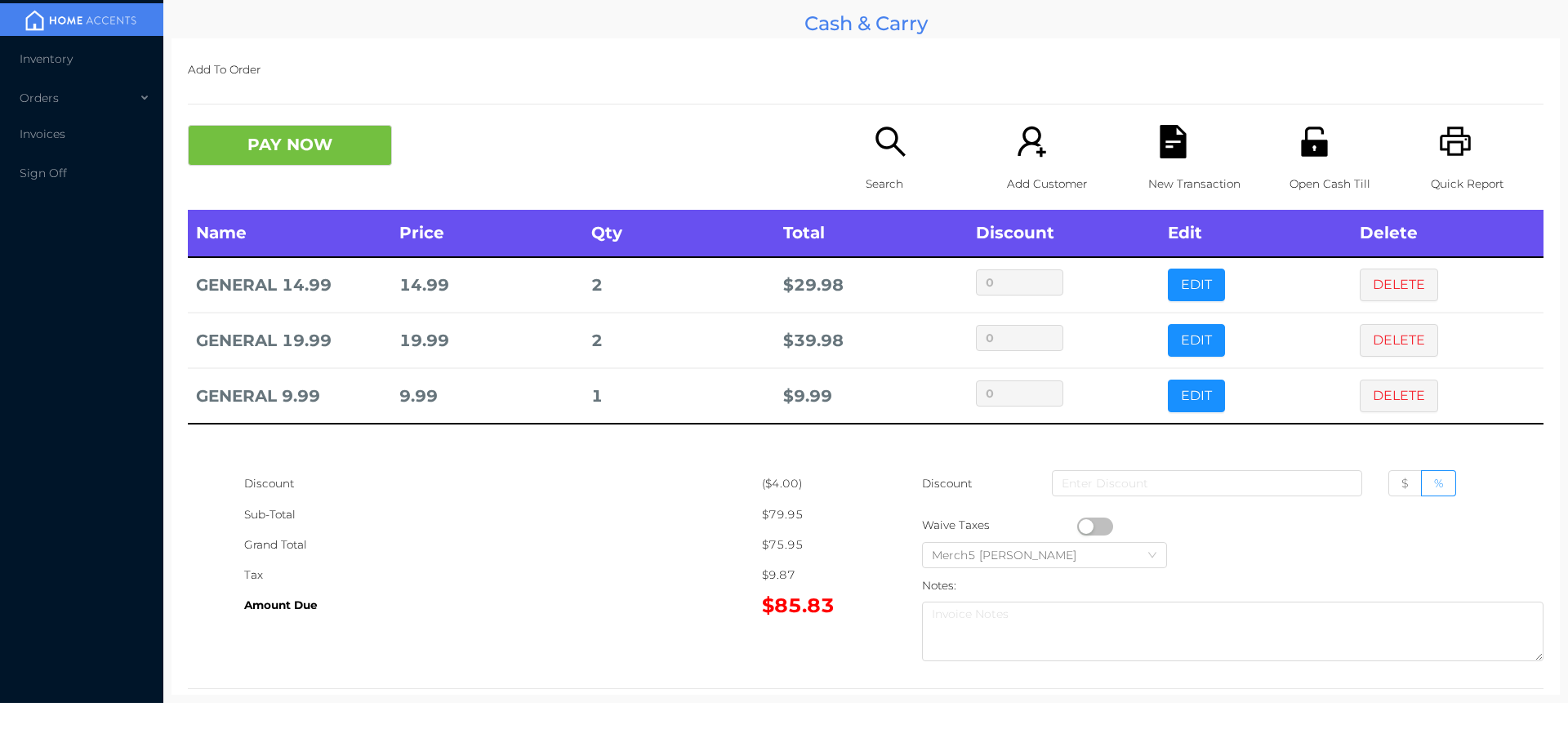
scroll to position [30, 0]
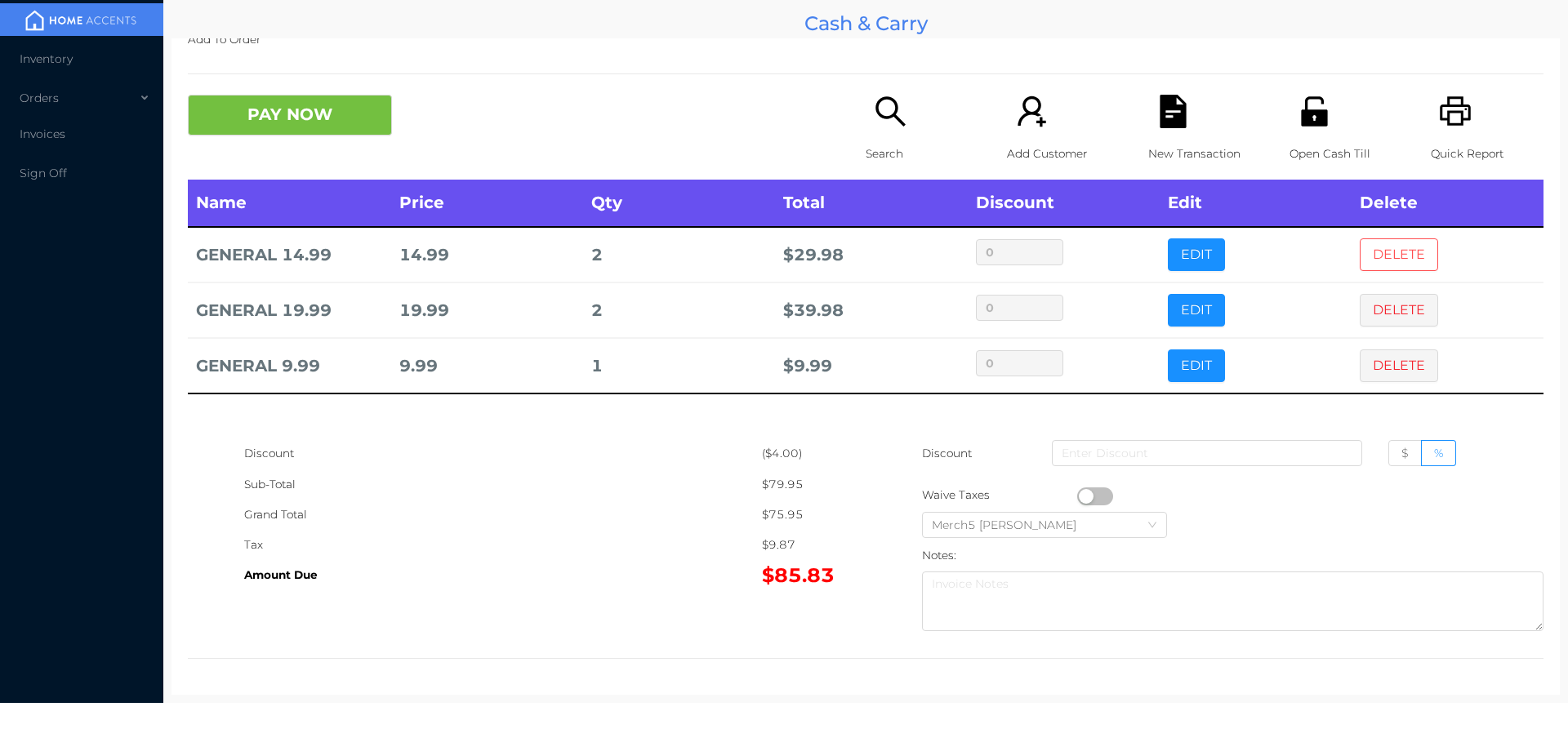
click at [1364, 259] on button "DELETE" at bounding box center [1399, 254] width 78 height 32
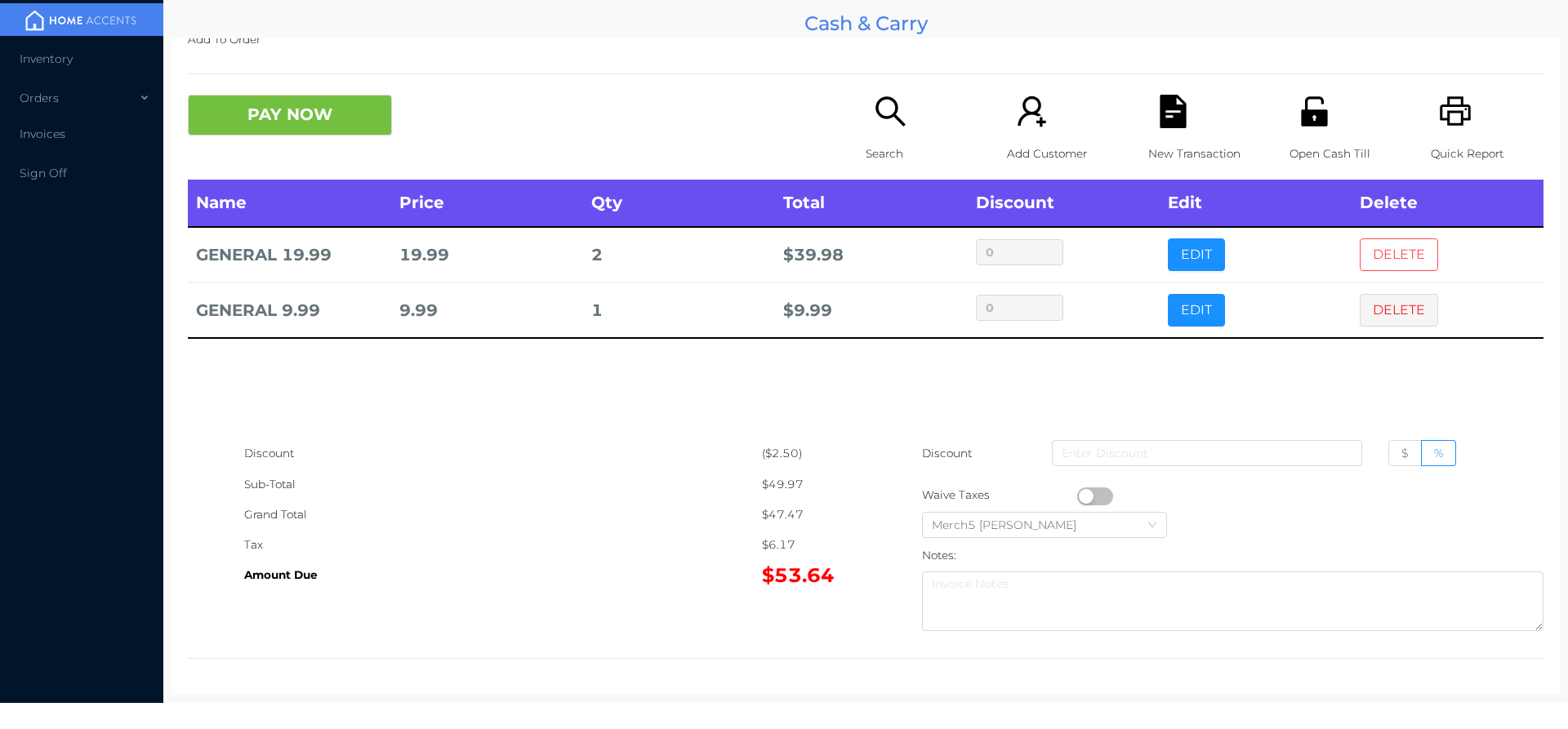
click at [1373, 263] on button "DELETE" at bounding box center [1399, 254] width 78 height 32
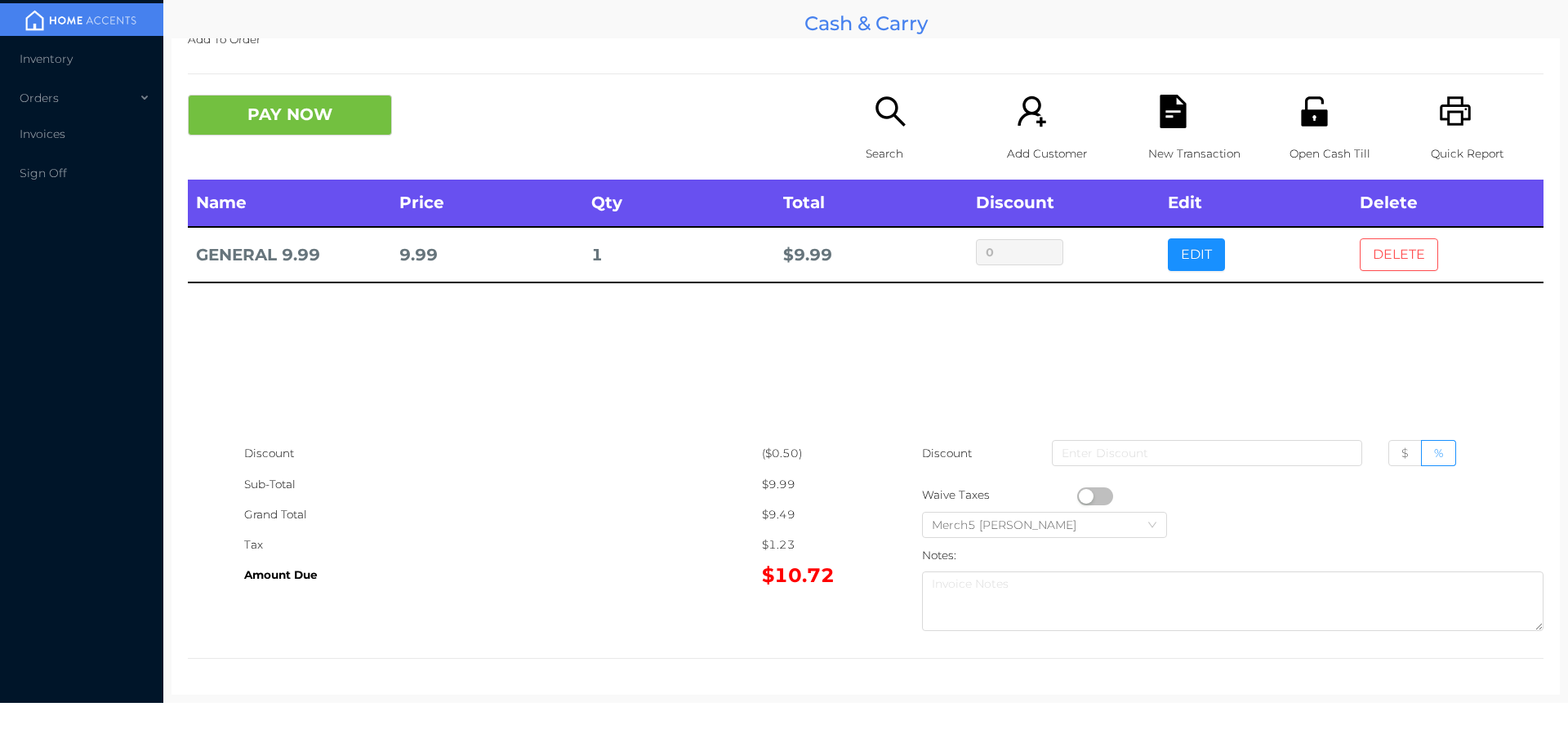
click at [1377, 261] on button "DELETE" at bounding box center [1399, 254] width 78 height 32
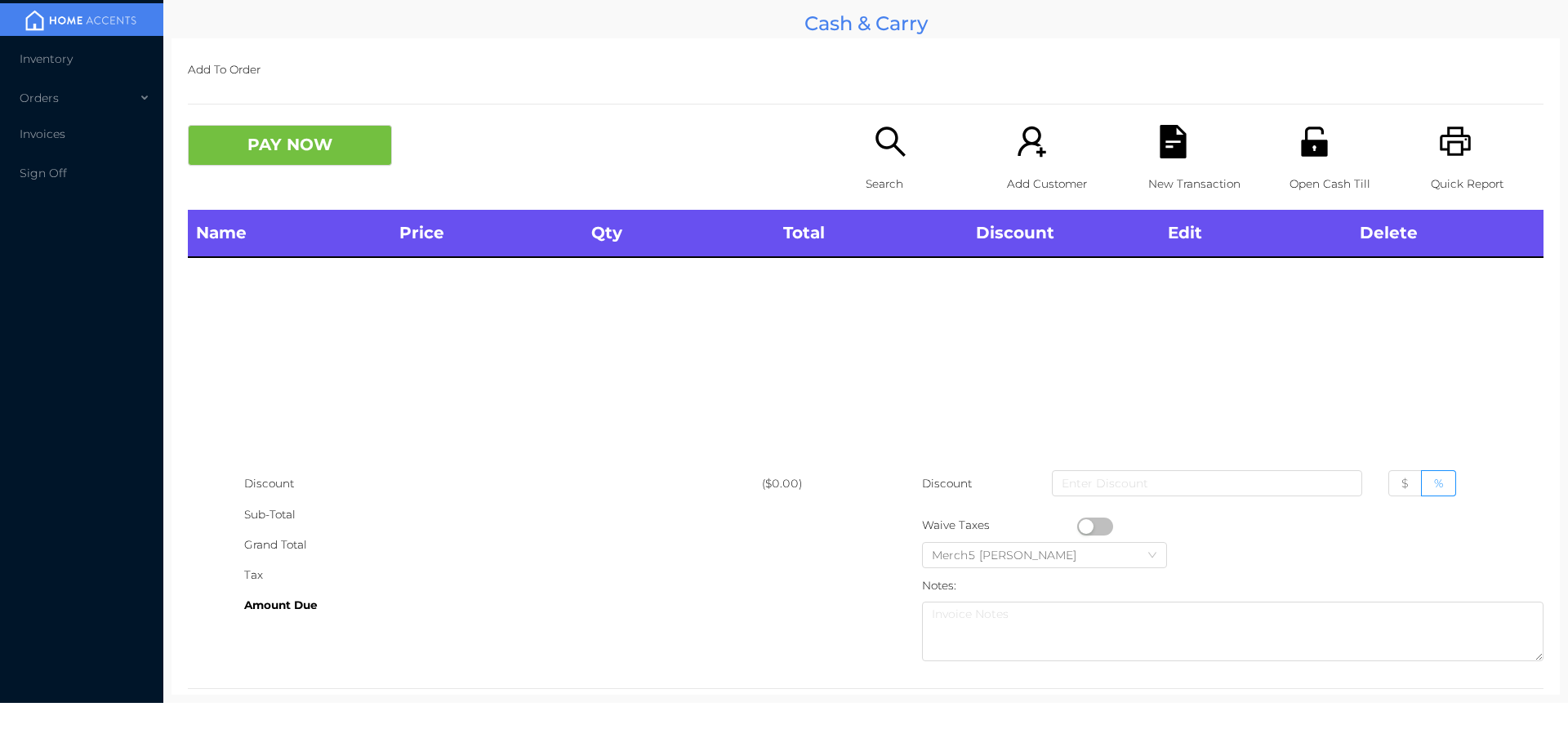
click at [885, 148] on icon "icon: search" at bounding box center [890, 140] width 29 height 29
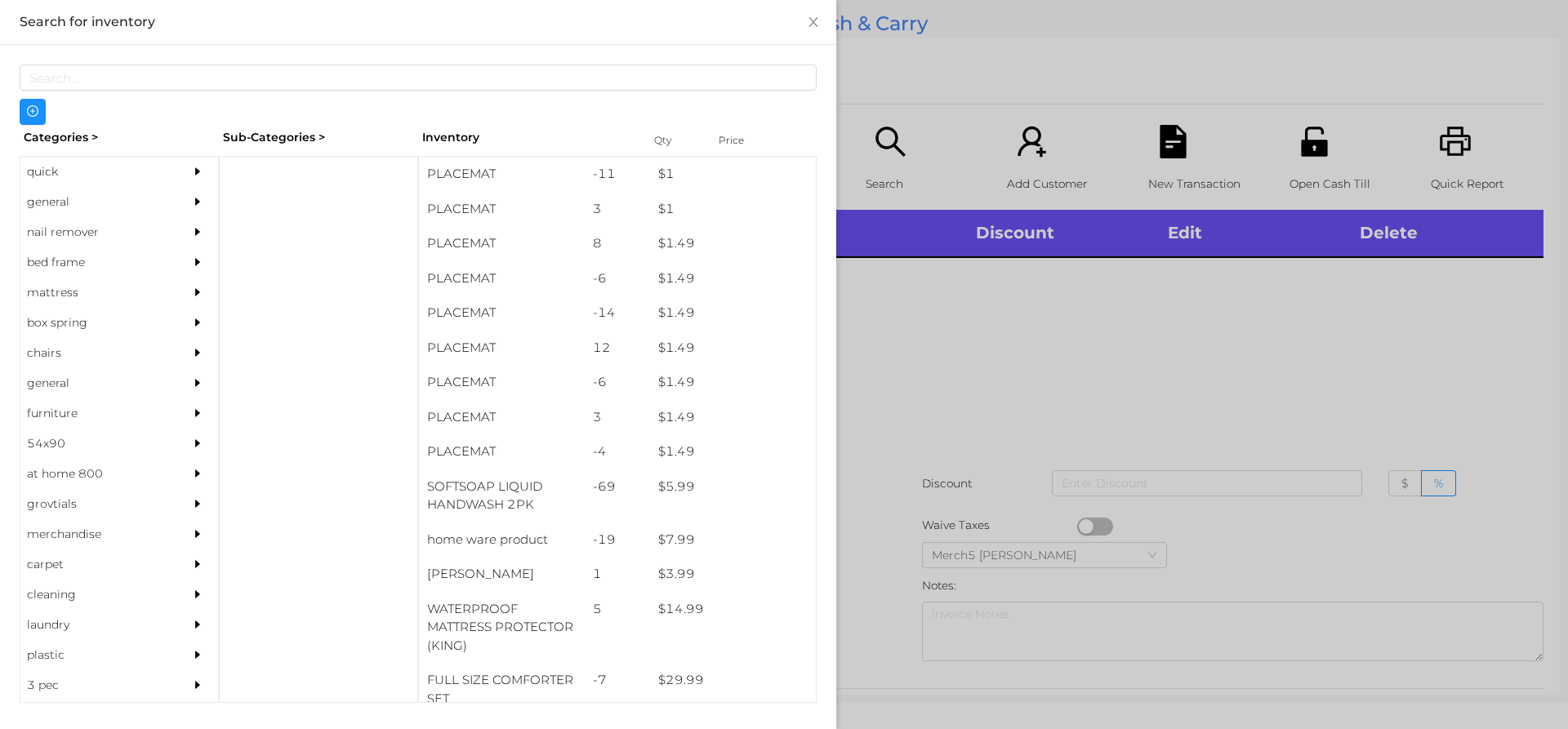
click at [143, 202] on div "general" at bounding box center [95, 202] width 149 height 30
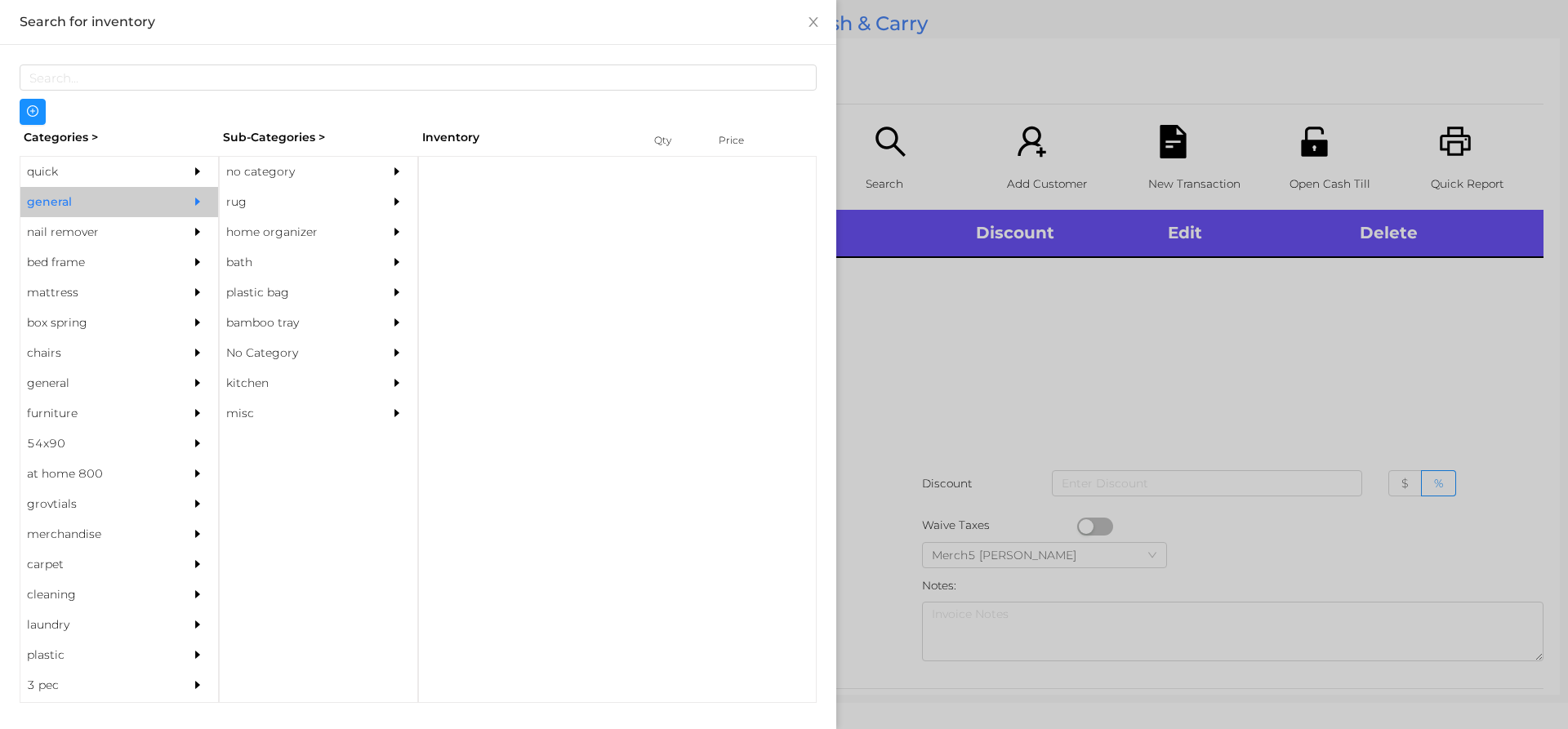
click at [286, 179] on div "no category" at bounding box center [293, 172] width 149 height 30
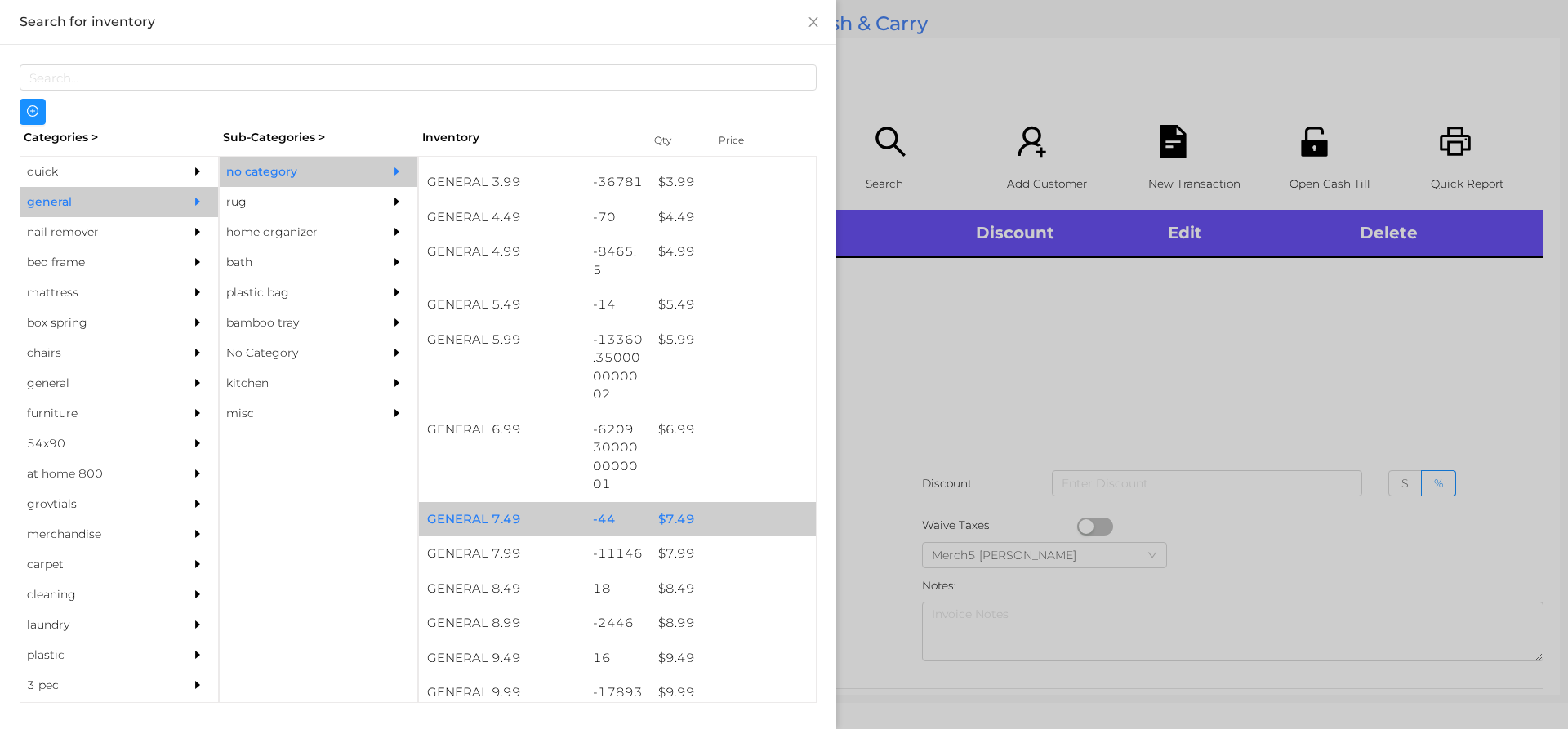
scroll to position [653, 0]
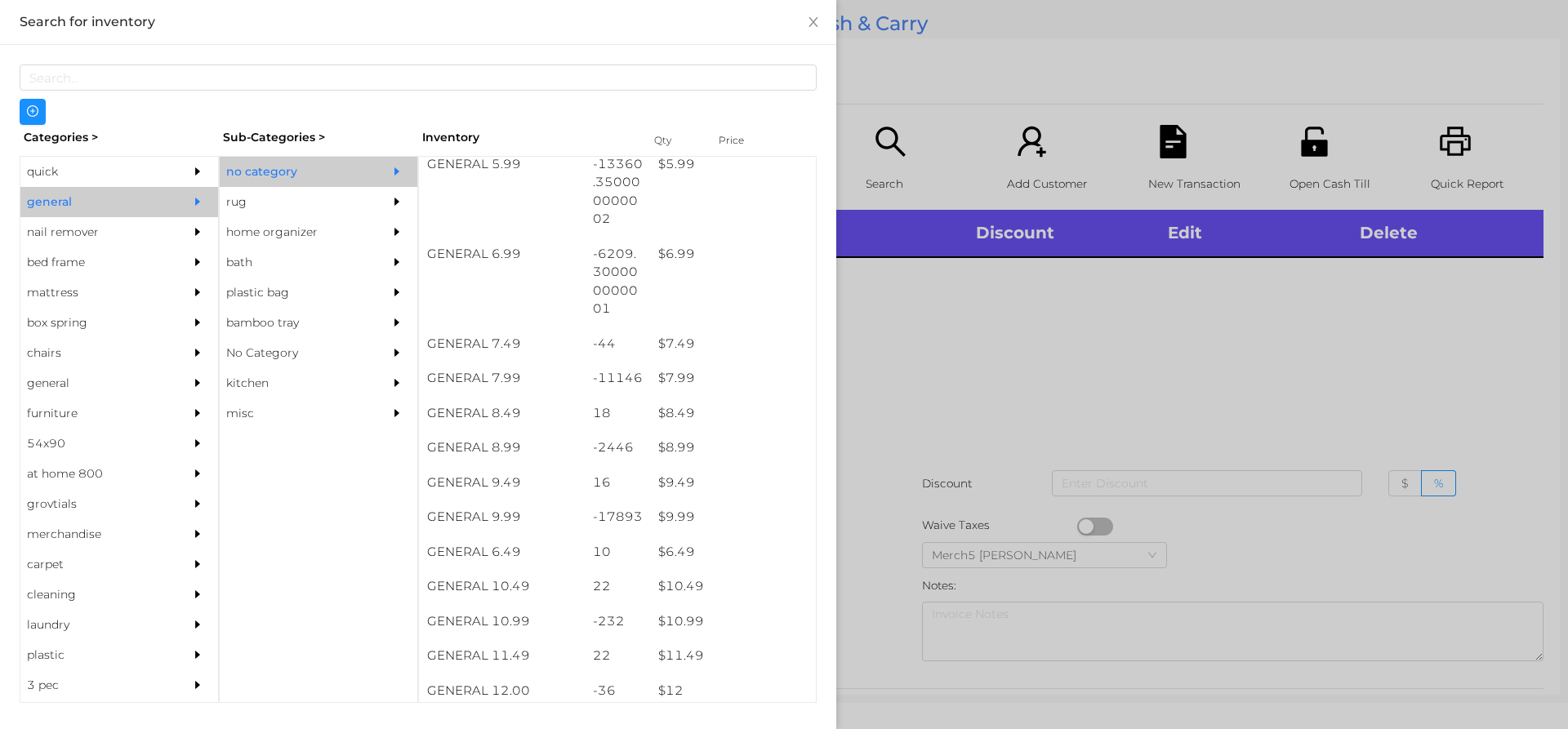
click at [1008, 331] on div at bounding box center [784, 364] width 1568 height 729
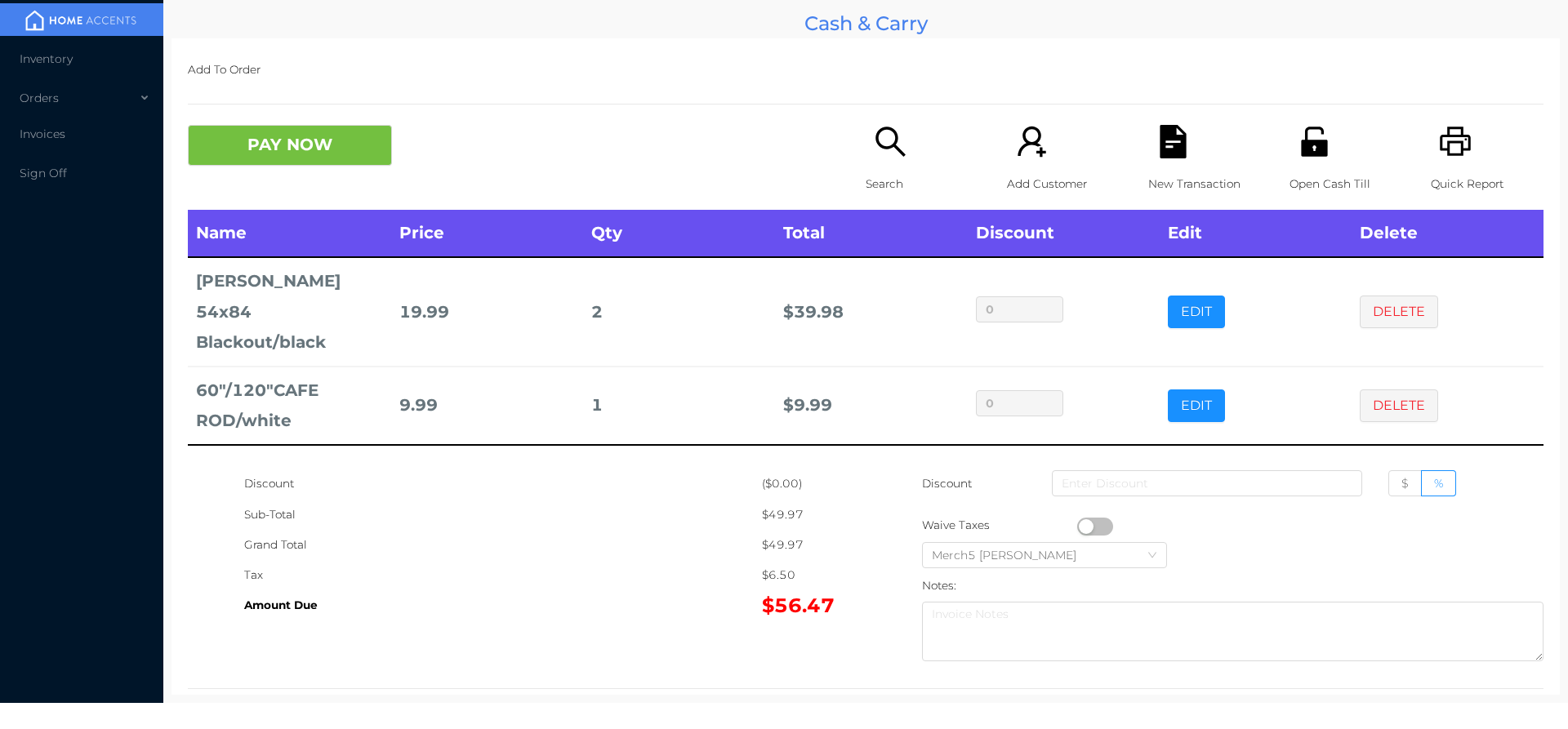
click at [908, 140] on div "Search" at bounding box center [922, 167] width 113 height 85
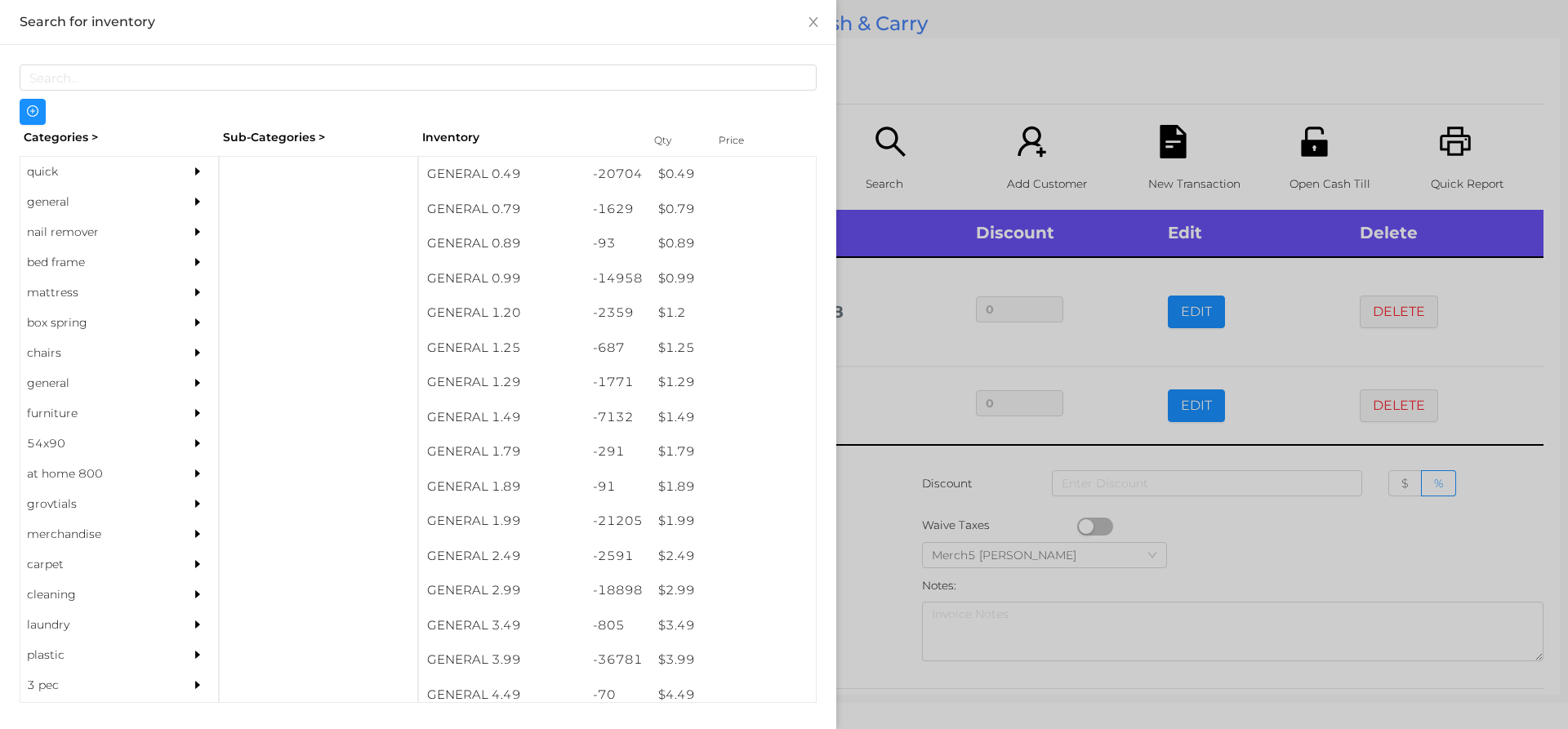
click at [167, 199] on div "general" at bounding box center [120, 202] width 198 height 30
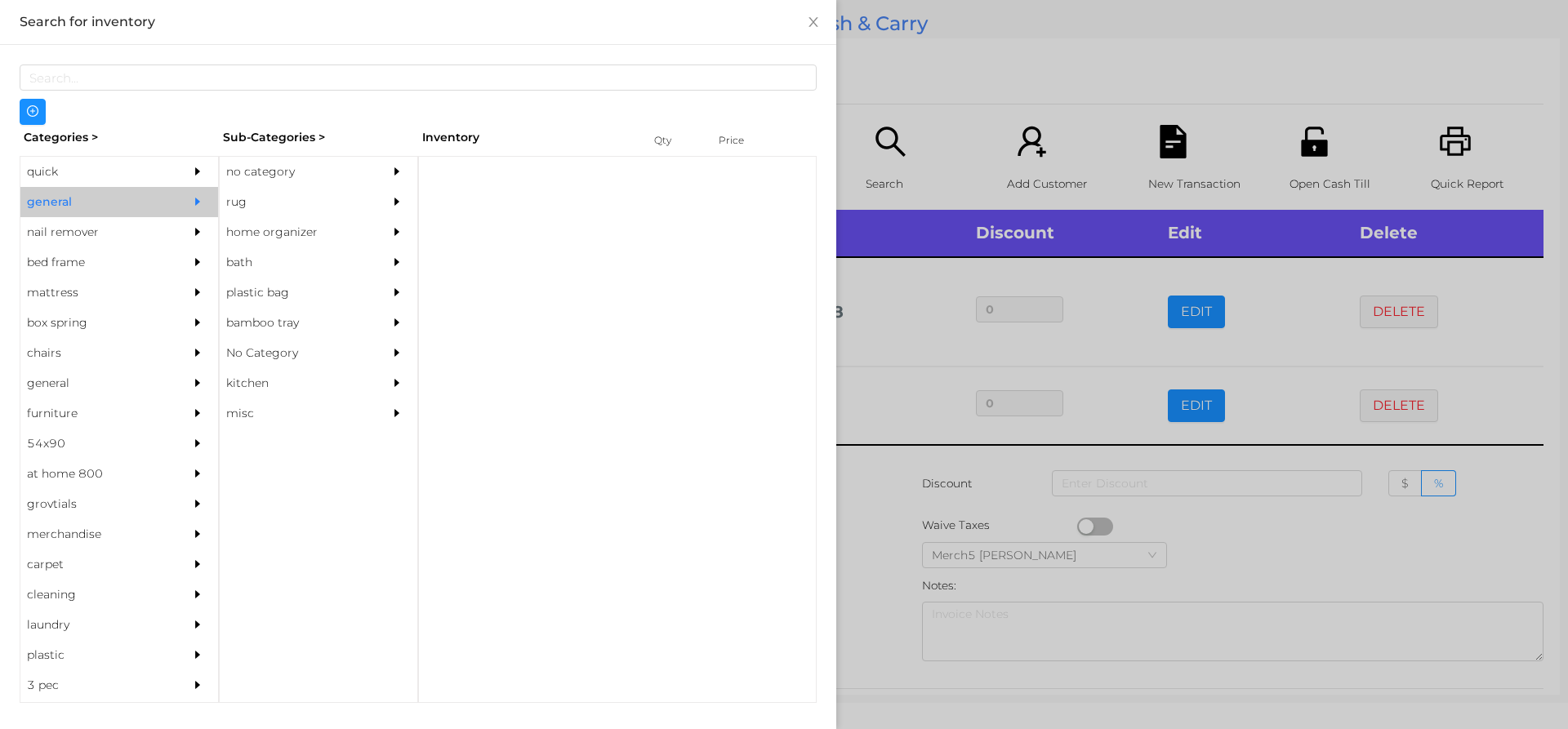
click at [357, 175] on div "no category" at bounding box center [293, 172] width 149 height 30
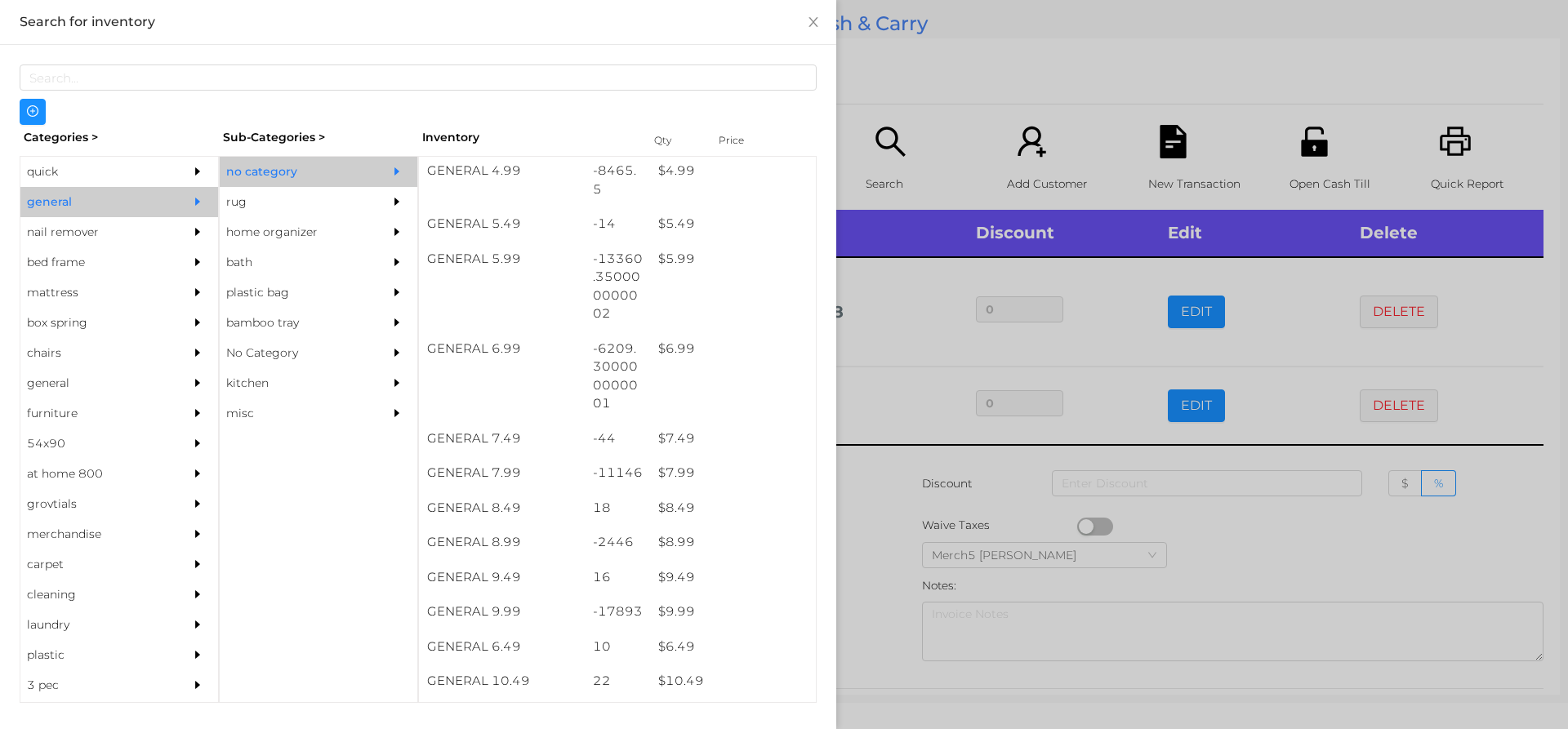
scroll to position [617, 0]
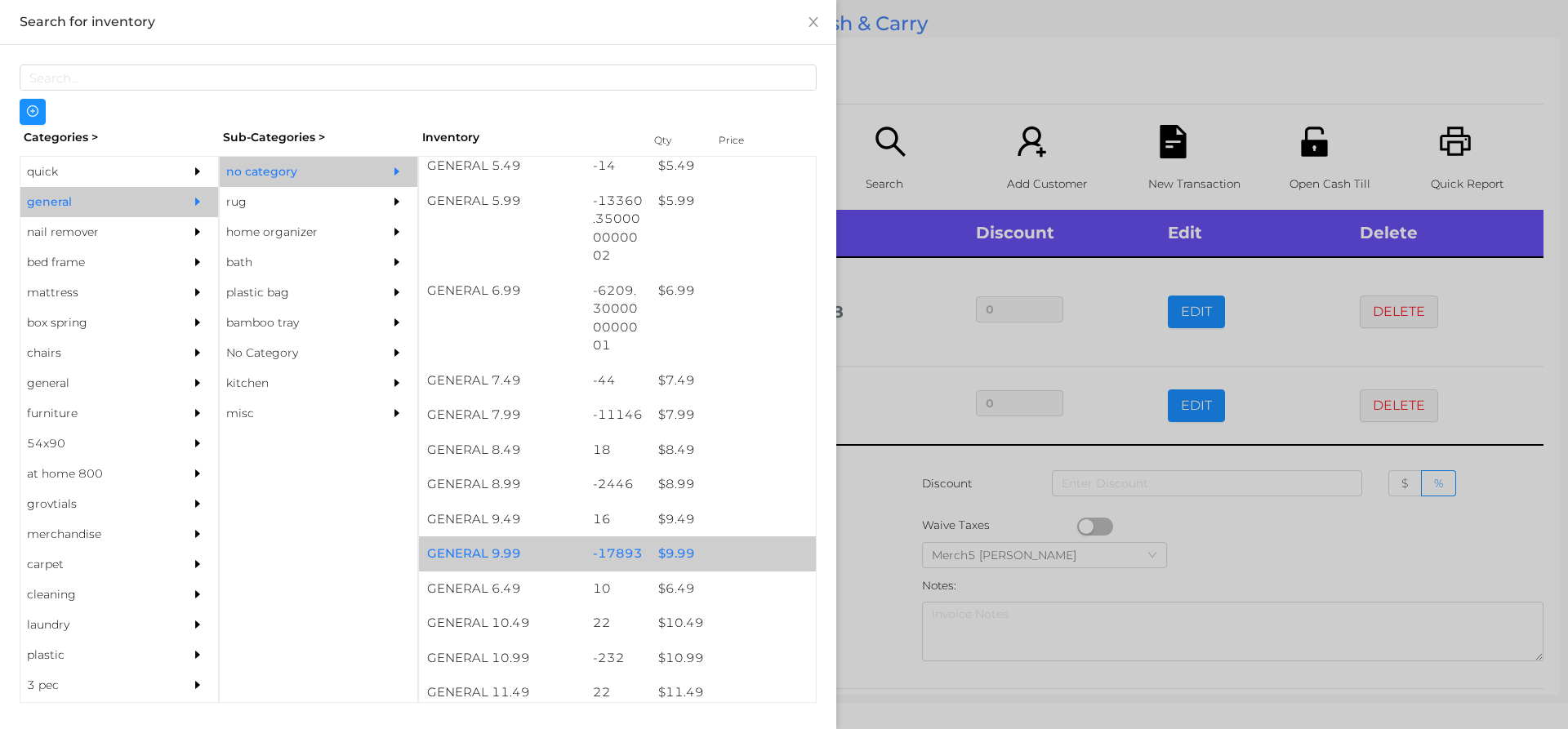
click at [732, 551] on div "$ 9.99" at bounding box center [732, 554] width 165 height 35
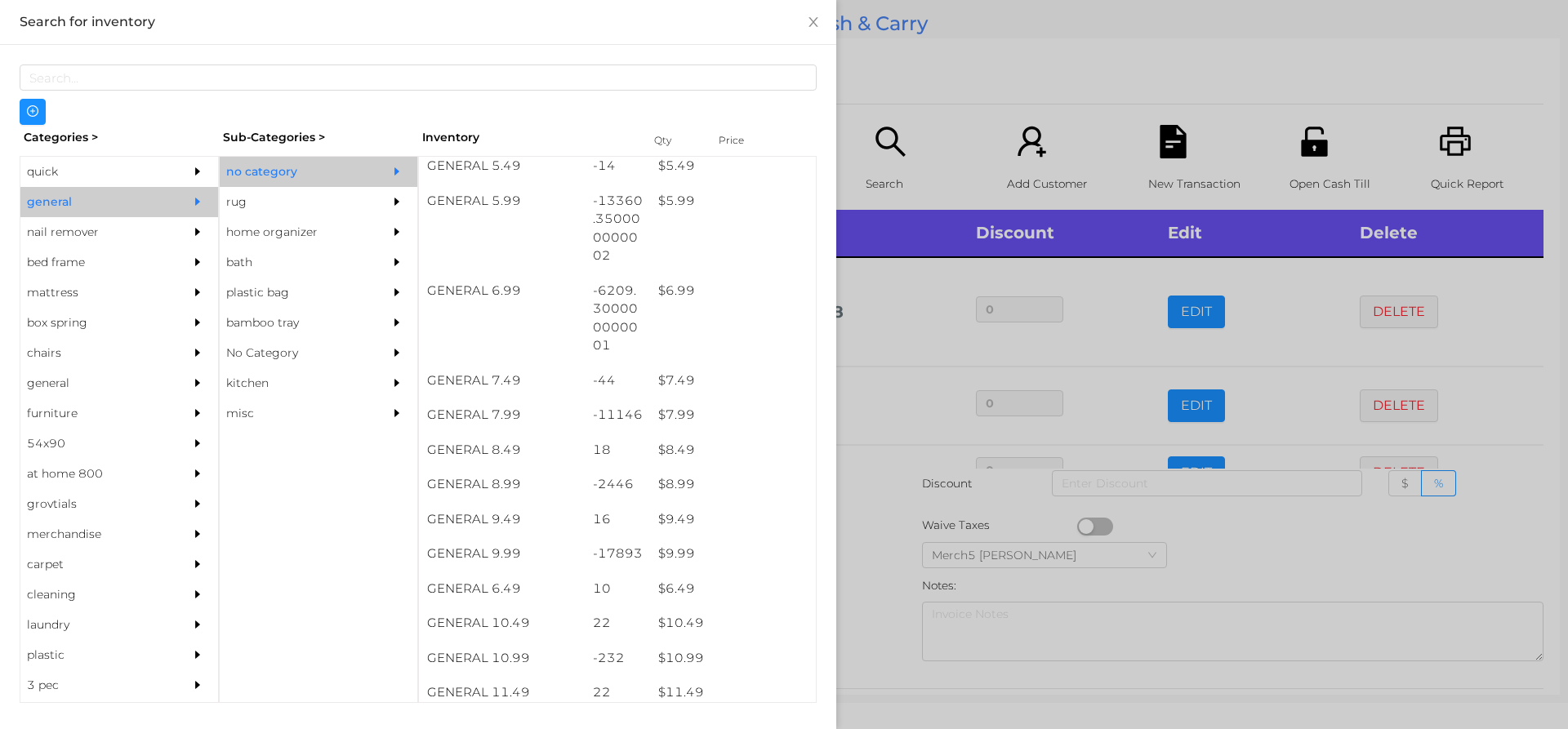
click at [868, 533] on div at bounding box center [784, 364] width 1568 height 729
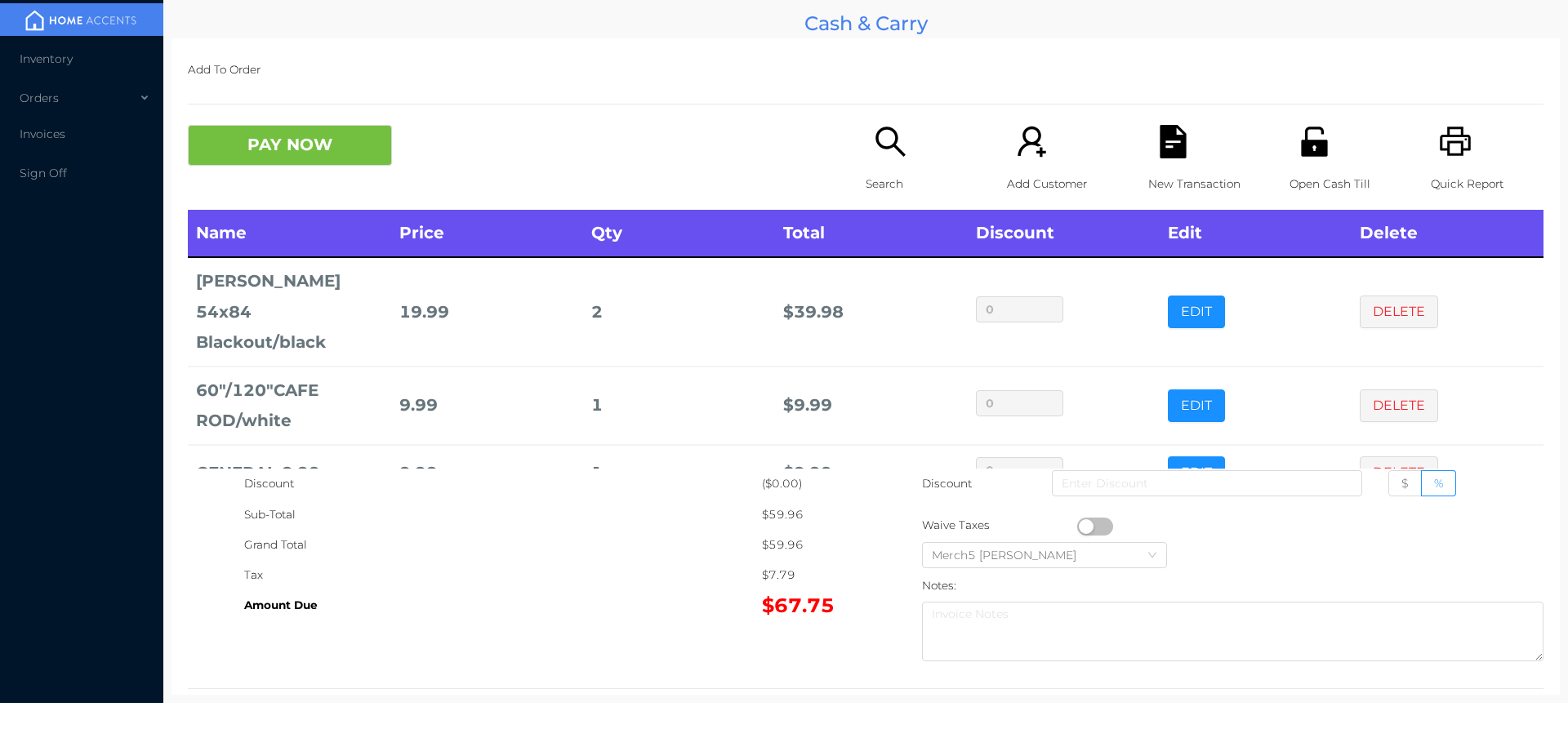
scroll to position [49, 0]
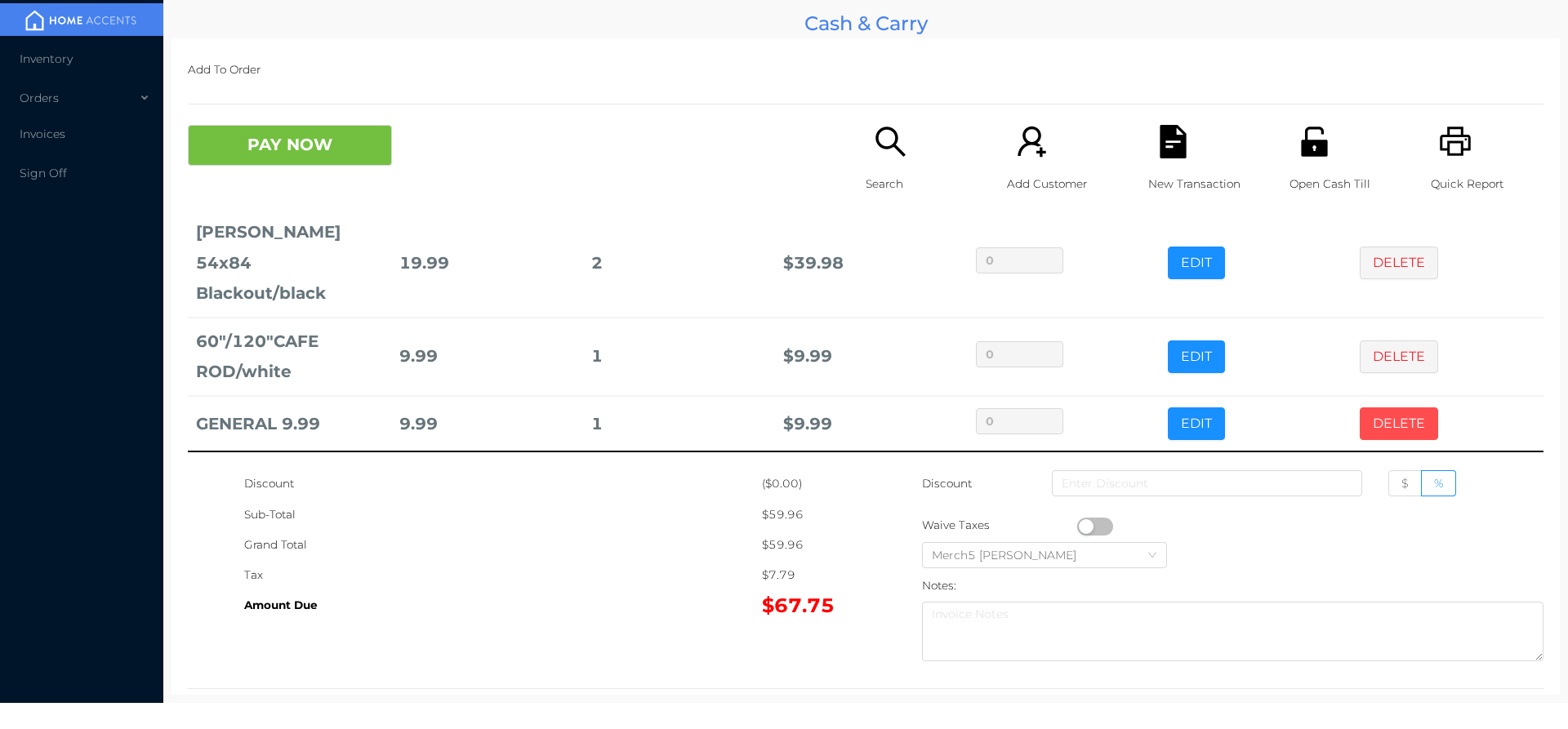
click at [1386, 421] on button "DELETE" at bounding box center [1399, 423] width 78 height 32
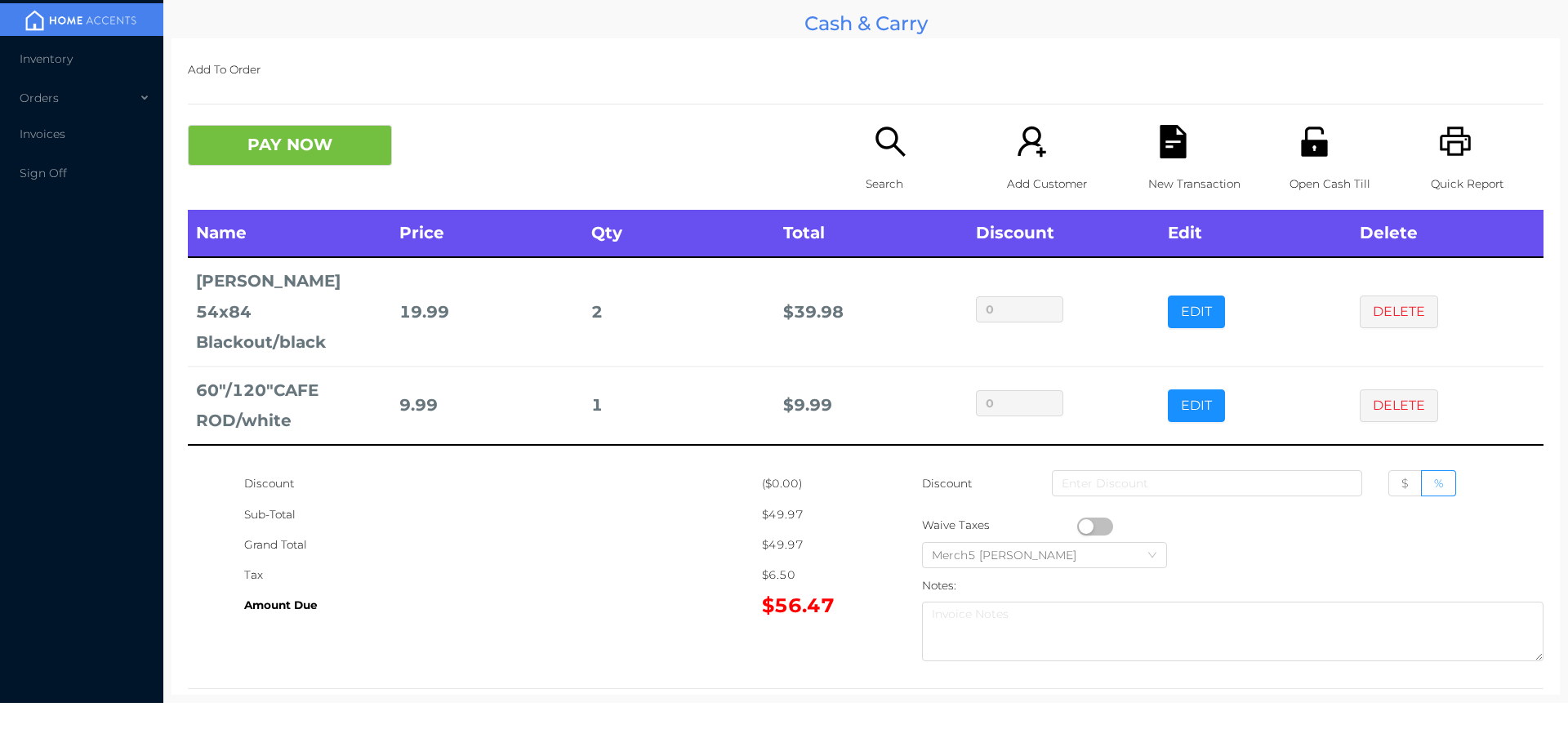
scroll to position [0, 0]
click at [925, 125] on div "Search" at bounding box center [922, 167] width 113 height 85
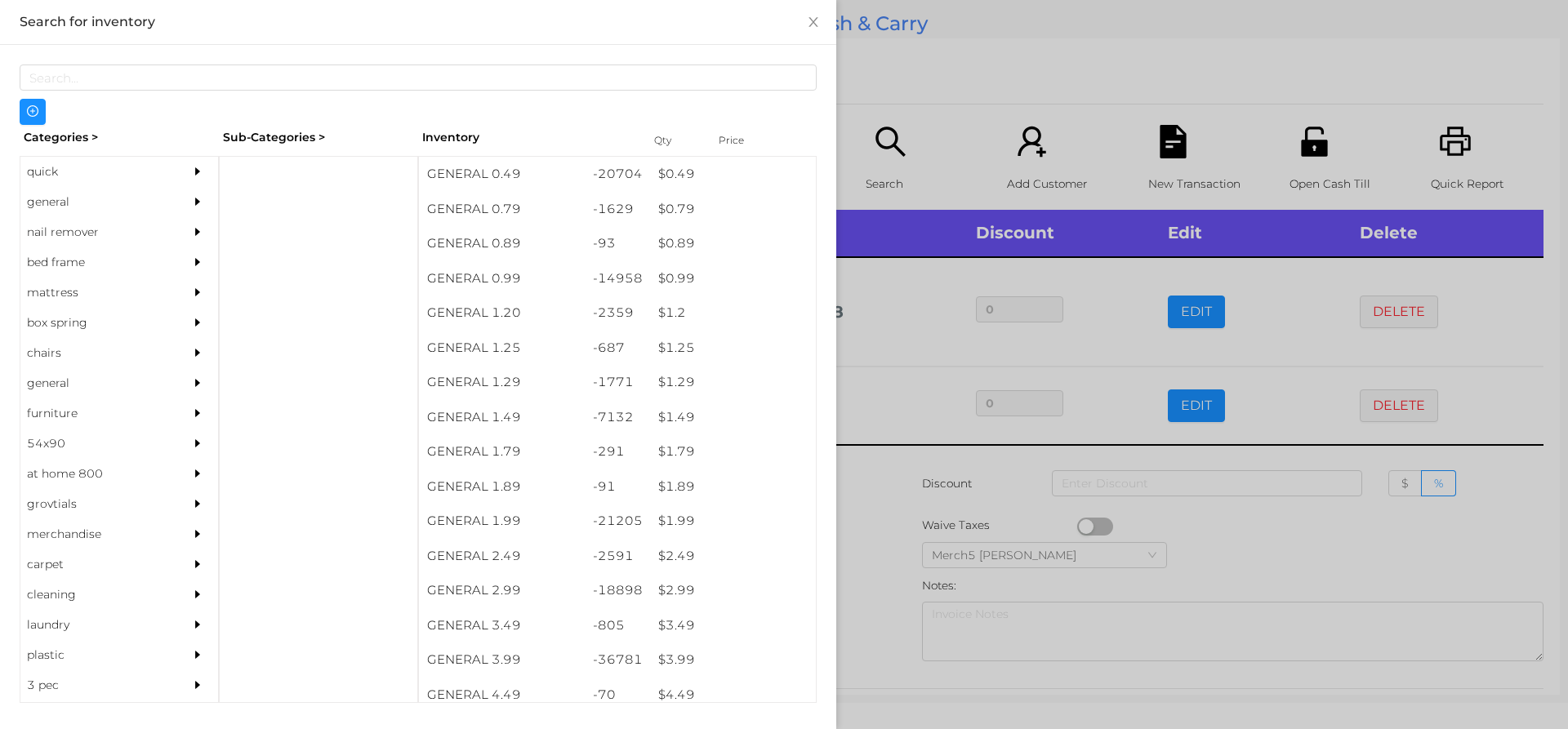
click at [159, 205] on div "general" at bounding box center [95, 202] width 149 height 30
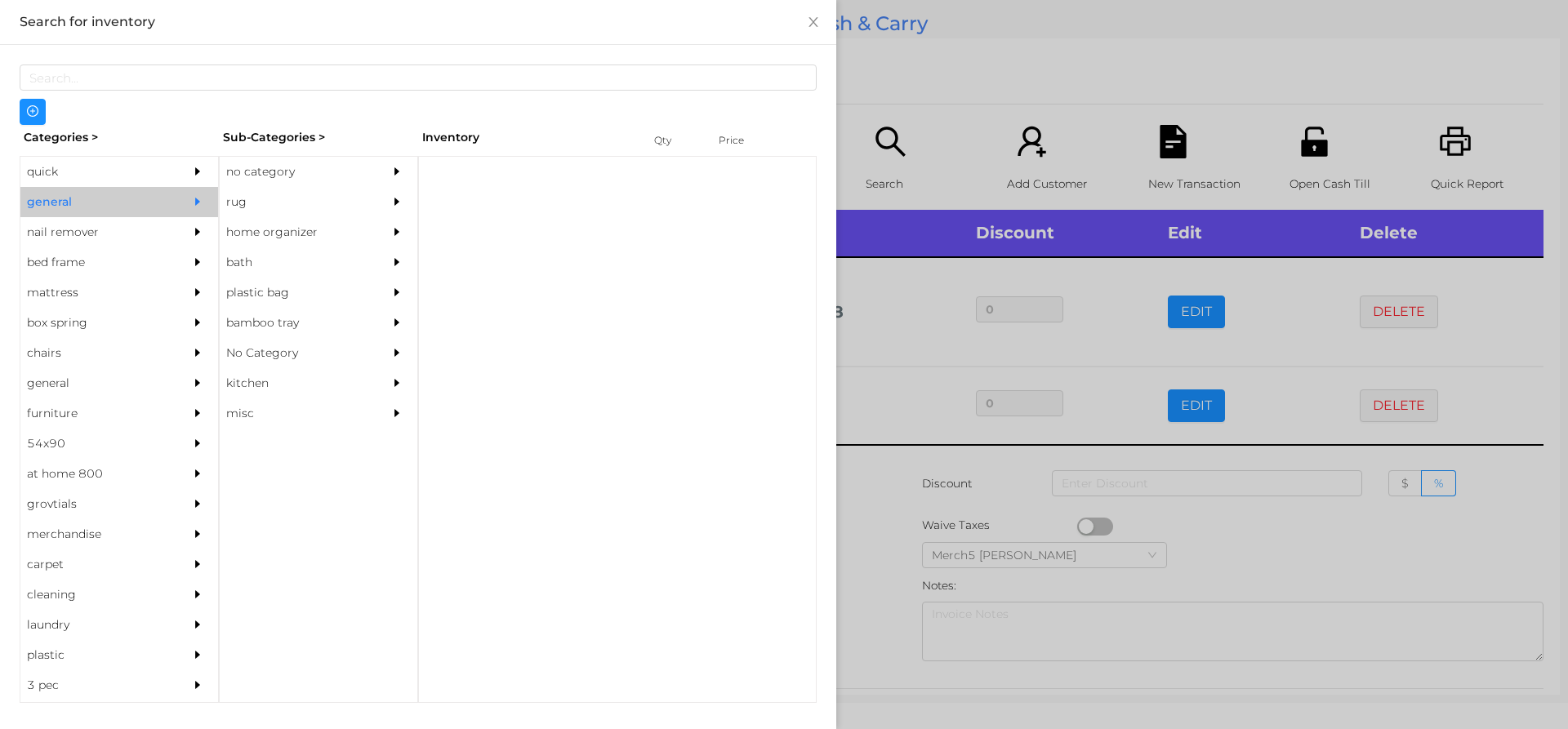
click at [306, 184] on div "no category" at bounding box center [293, 172] width 149 height 30
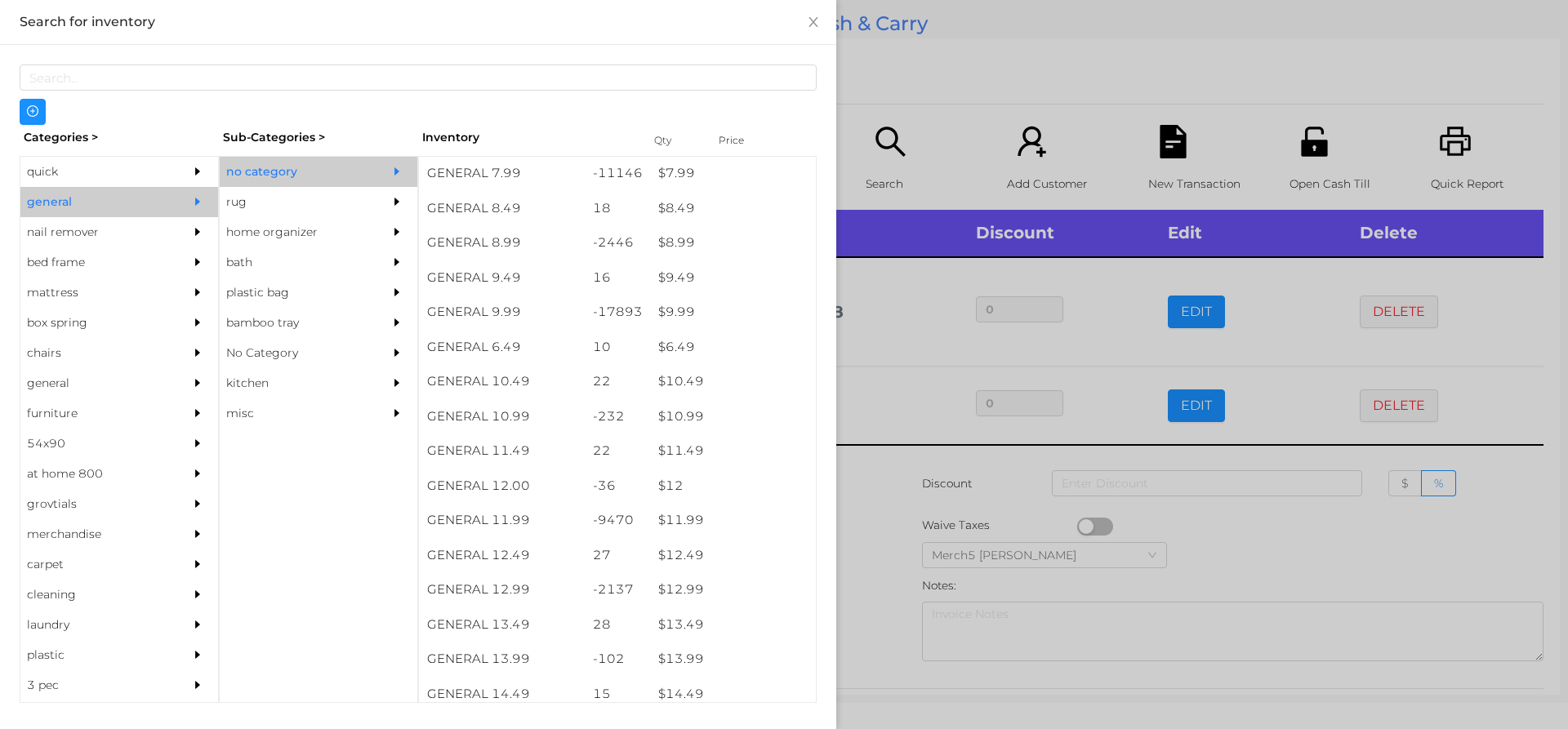
scroll to position [921, 0]
click at [722, 658] on div "$ 14.99" at bounding box center [732, 666] width 165 height 35
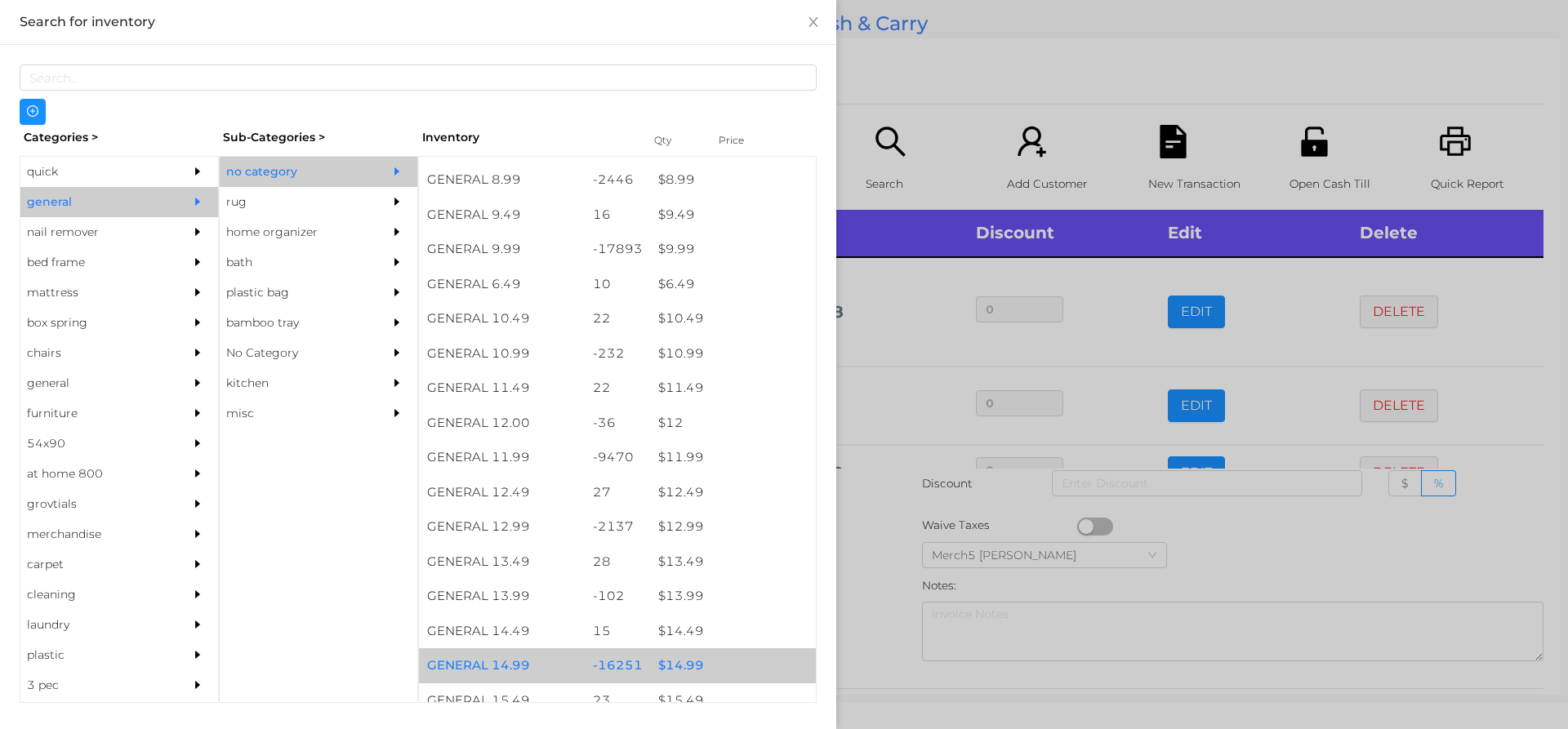
click at [740, 655] on div "$ 14.99" at bounding box center [732, 666] width 165 height 35
click at [863, 539] on div at bounding box center [784, 364] width 1568 height 729
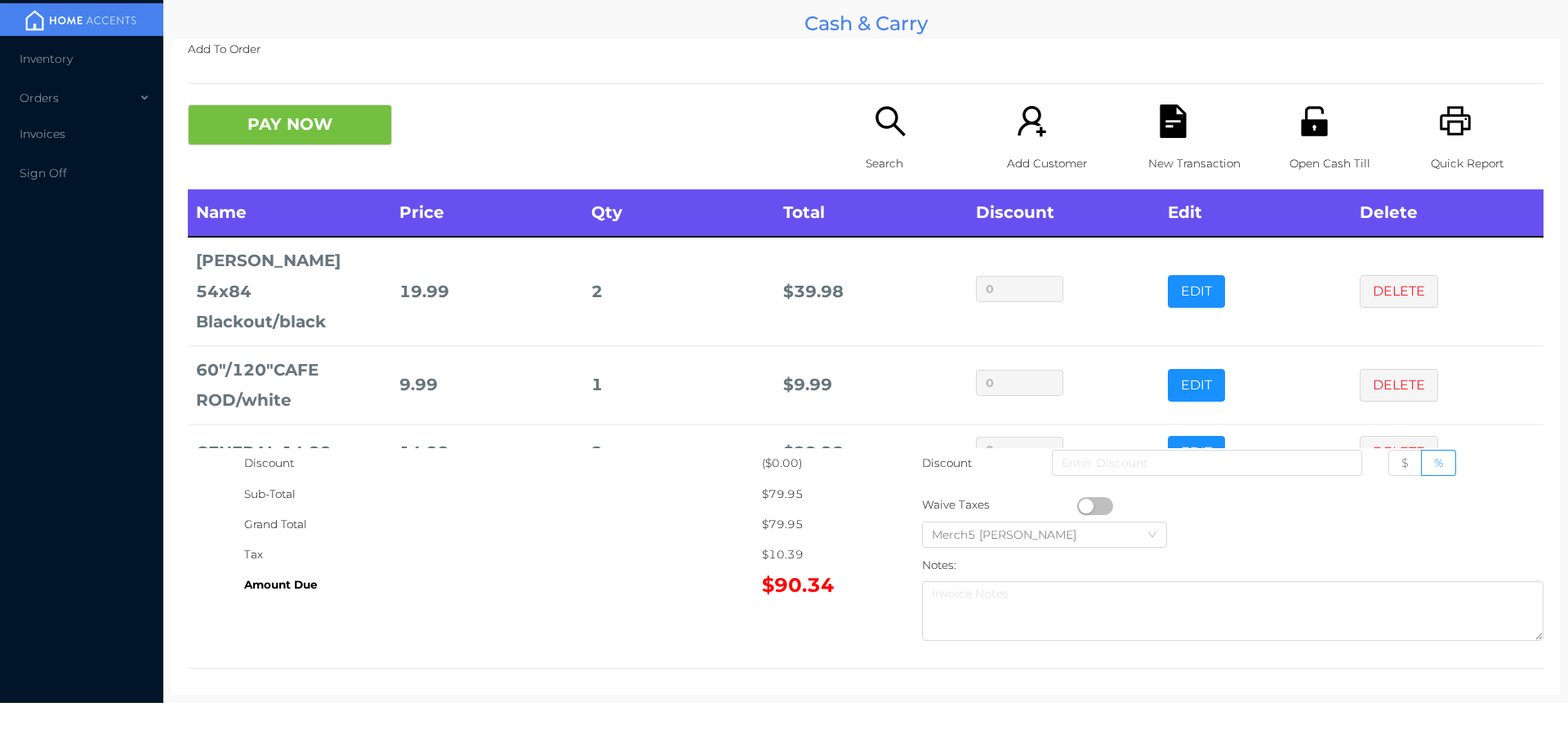
scroll to position [49, 0]
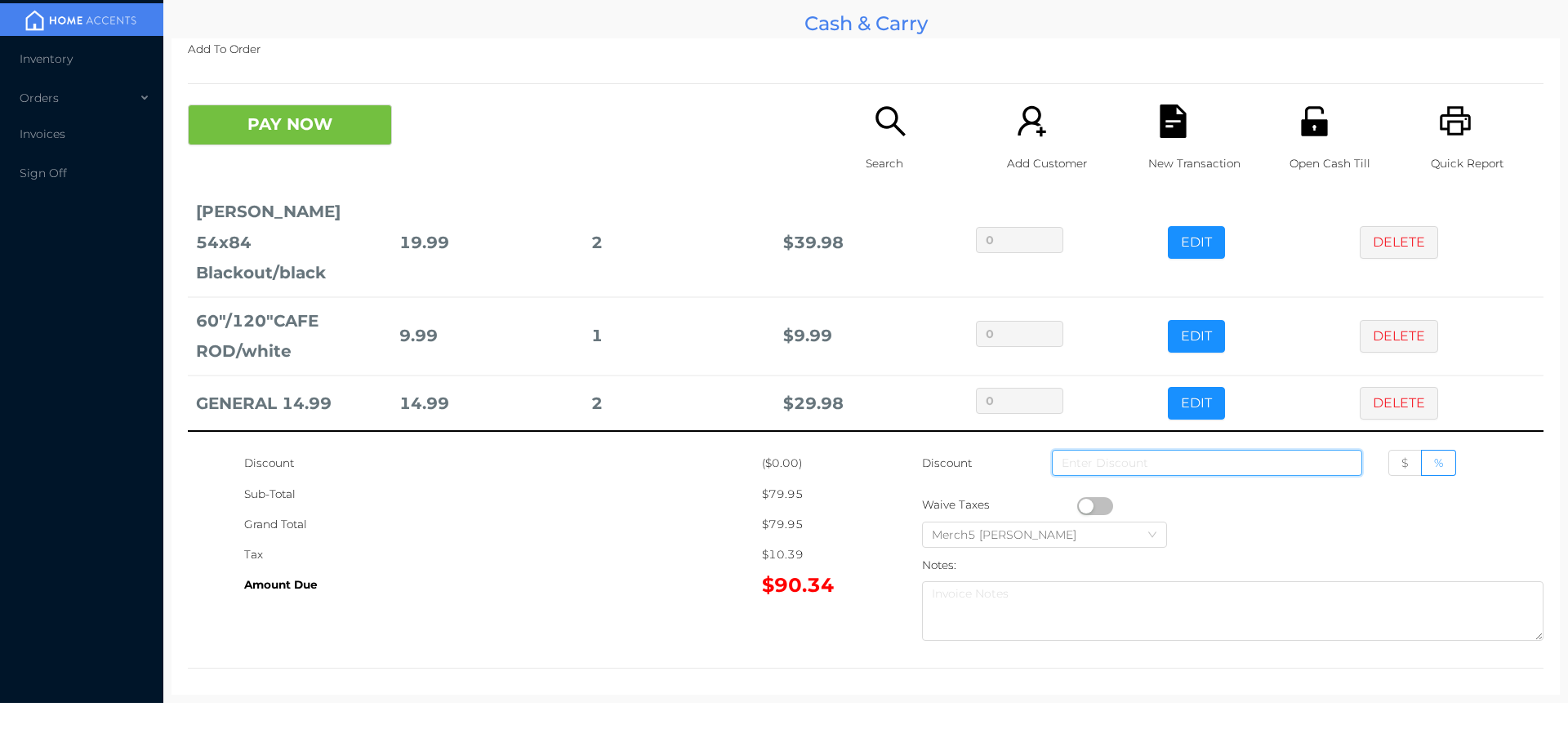
click at [1194, 465] on input at bounding box center [1206, 462] width 310 height 26
type input "5"
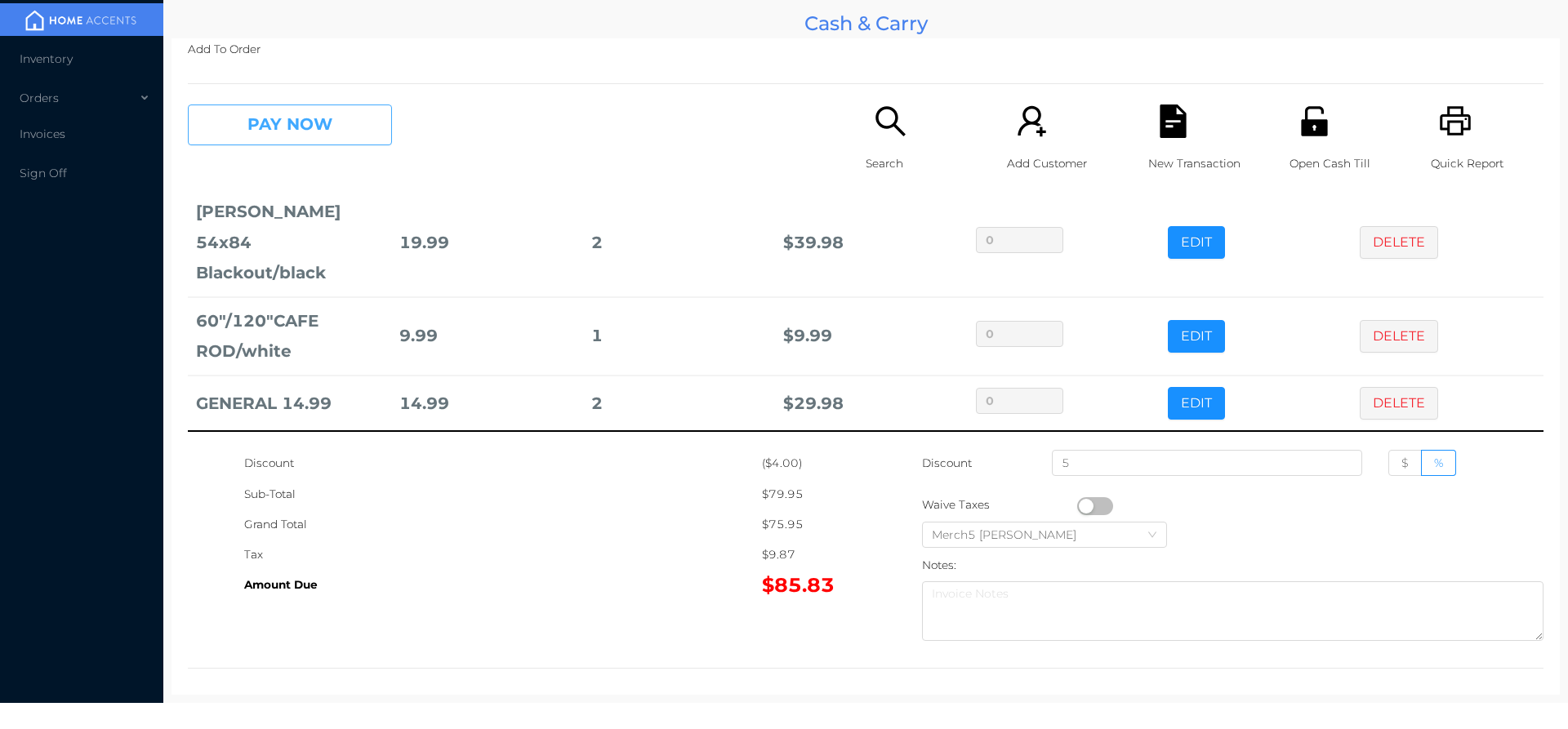
click at [363, 111] on button "PAY NOW" at bounding box center [290, 125] width 205 height 41
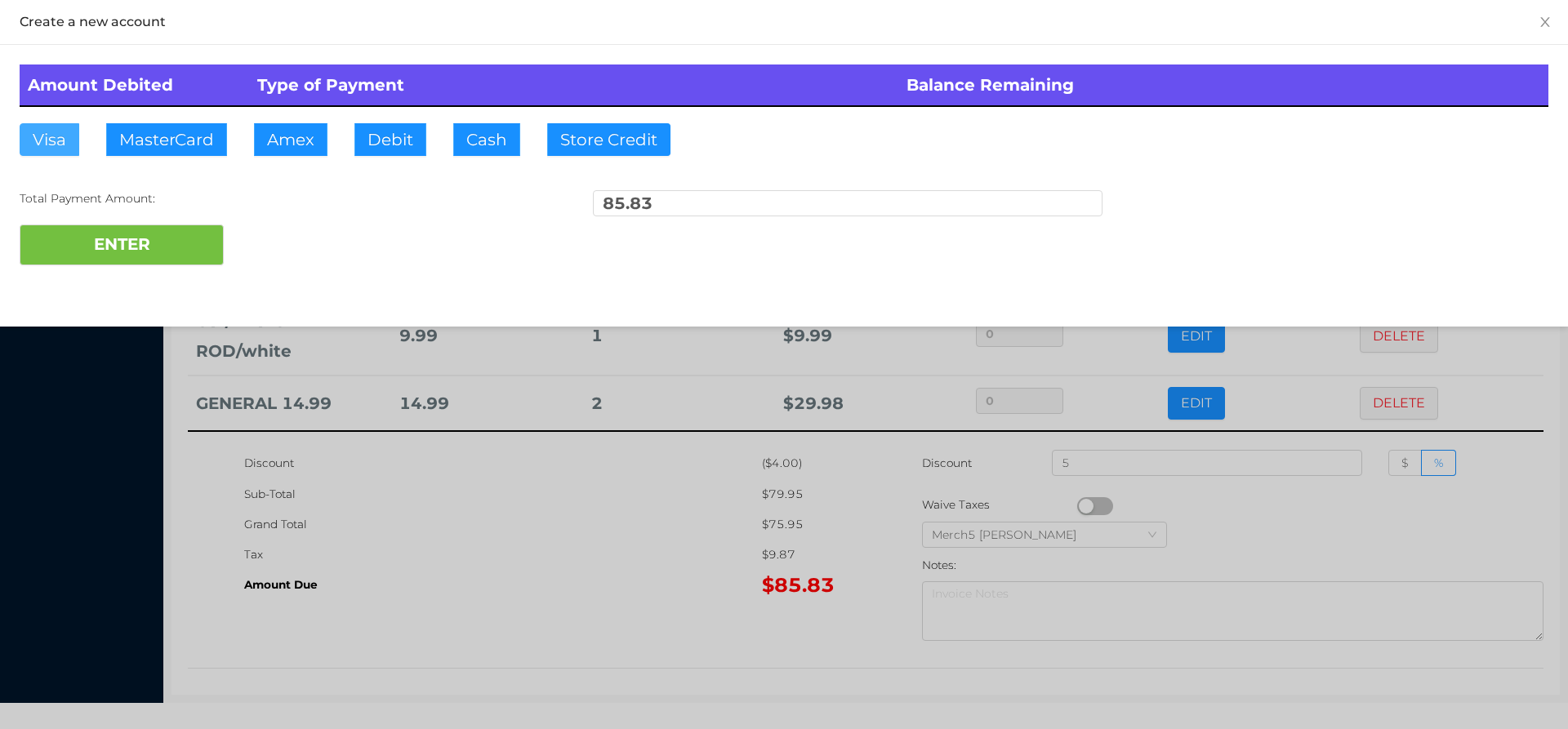
click at [67, 137] on button "Visa" at bounding box center [50, 139] width 60 height 32
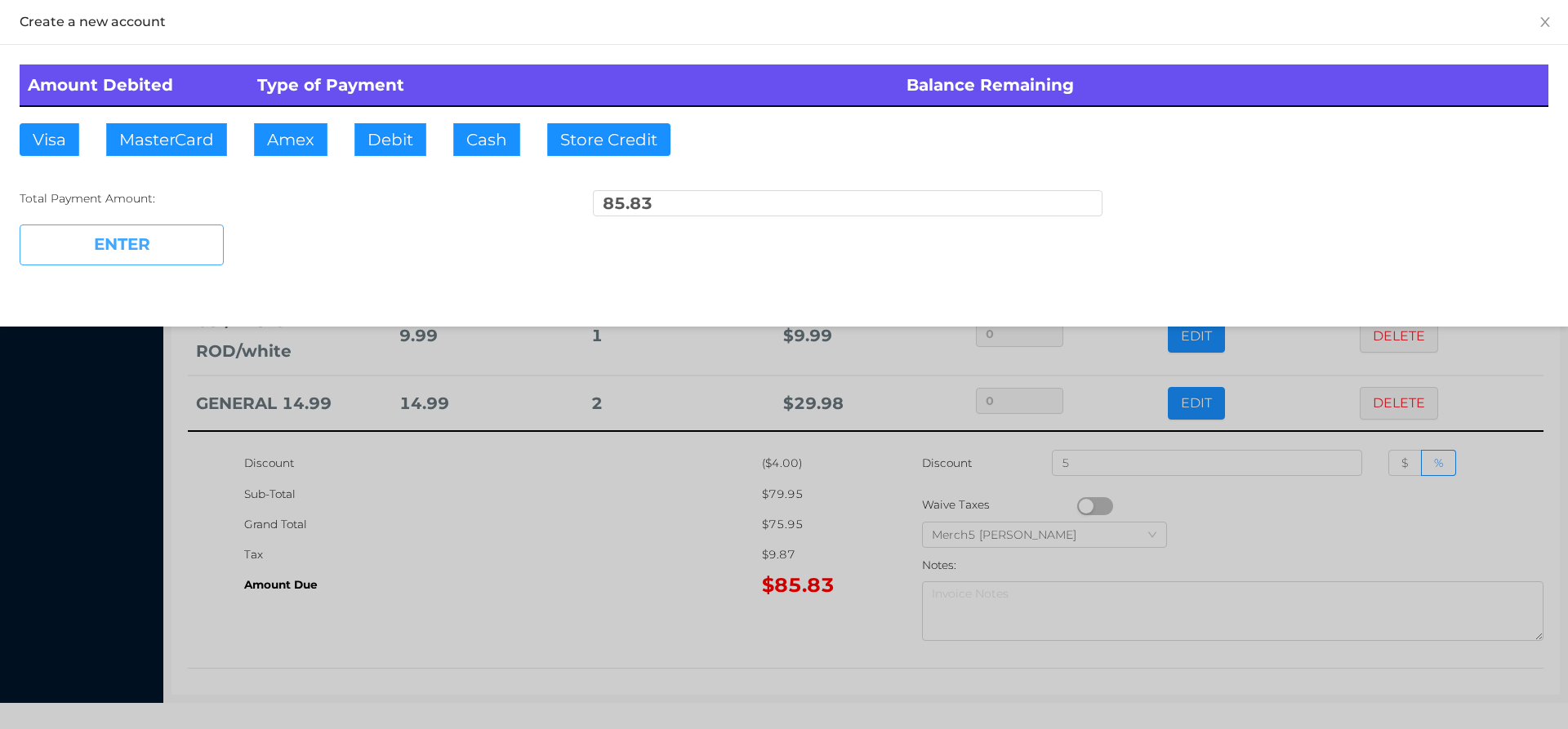
click at [185, 240] on button "ENTER" at bounding box center [122, 244] width 205 height 41
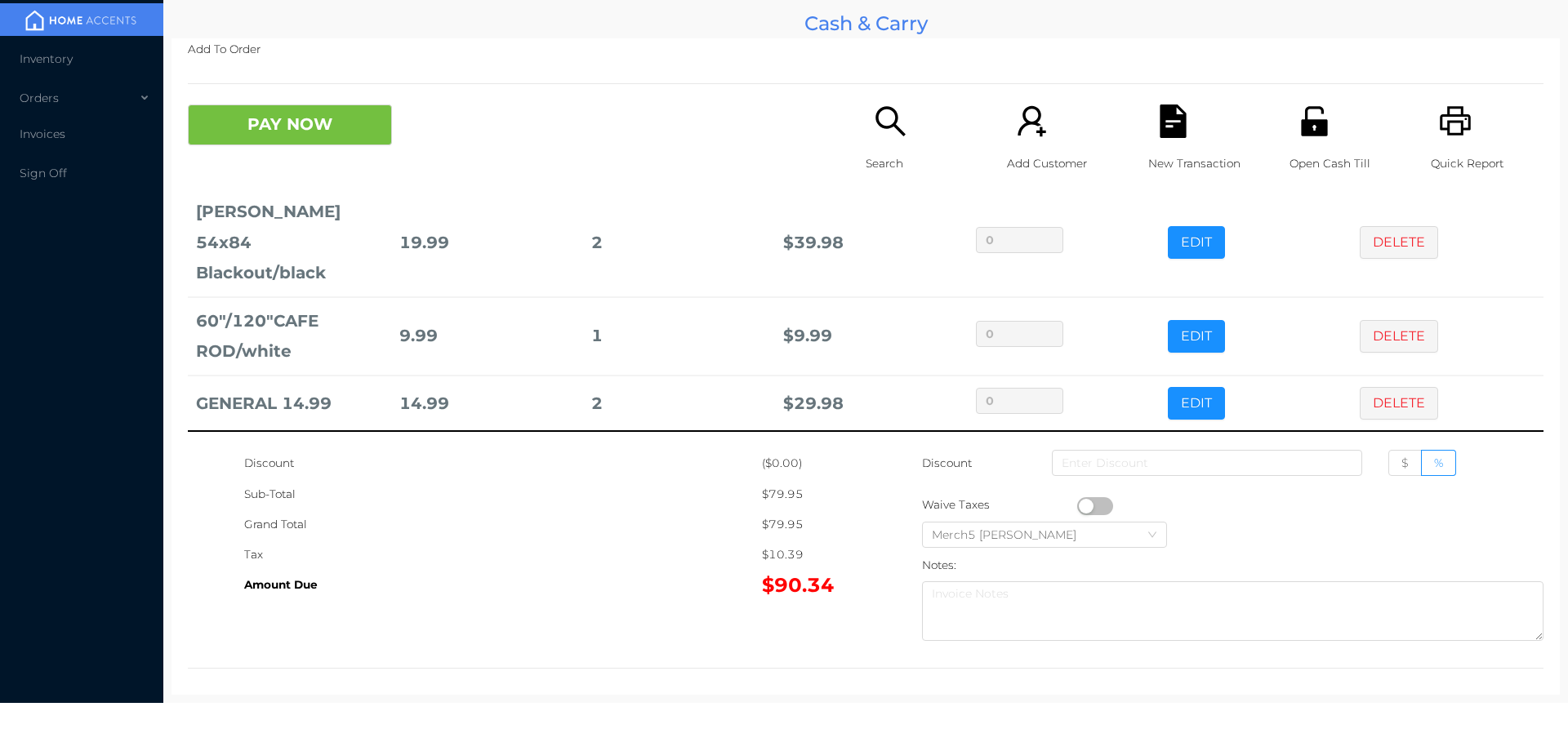
scroll to position [0, 0]
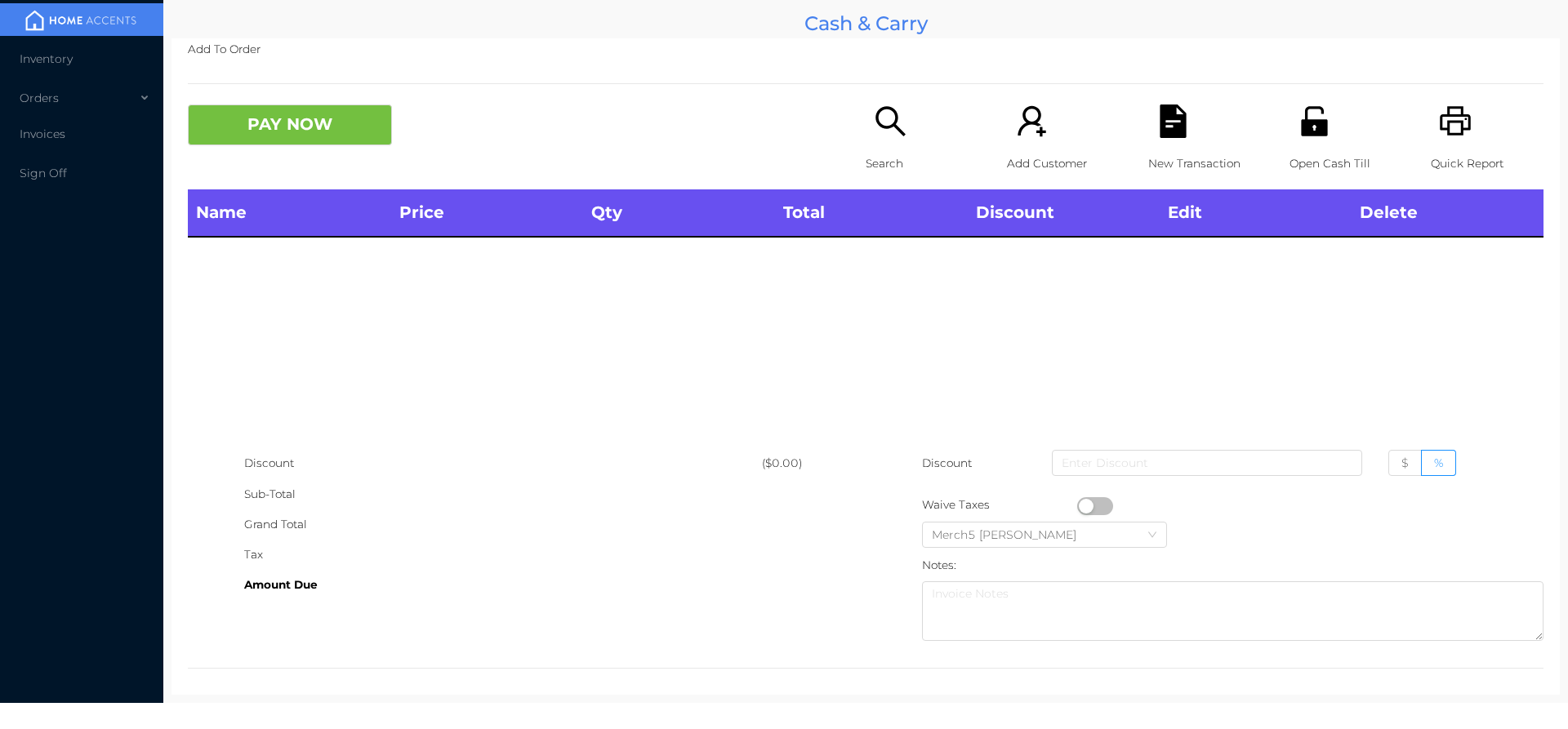
click at [1448, 121] on icon "icon: printer" at bounding box center [1455, 121] width 31 height 29
click at [896, 125] on icon "icon: search" at bounding box center [890, 121] width 33 height 33
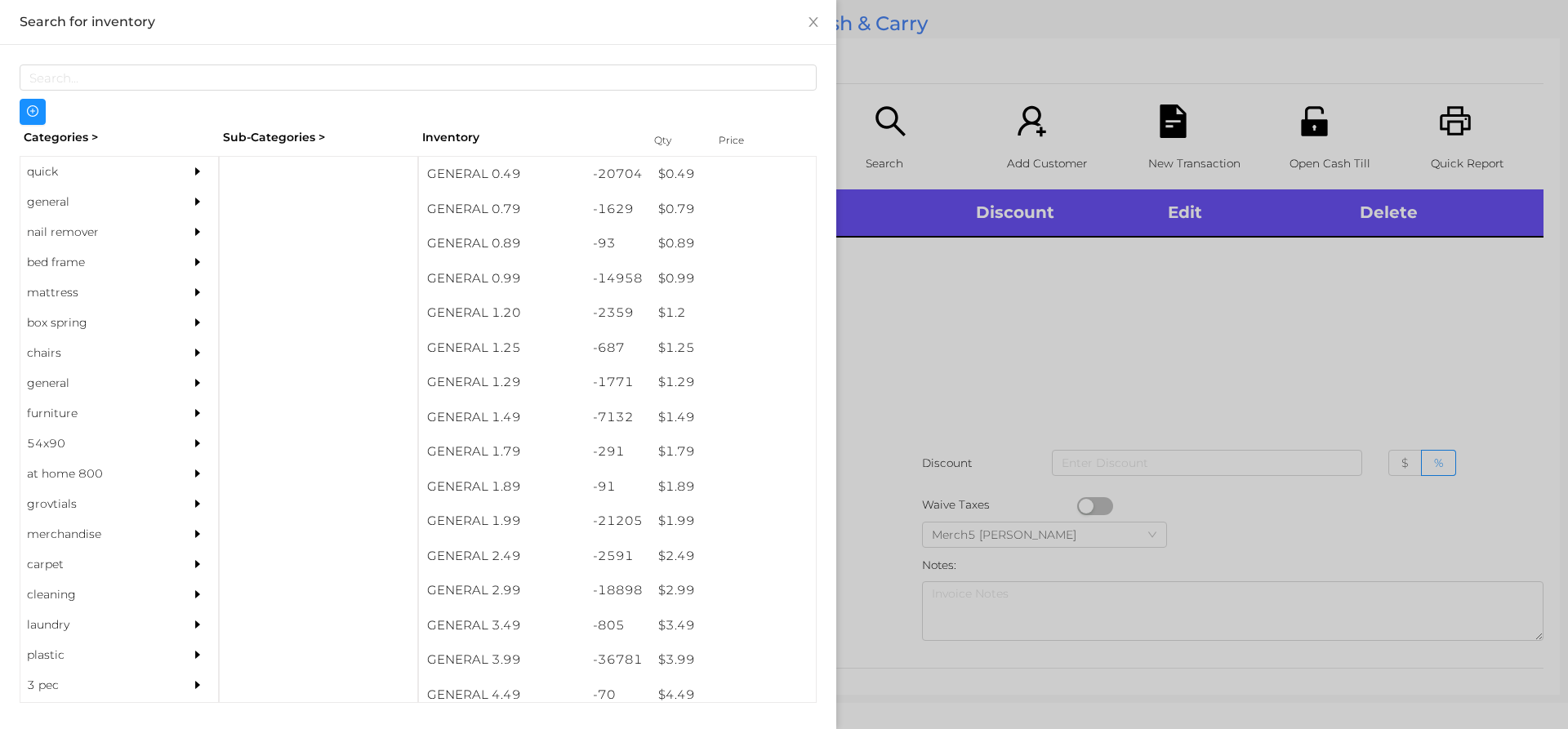
click at [101, 197] on div "general" at bounding box center [95, 202] width 149 height 30
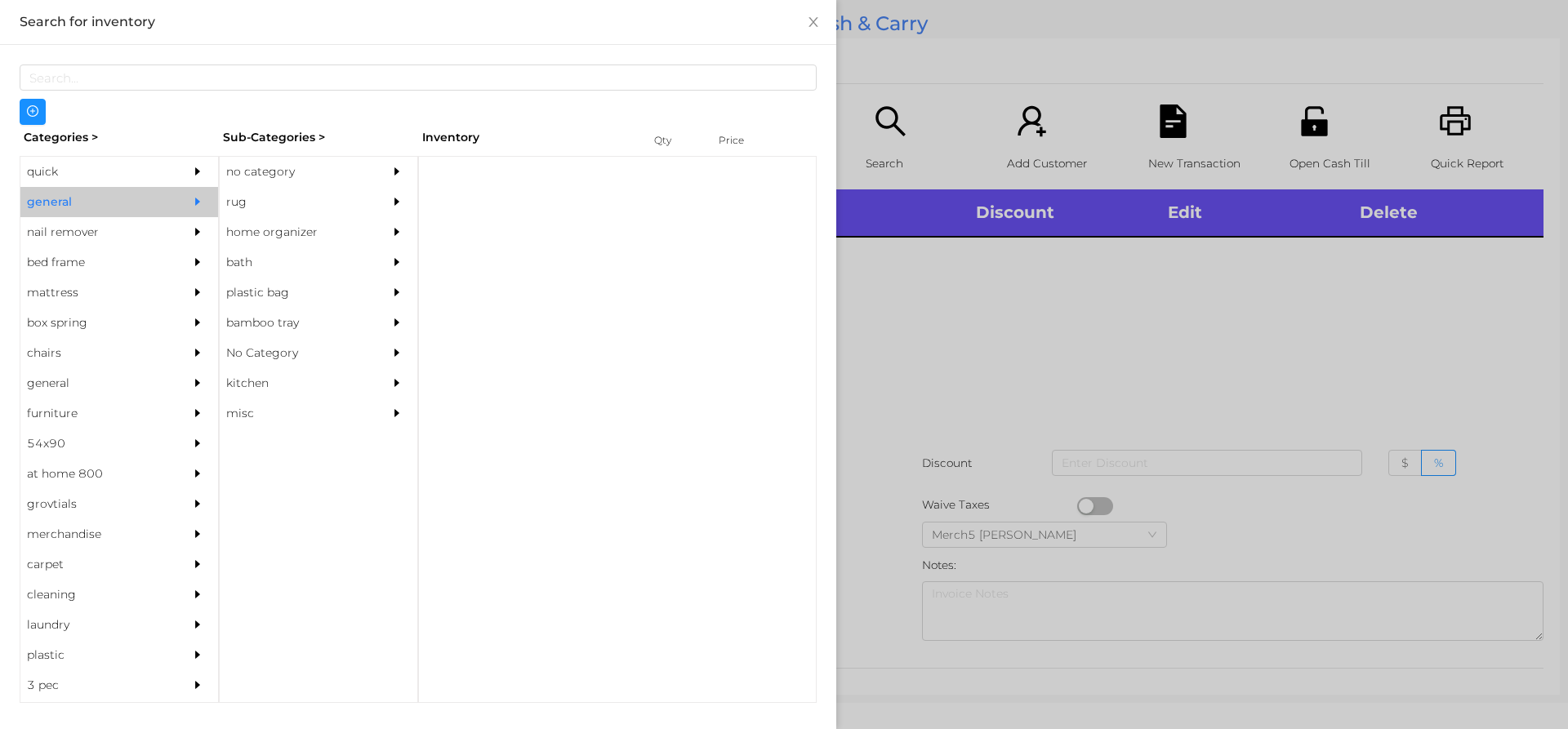
click at [295, 172] on div "no category" at bounding box center [293, 172] width 149 height 30
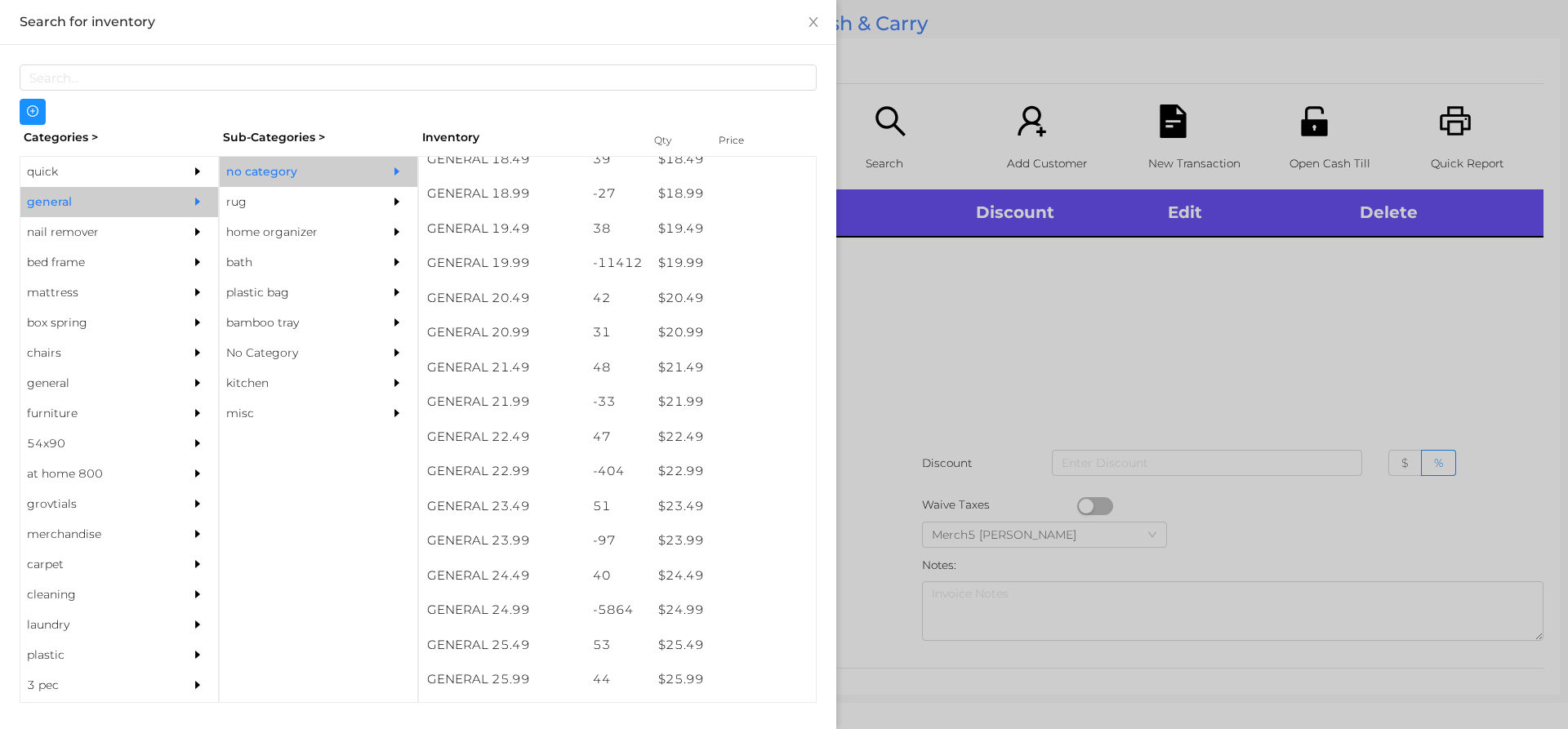
scroll to position [1670, 0]
click at [960, 353] on div at bounding box center [784, 364] width 1568 height 729
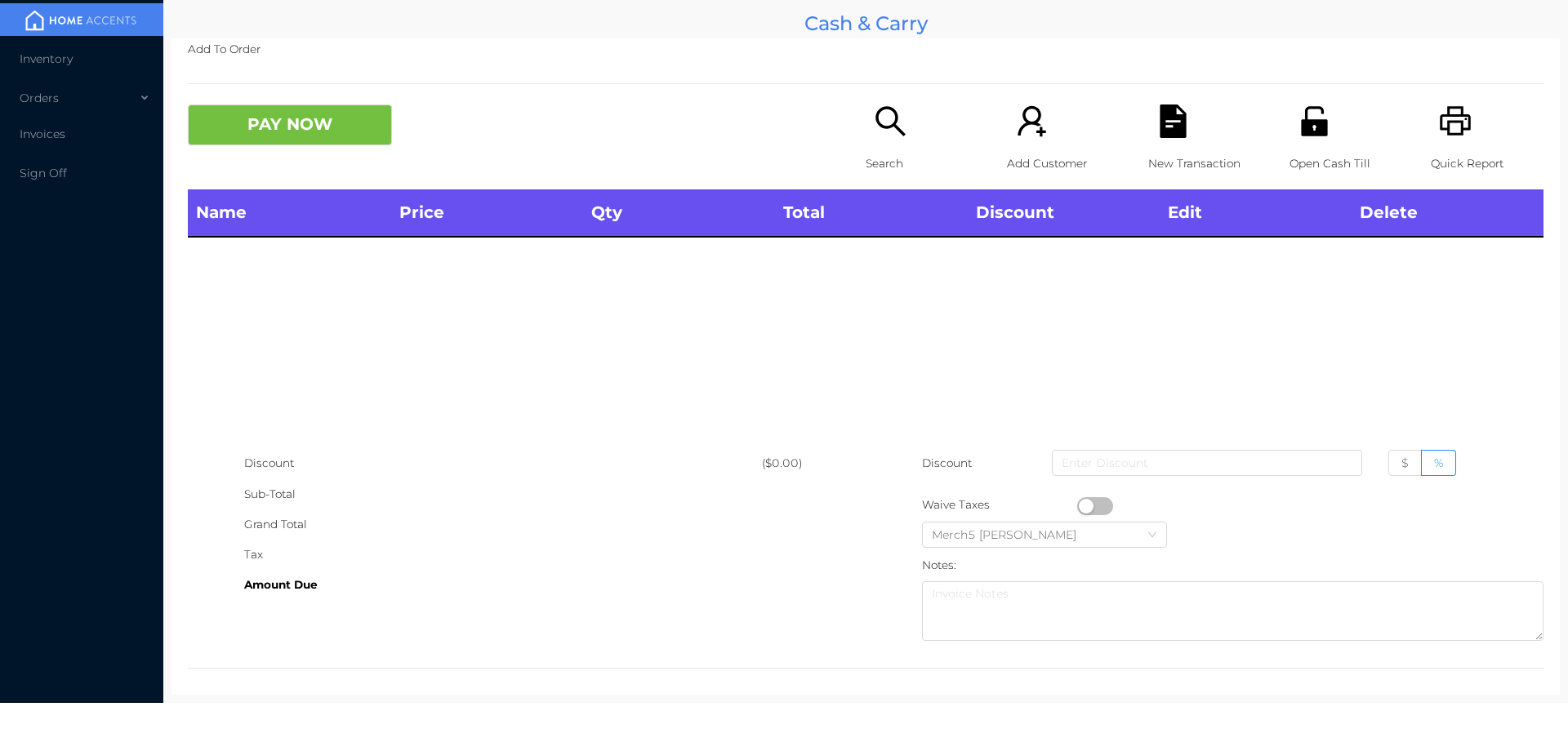
click at [900, 139] on div "Search" at bounding box center [922, 147] width 113 height 85
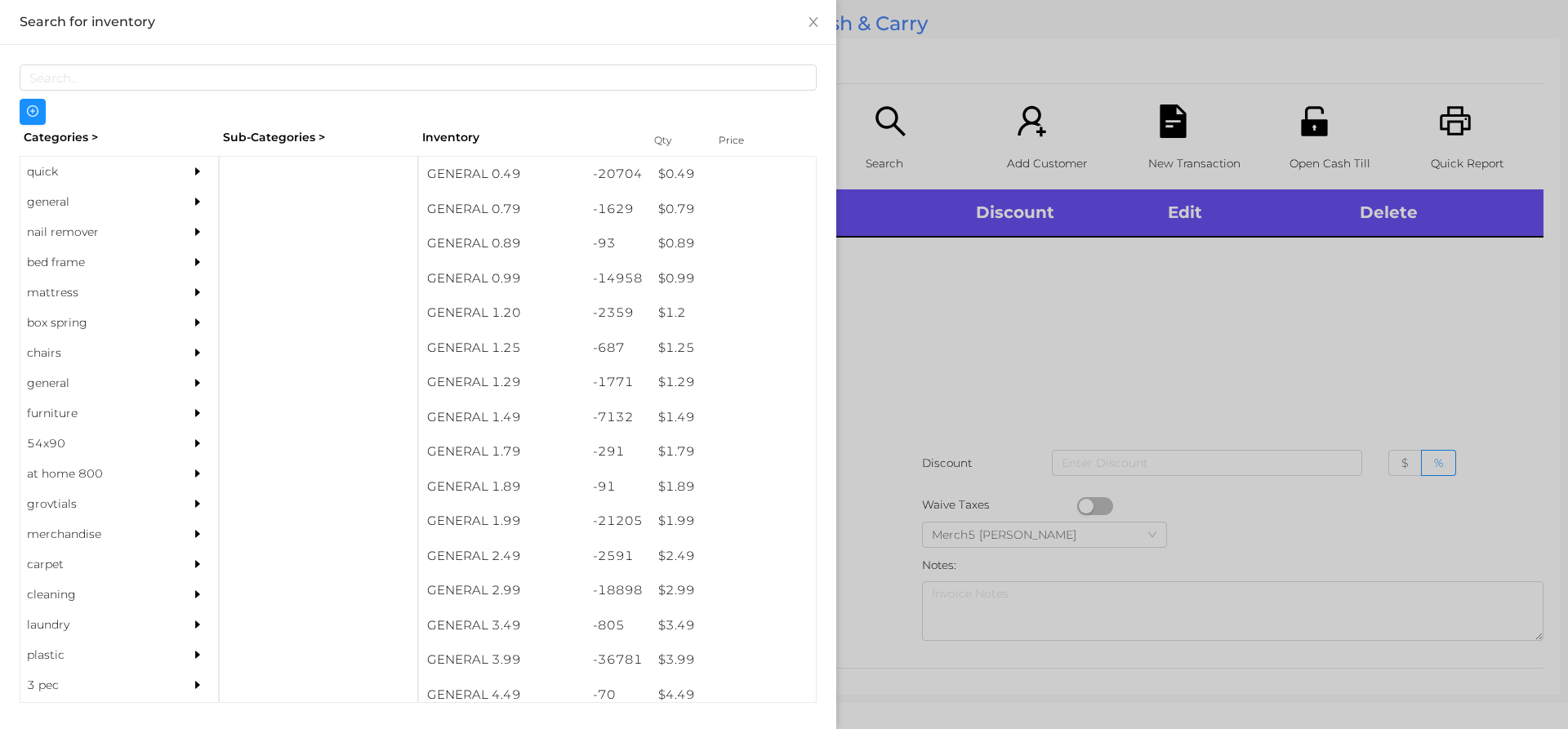
drag, startPoint x: 183, startPoint y: 195, endPoint x: 207, endPoint y: 218, distance: 33.2
click at [192, 199] on icon "icon: caret-right" at bounding box center [198, 202] width 12 height 12
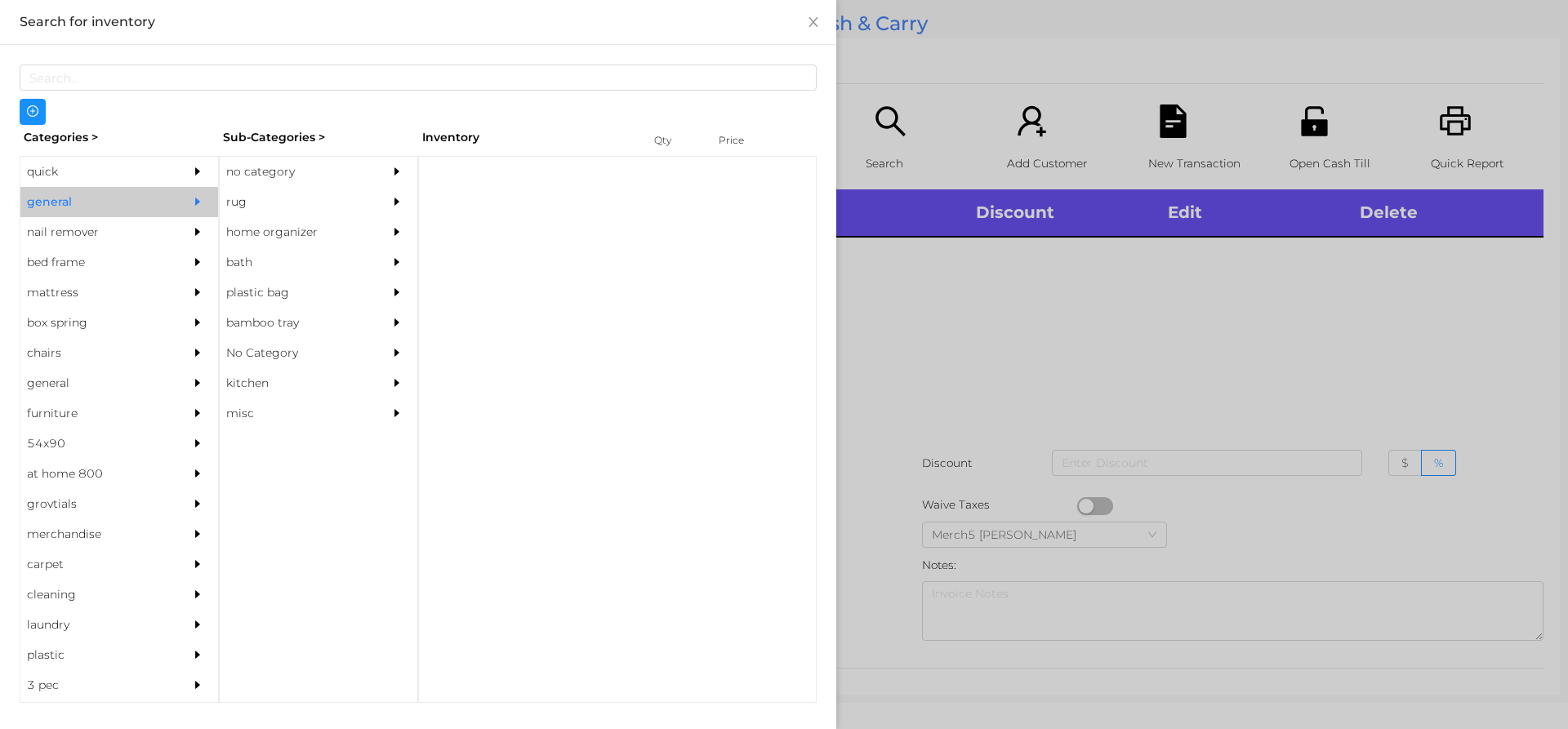
click at [332, 186] on div "no category" at bounding box center [293, 172] width 149 height 30
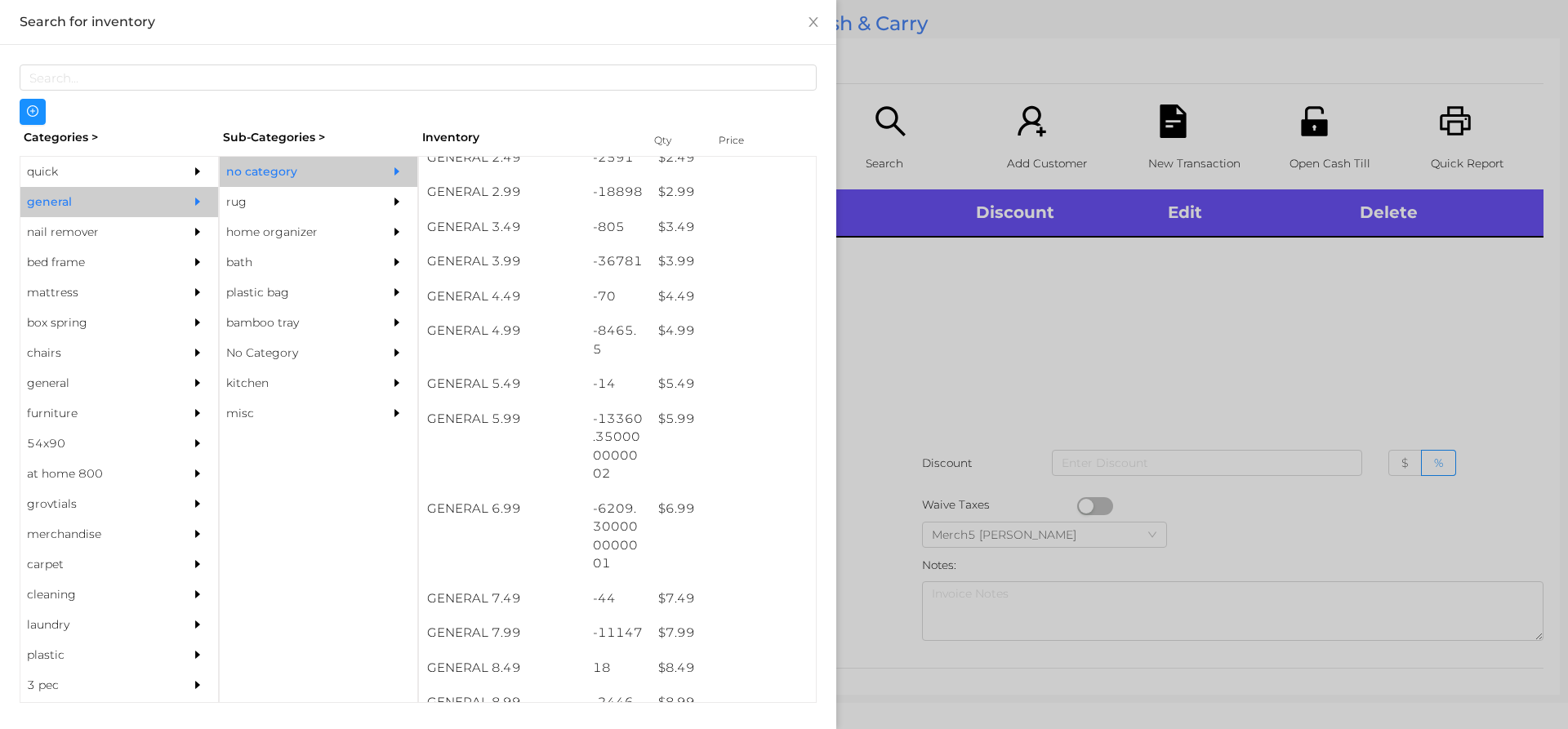
scroll to position [408, 0]
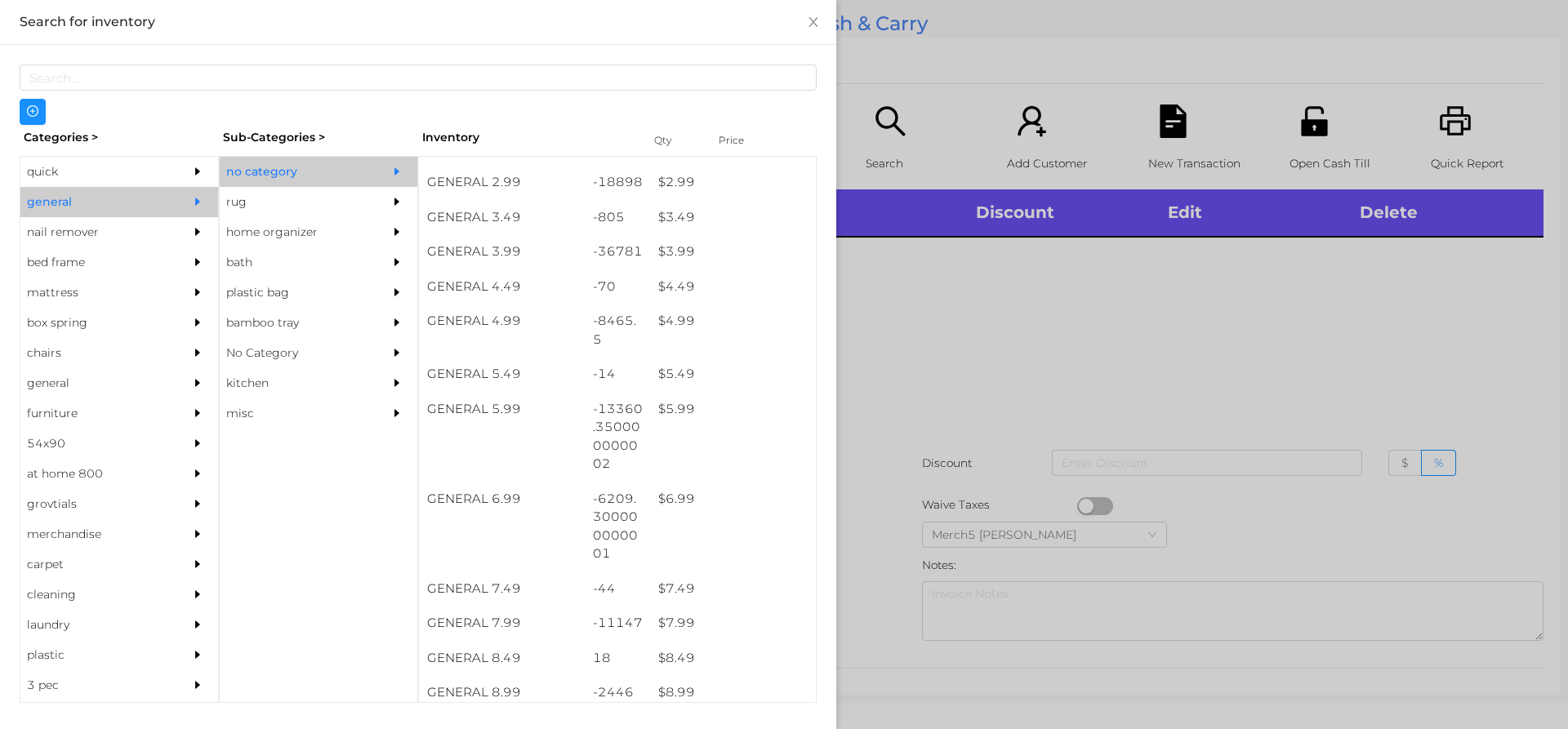
click at [1190, 330] on div at bounding box center [784, 364] width 1568 height 729
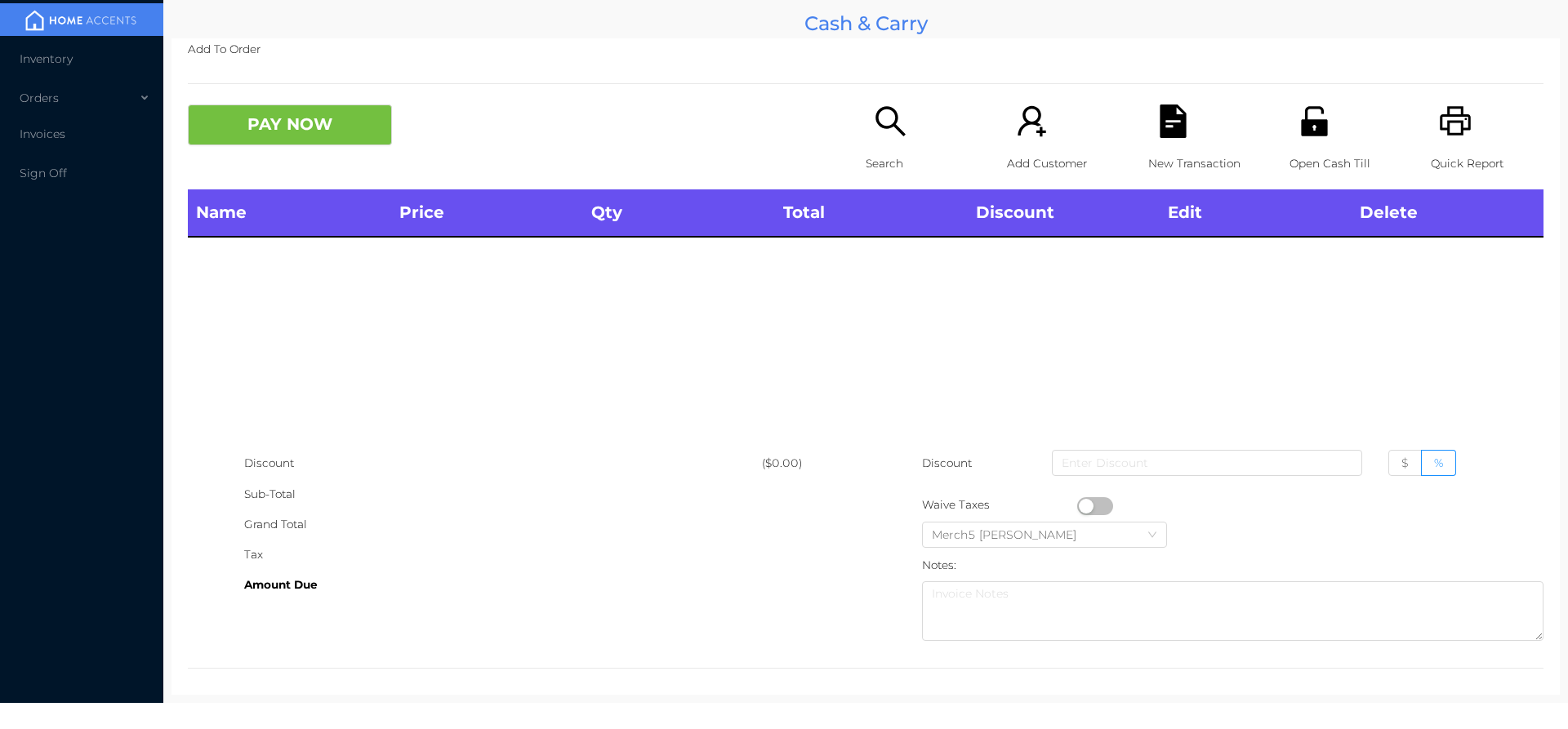
click at [1313, 125] on icon "icon: unlock" at bounding box center [1314, 121] width 26 height 29
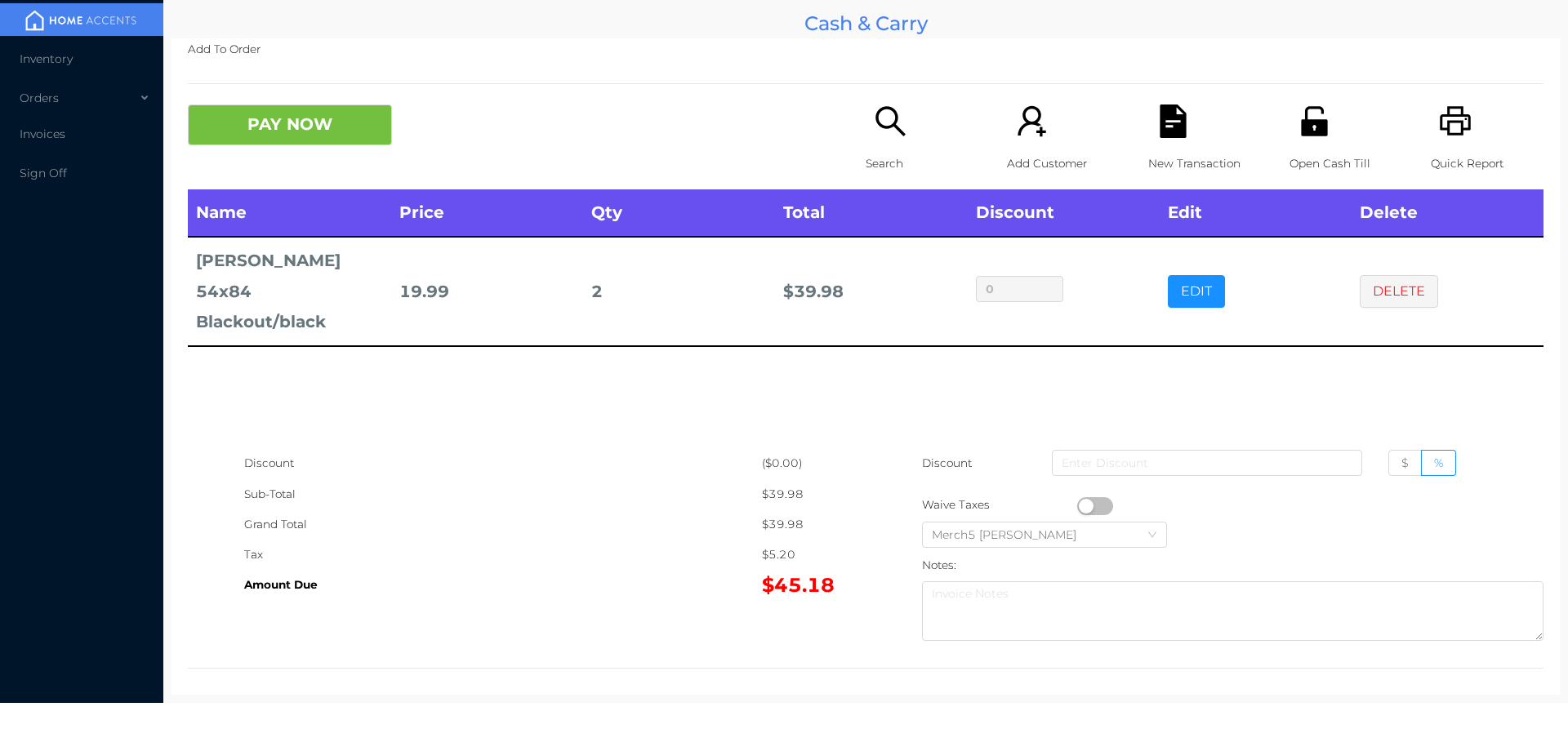
click at [882, 121] on icon "icon: search" at bounding box center [890, 121] width 33 height 33
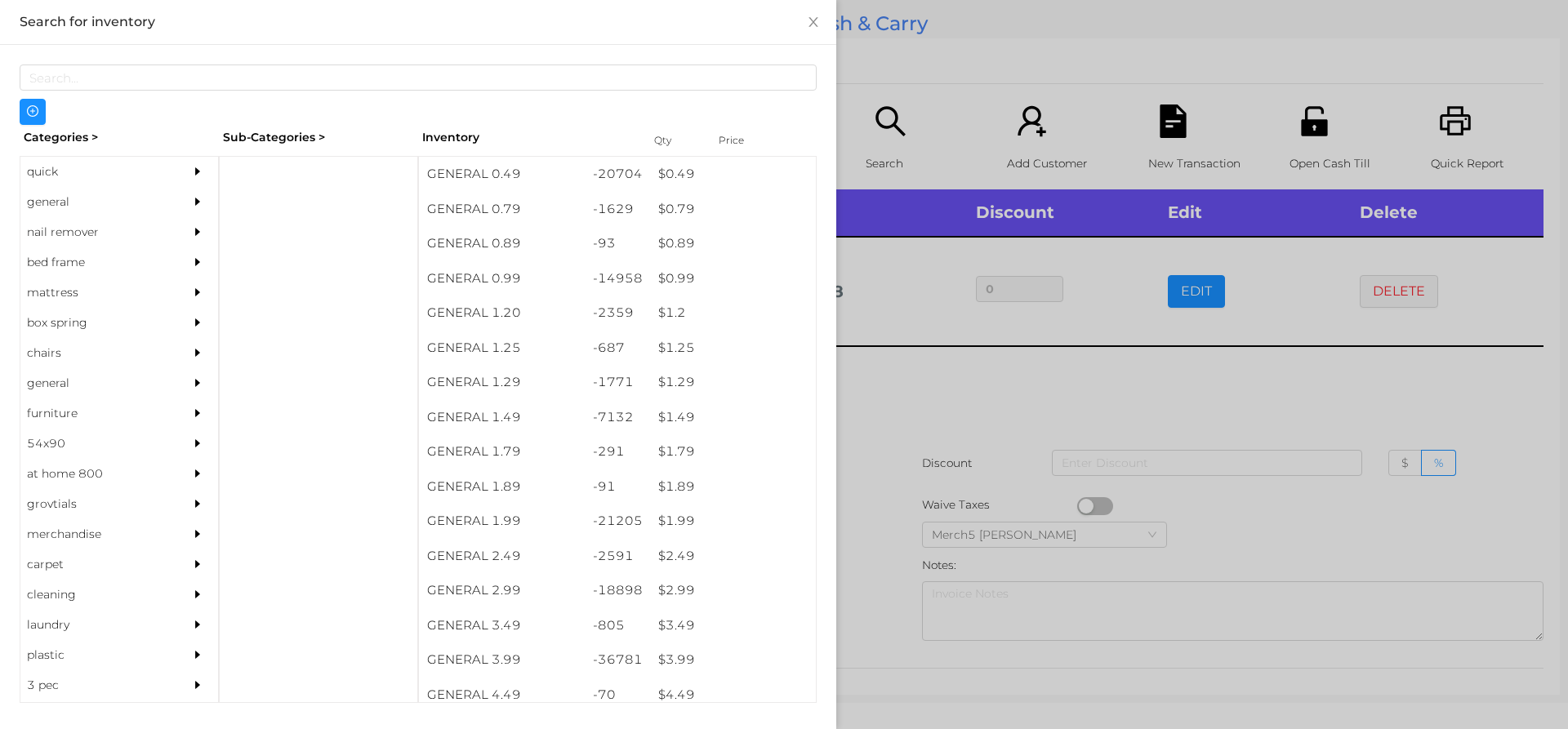
click at [245, 213] on div at bounding box center [318, 430] width 200 height 547
click at [192, 199] on icon "icon: caret-right" at bounding box center [198, 202] width 12 height 12
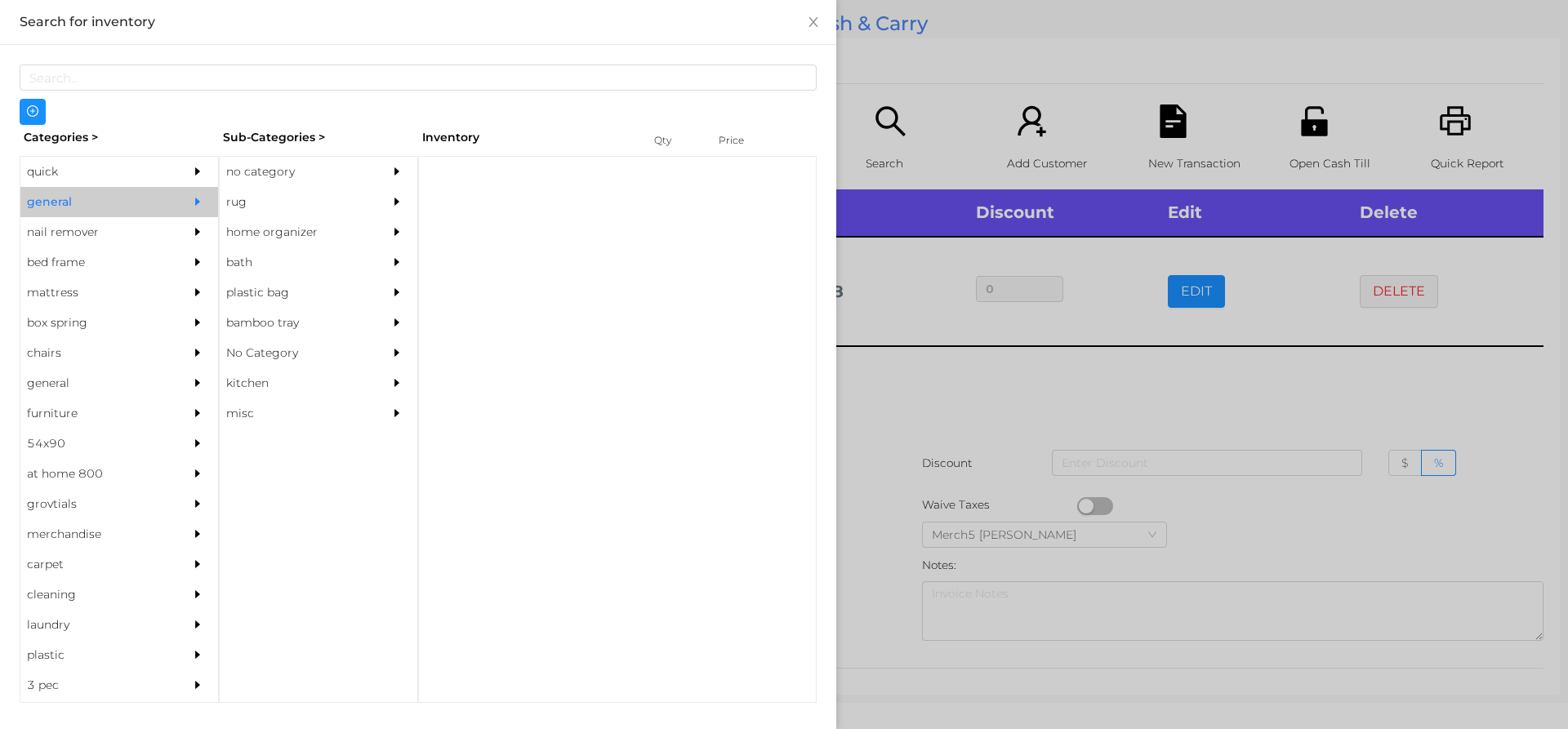
click at [396, 170] on icon "icon: caret-right" at bounding box center [397, 171] width 5 height 8
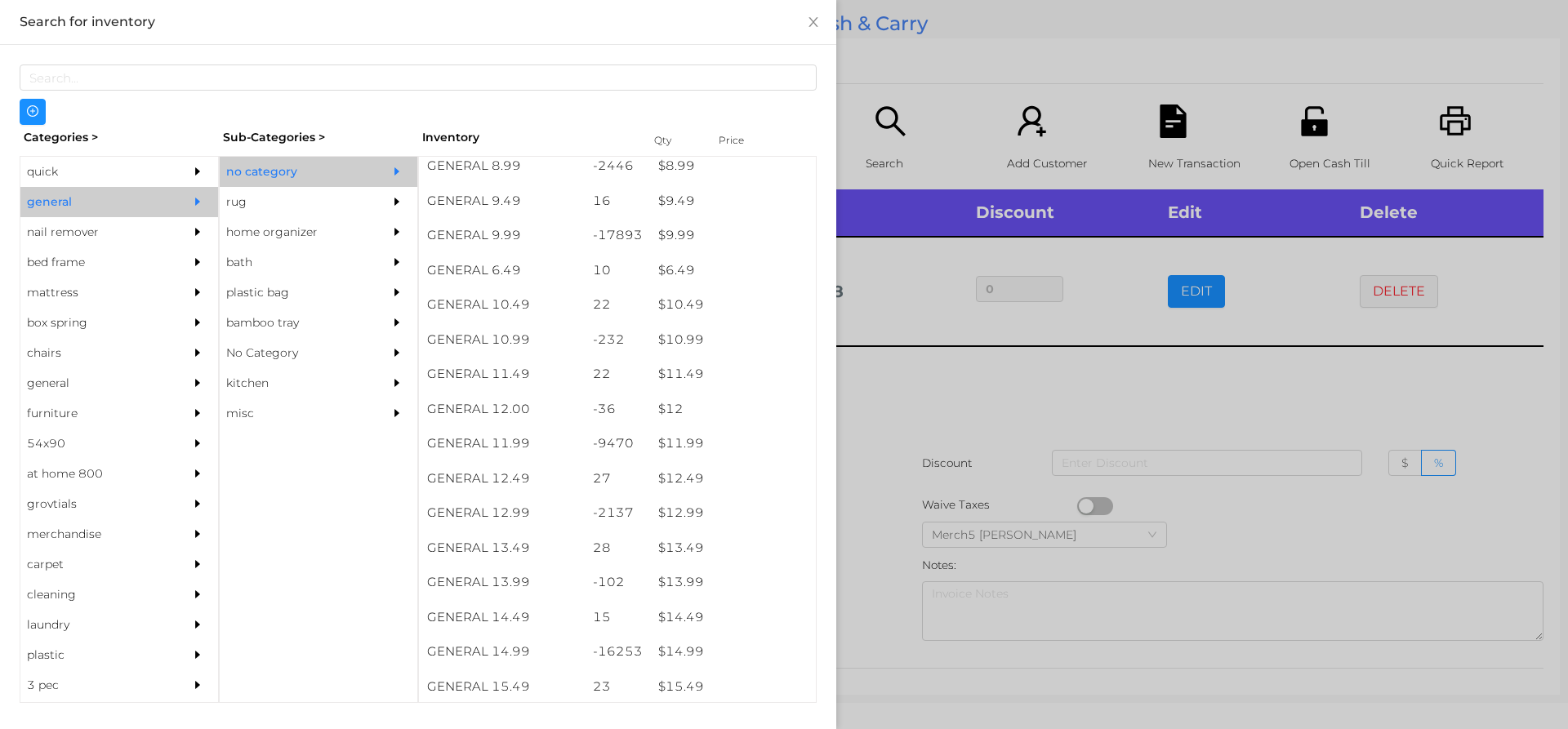
scroll to position [937, 0]
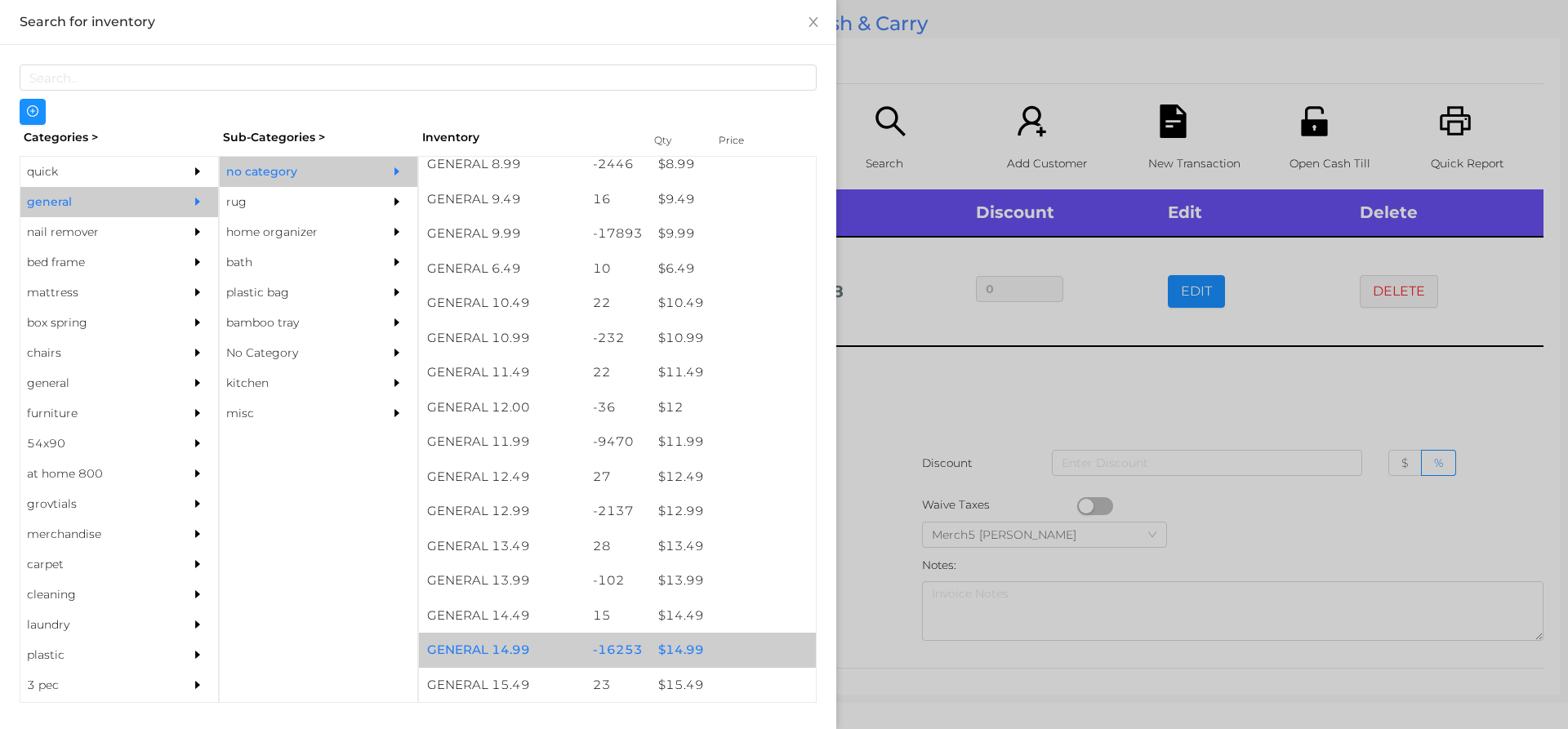
click at [728, 648] on div "$ 14.99" at bounding box center [732, 650] width 165 height 35
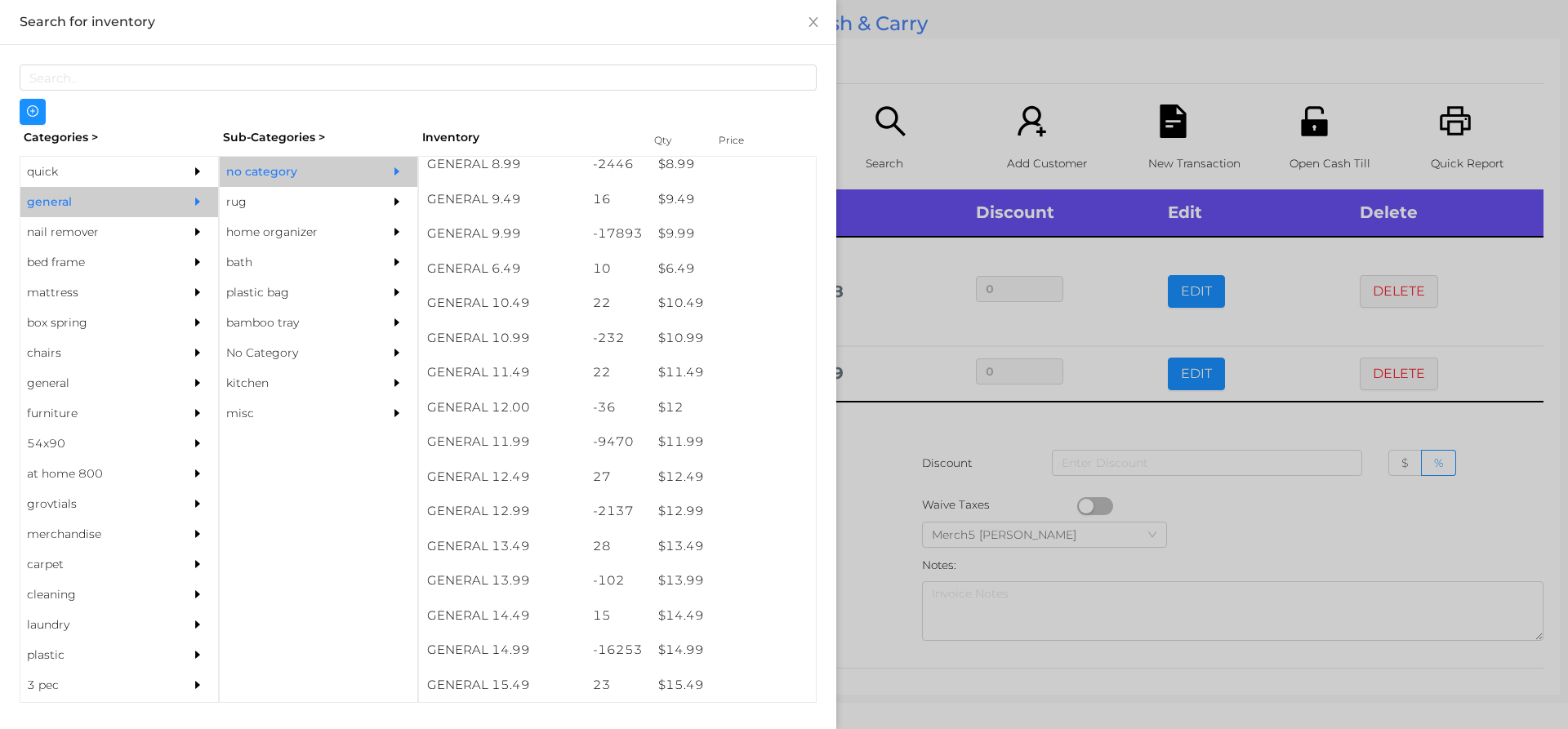
click at [943, 416] on div at bounding box center [784, 364] width 1568 height 729
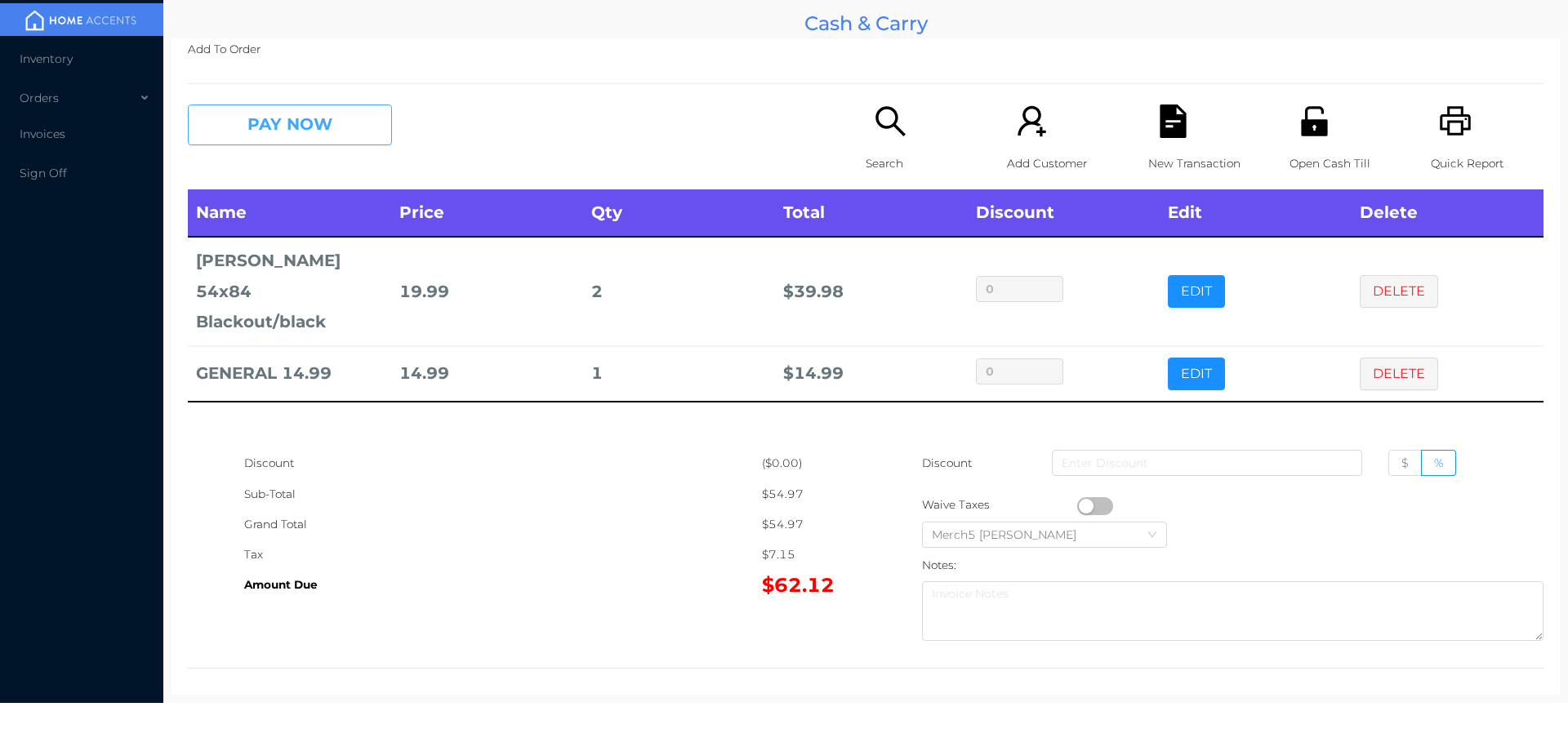
click at [369, 120] on button "PAY NOW" at bounding box center [290, 125] width 205 height 41
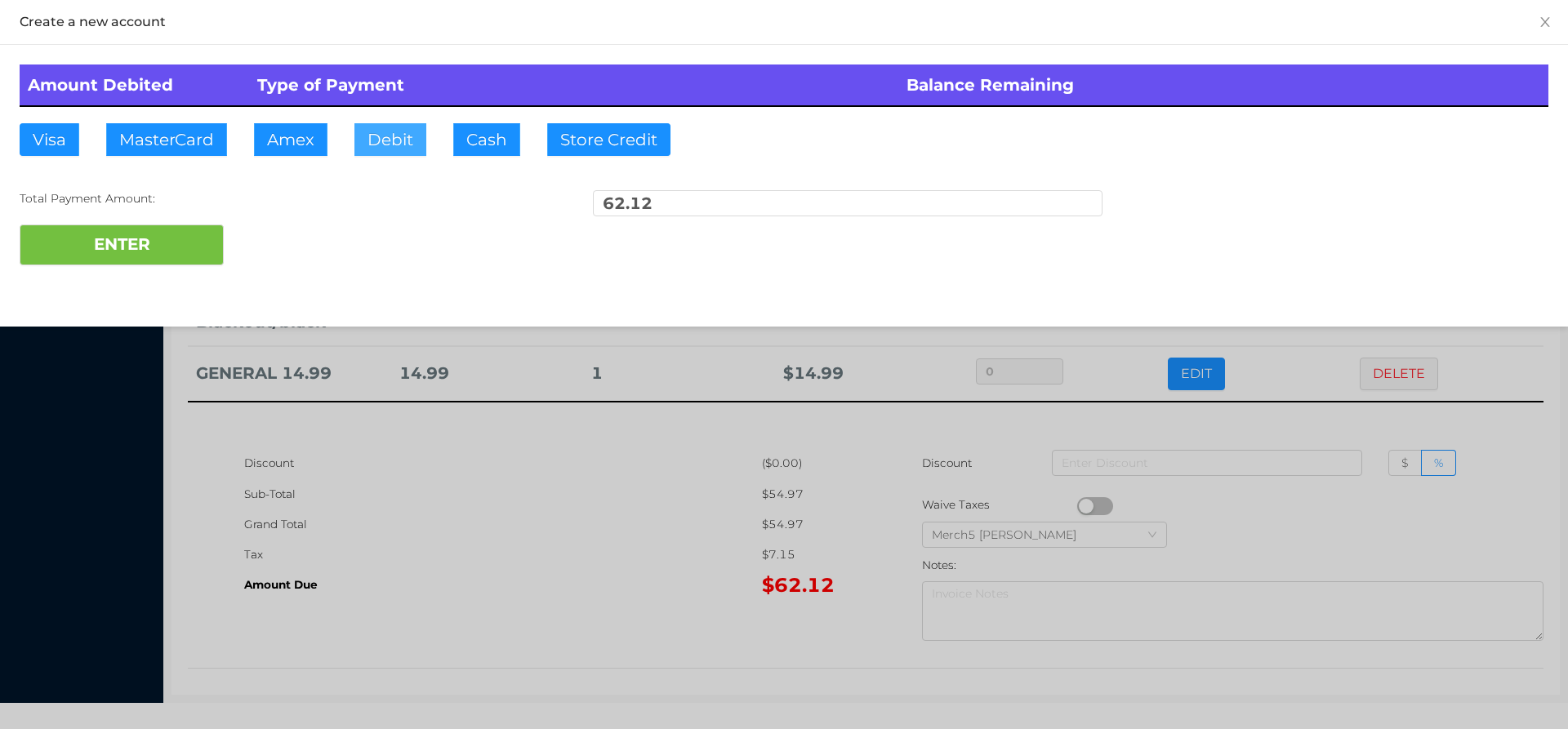
click at [390, 152] on button "Debit" at bounding box center [390, 139] width 71 height 32
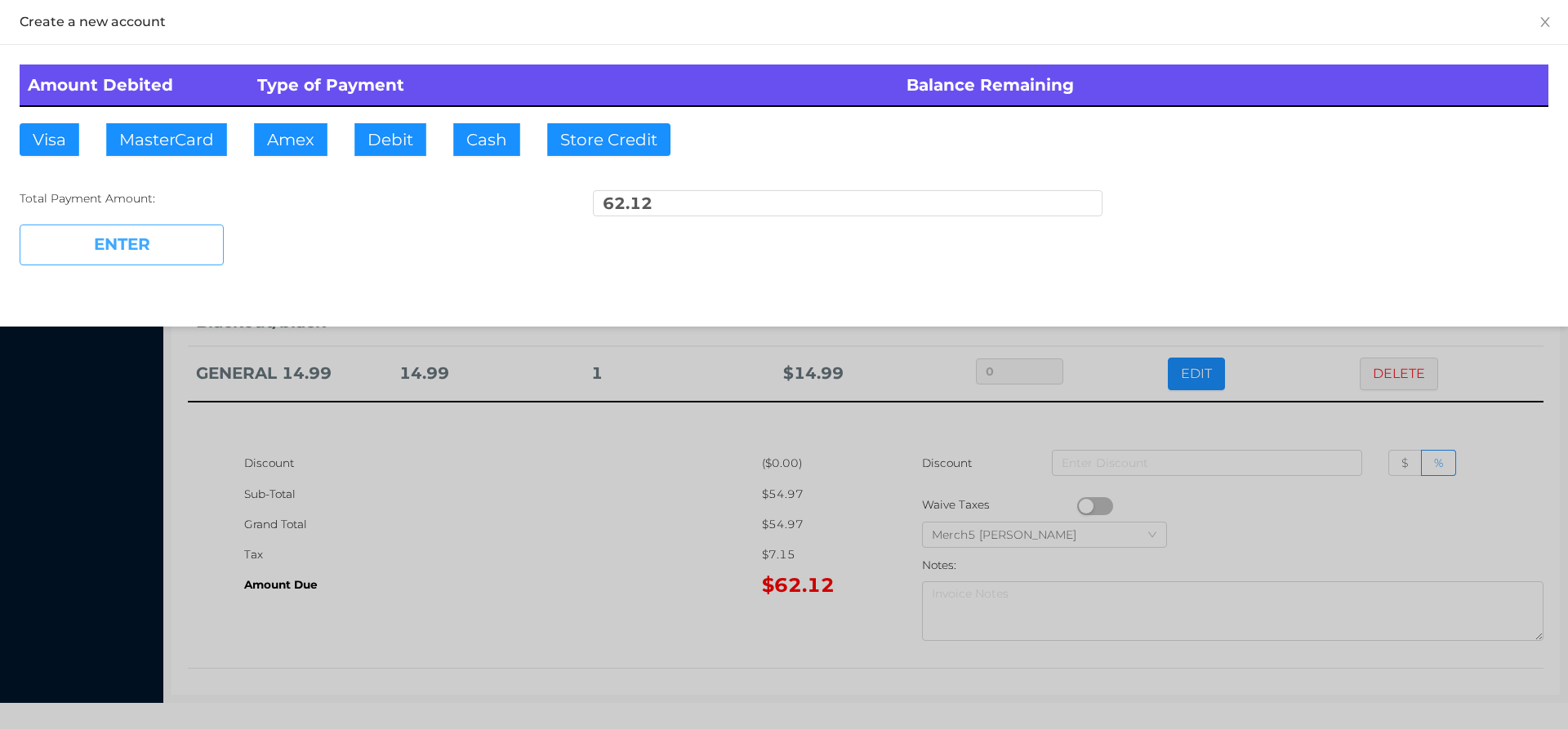
click at [209, 253] on button "ENTER" at bounding box center [122, 244] width 205 height 41
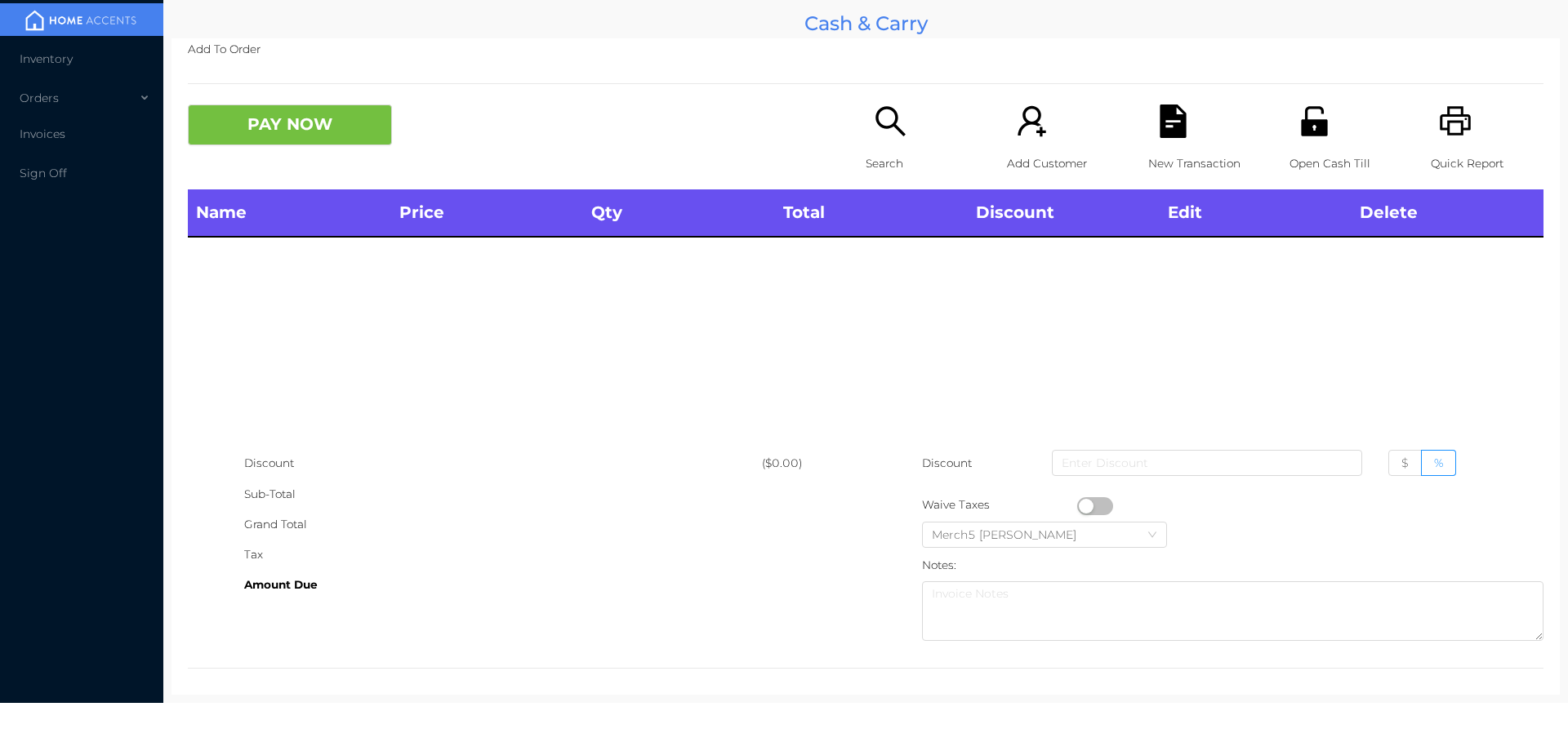
click at [1439, 126] on icon "icon: printer" at bounding box center [1456, 121] width 33 height 33
